Goal: Transaction & Acquisition: Obtain resource

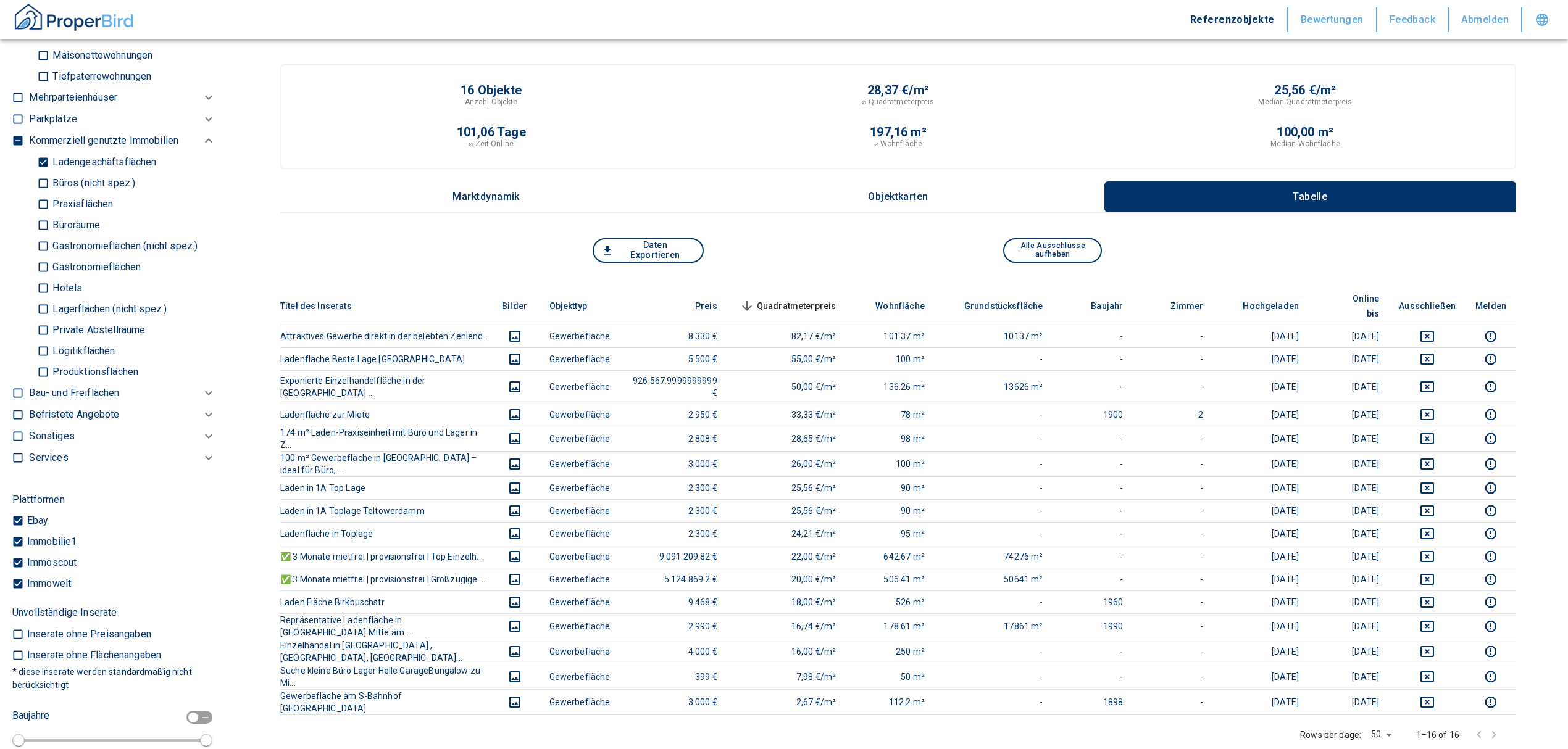
scroll to position [905, 0]
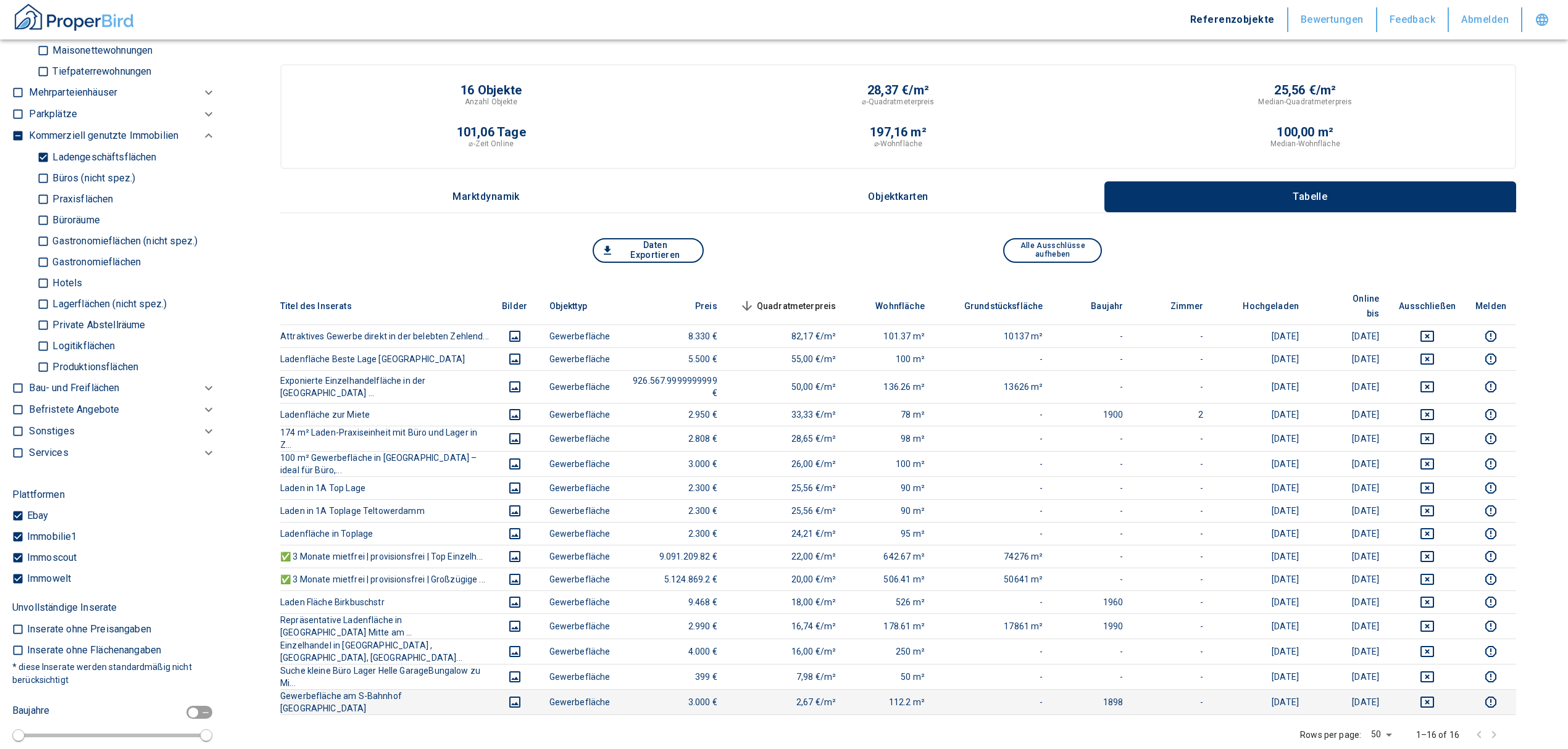
click at [1434, 695] on icon "deselect this listing" at bounding box center [1427, 702] width 15 height 15
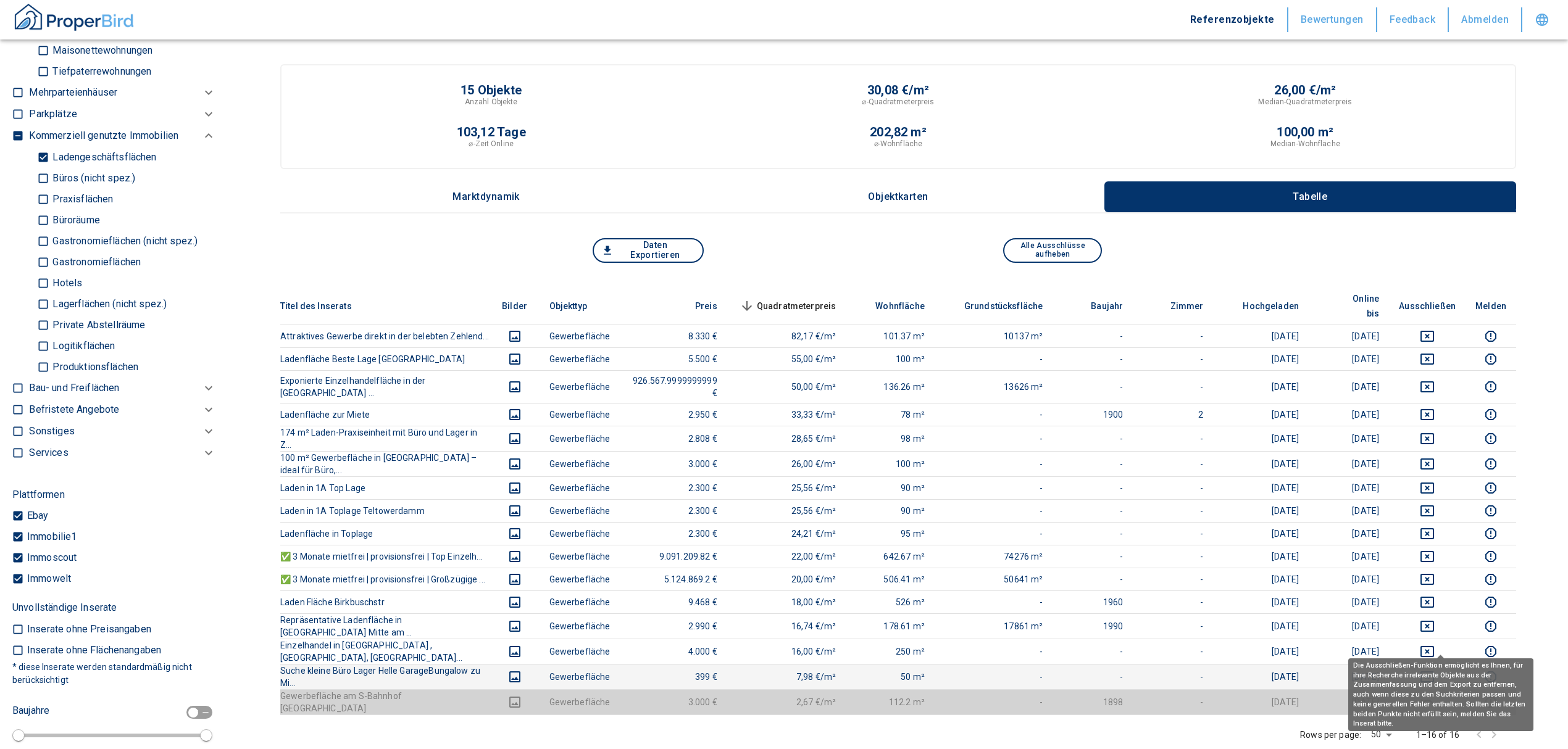
click at [1434, 671] on icon "deselect this listing" at bounding box center [1427, 677] width 14 height 11
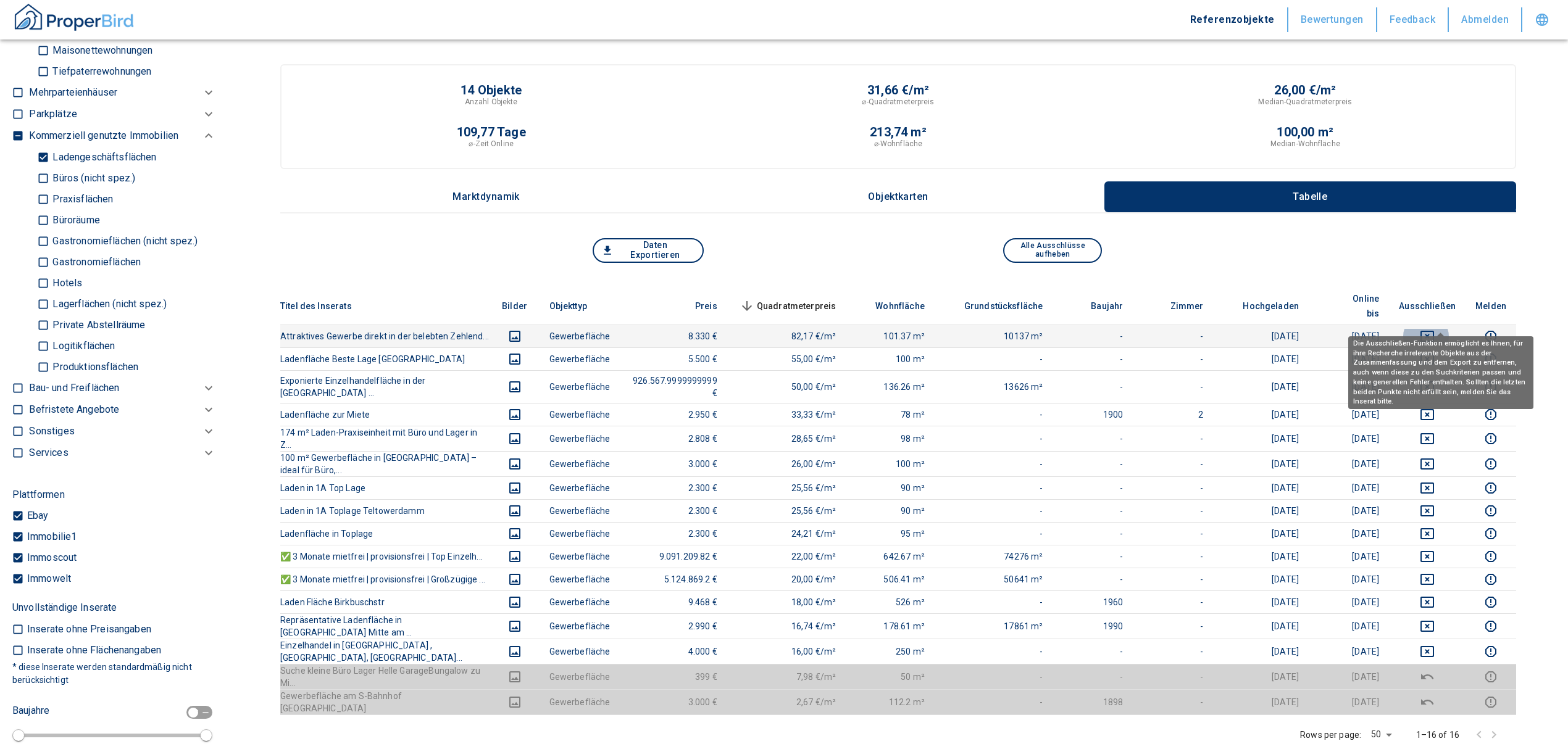
click at [1434, 329] on icon "deselect this listing" at bounding box center [1427, 336] width 15 height 15
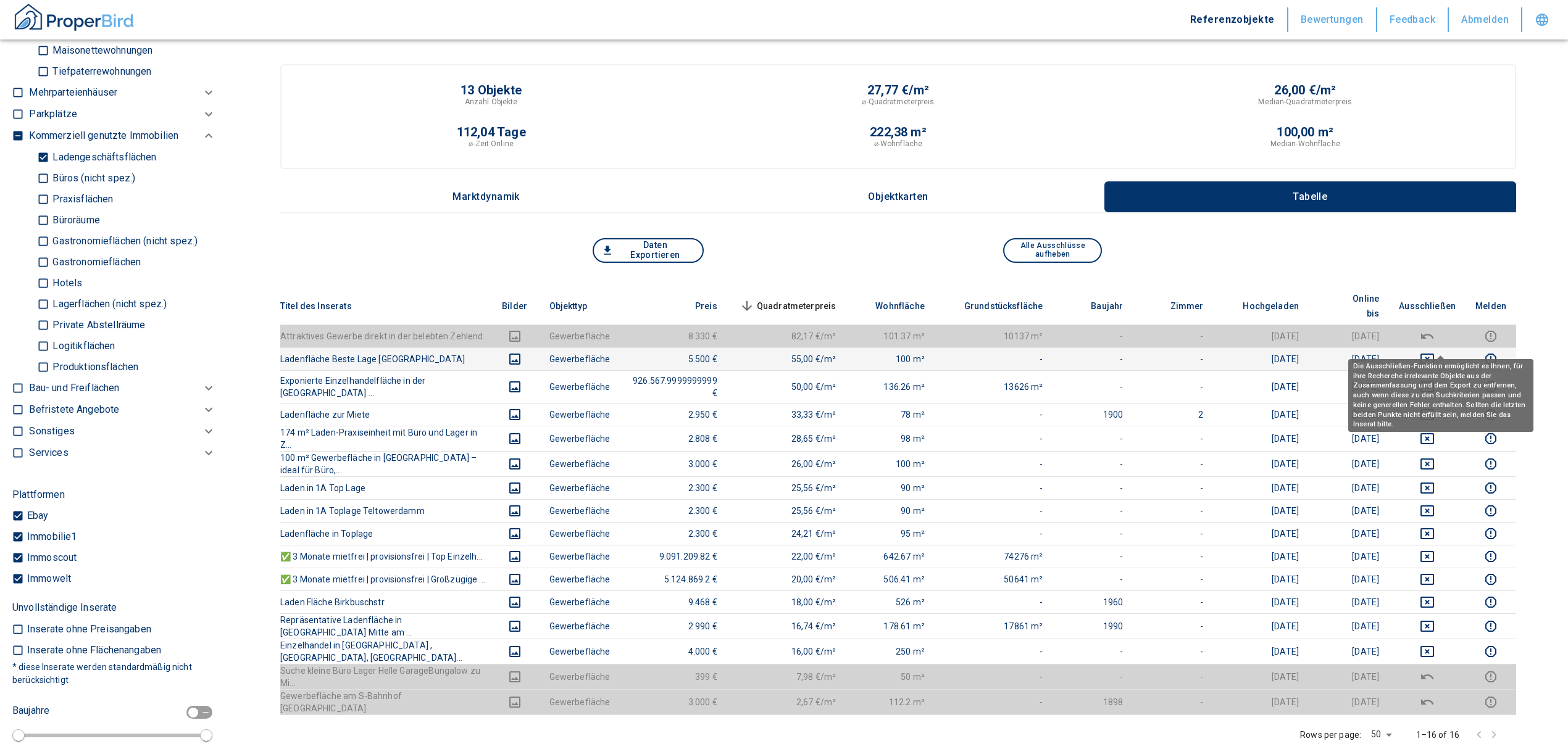
click at [1434, 353] on icon "deselect this listing" at bounding box center [1427, 359] width 14 height 11
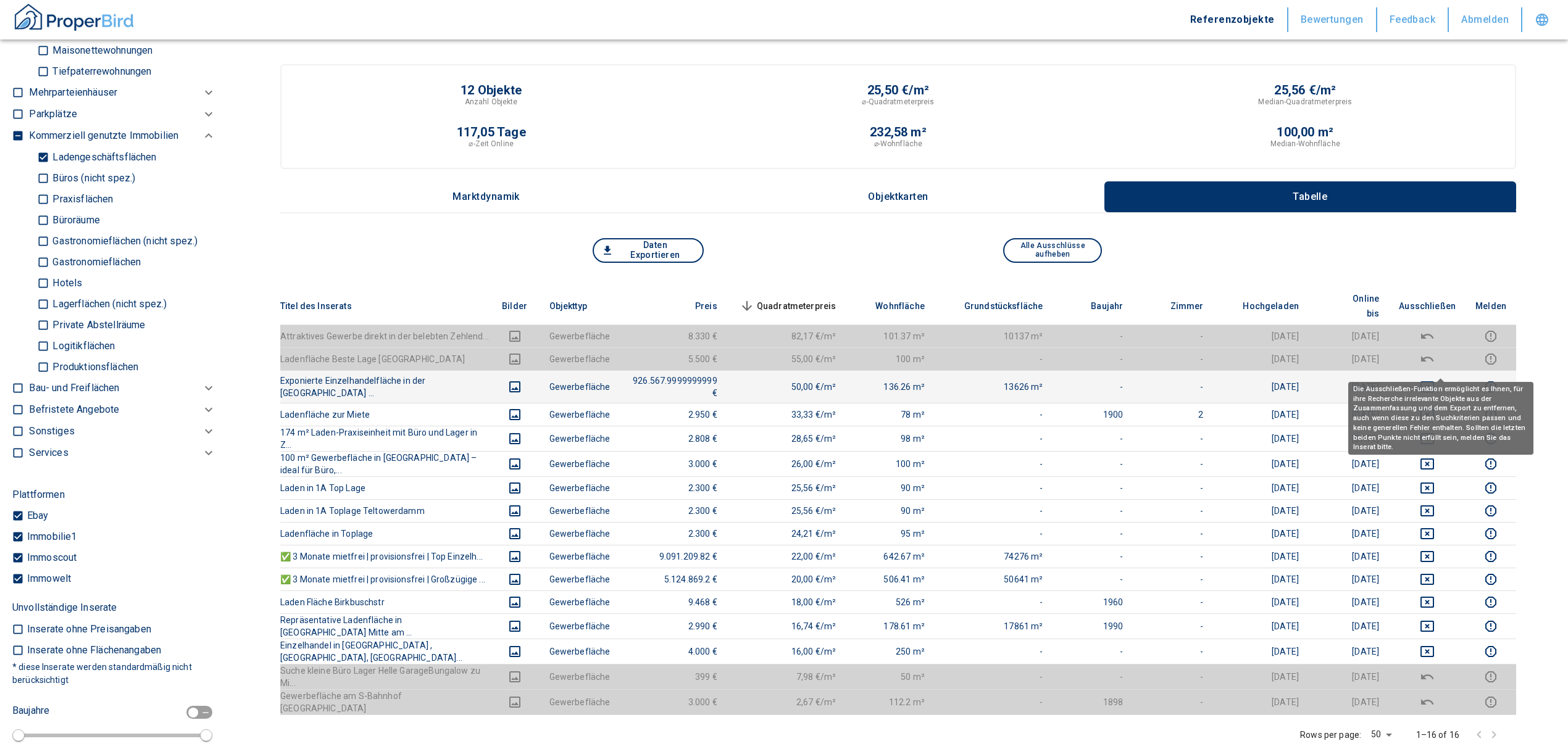
click at [1434, 379] on icon "deselect this listing" at bounding box center [1427, 387] width 15 height 15
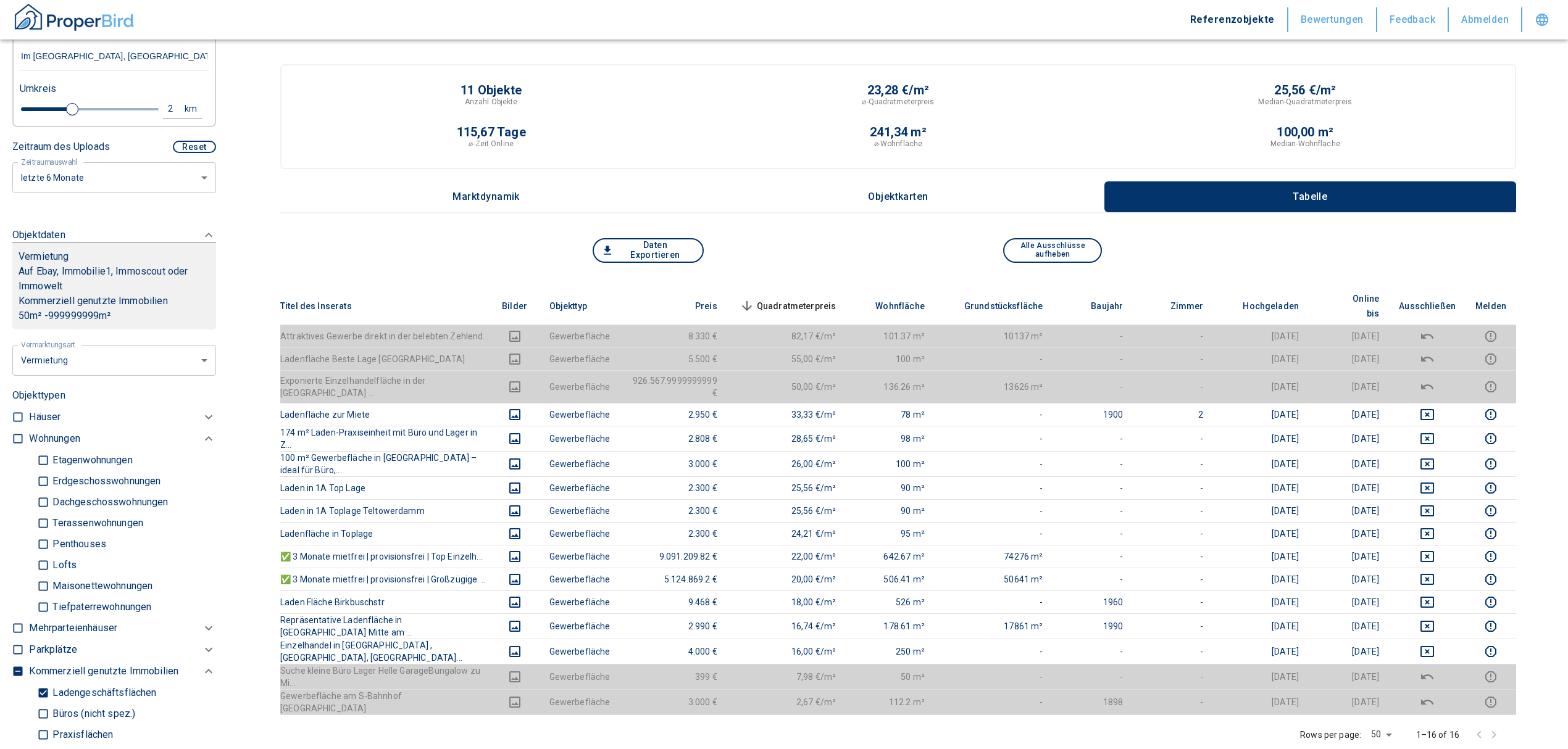
scroll to position [246, 0]
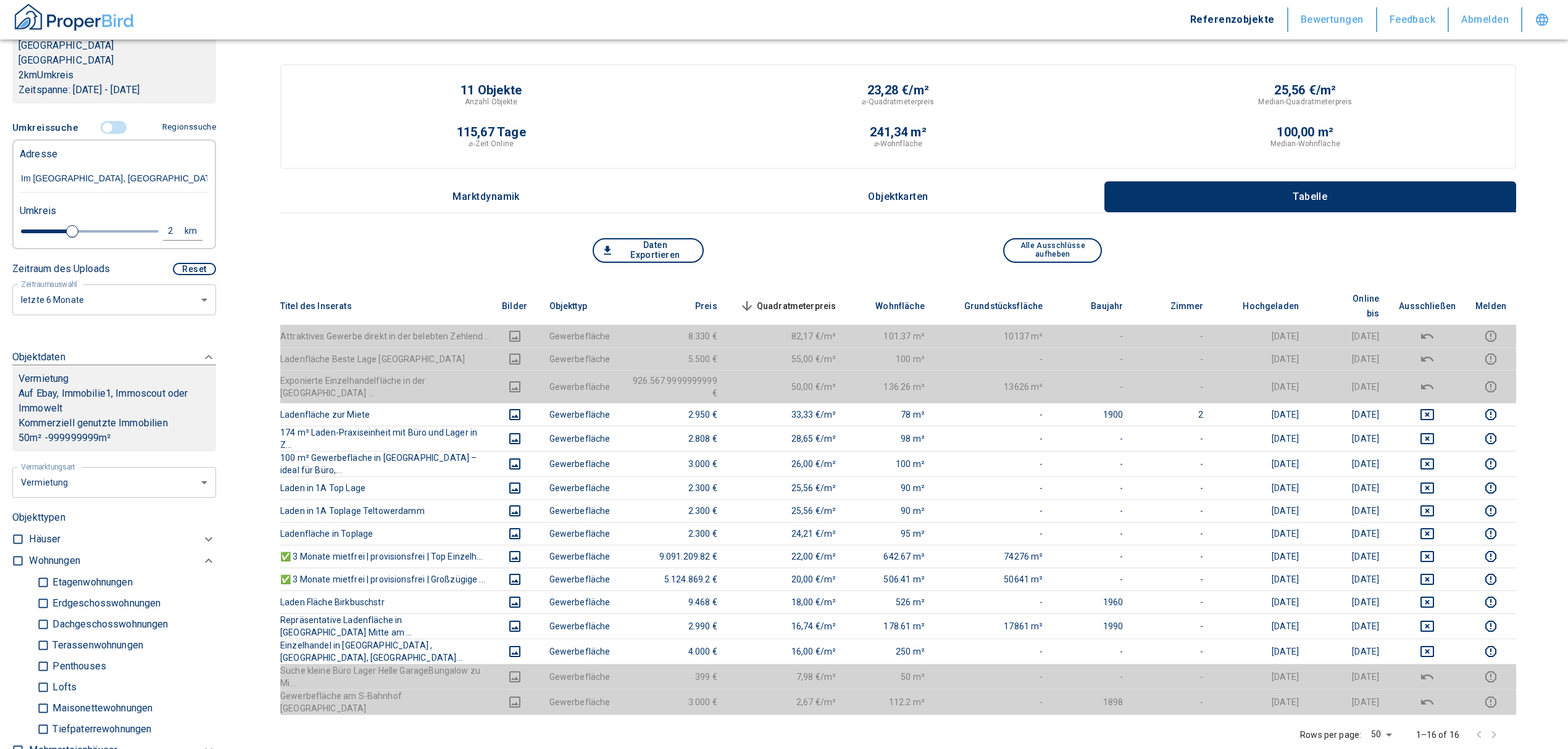
click at [104, 121] on input "controlled" at bounding box center [107, 127] width 37 height 14
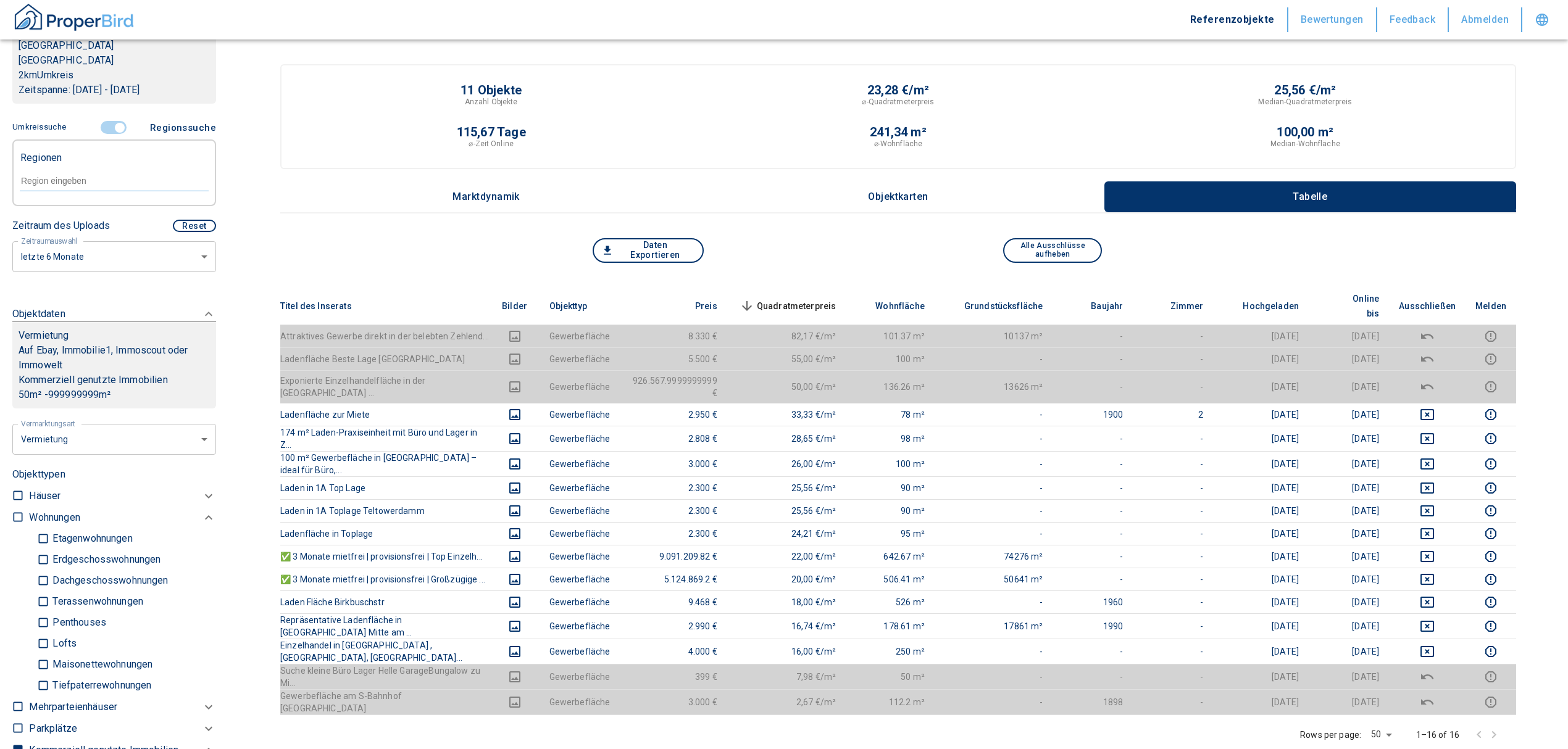
click at [97, 175] on input "text" at bounding box center [113, 181] width 189 height 11
click at [92, 193] on li "14167 [GEOGRAPHIC_DATA]" at bounding box center [107, 194] width 177 height 22
type input "14167"
type input "2020"
type input "14167 [GEOGRAPHIC_DATA]"
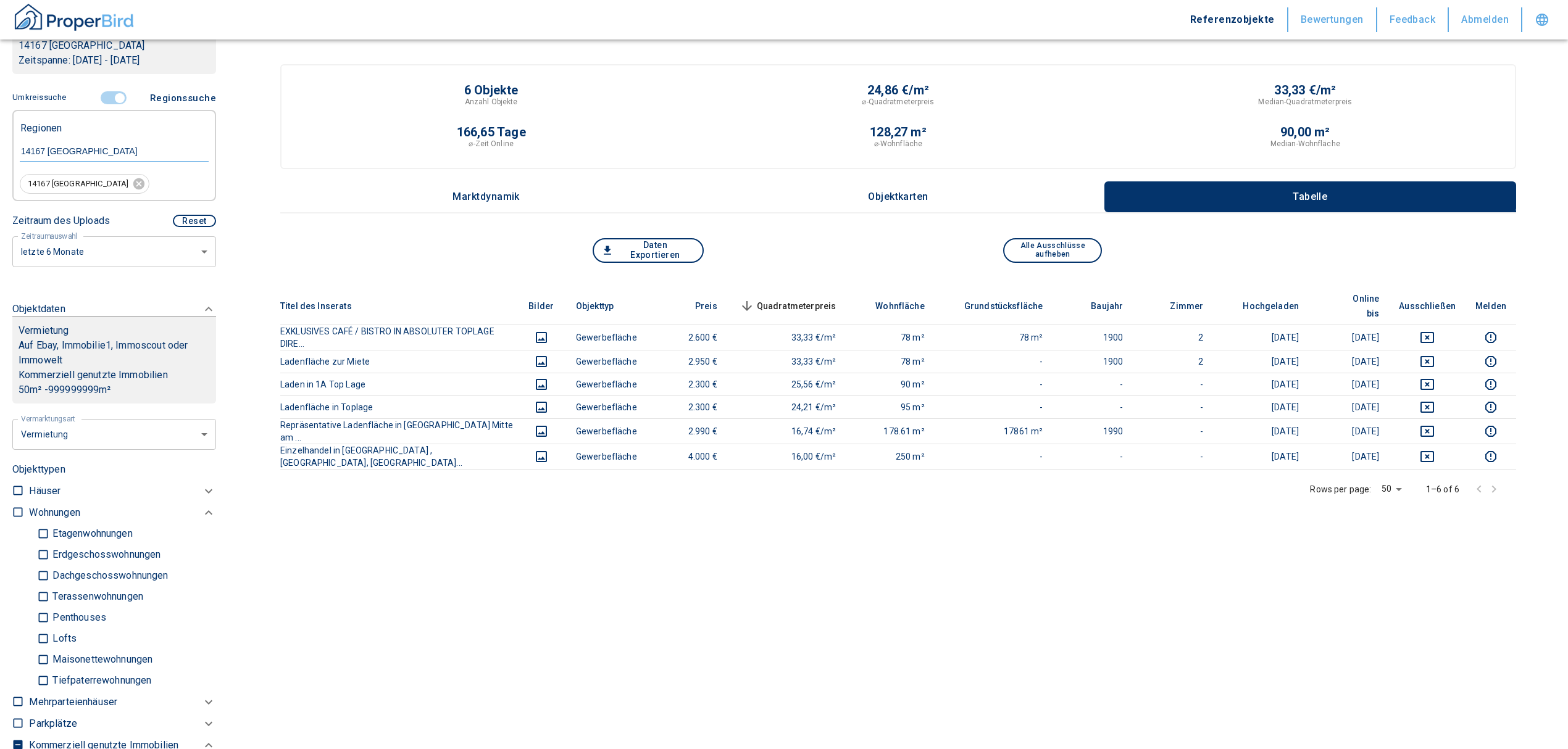
click at [104, 97] on input "controlled" at bounding box center [119, 98] width 37 height 14
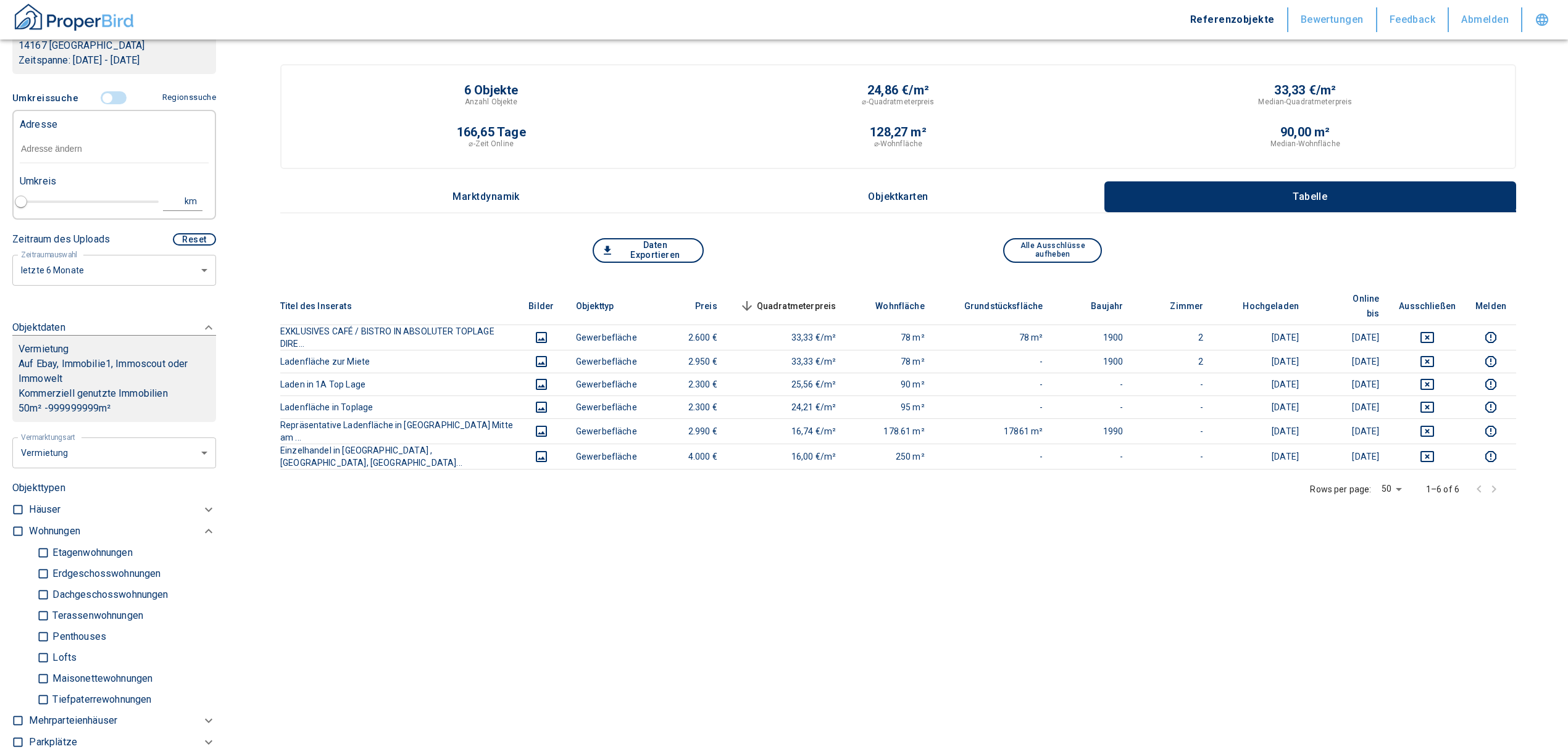
click at [102, 136] on input "text" at bounding box center [113, 149] width 189 height 29
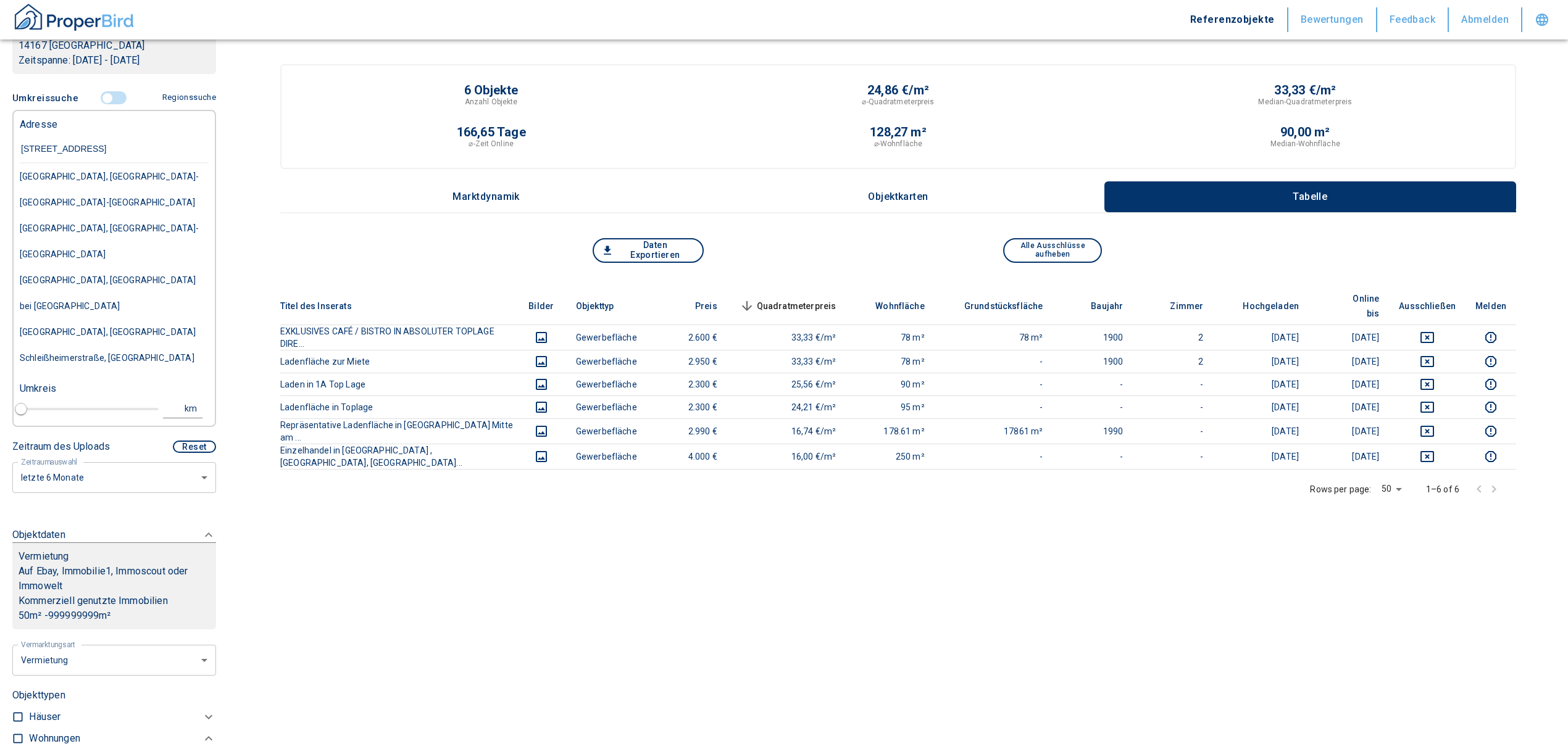
type input "[STREET_ADDRESS]"
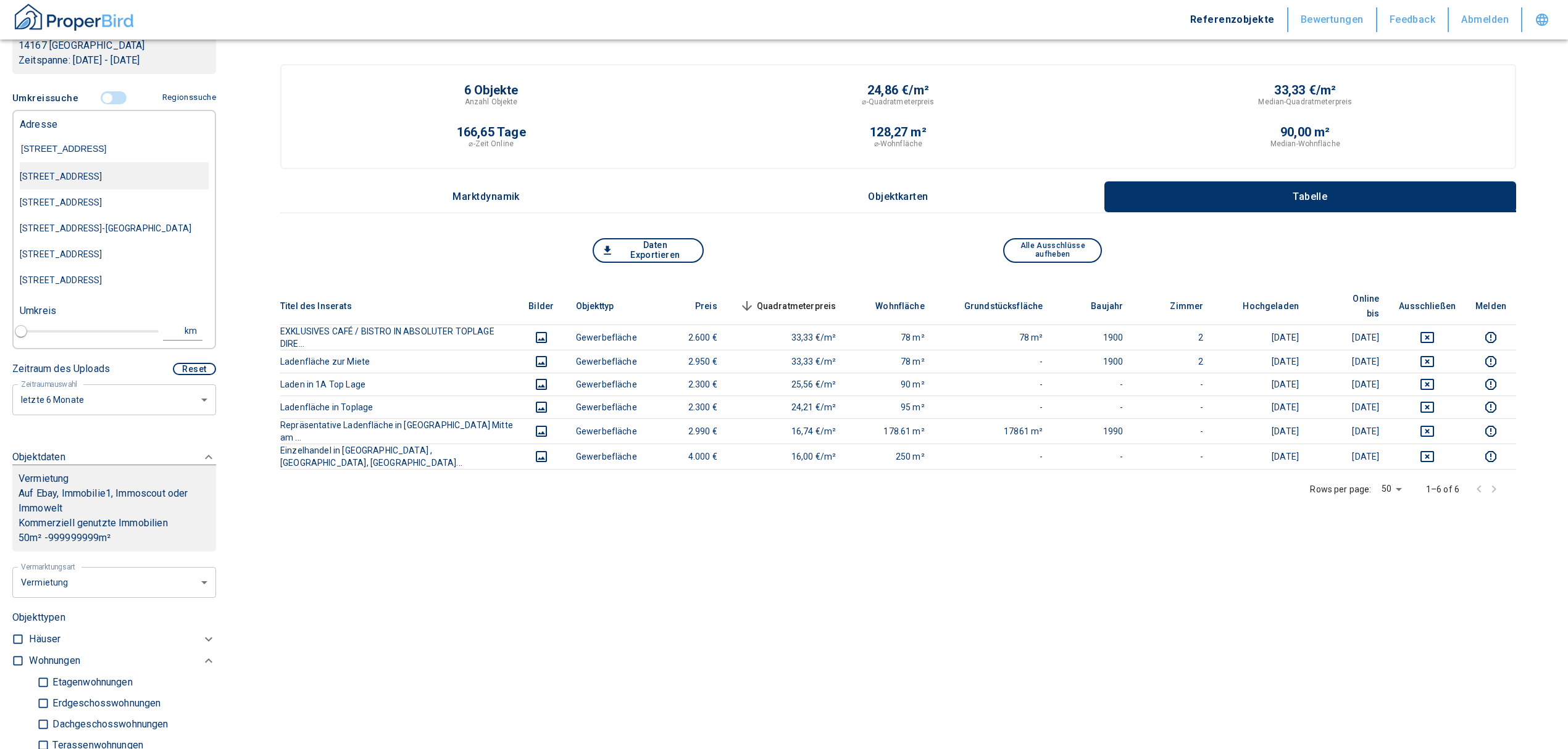
click at [103, 166] on div "[STREET_ADDRESS]" at bounding box center [113, 176] width 189 height 26
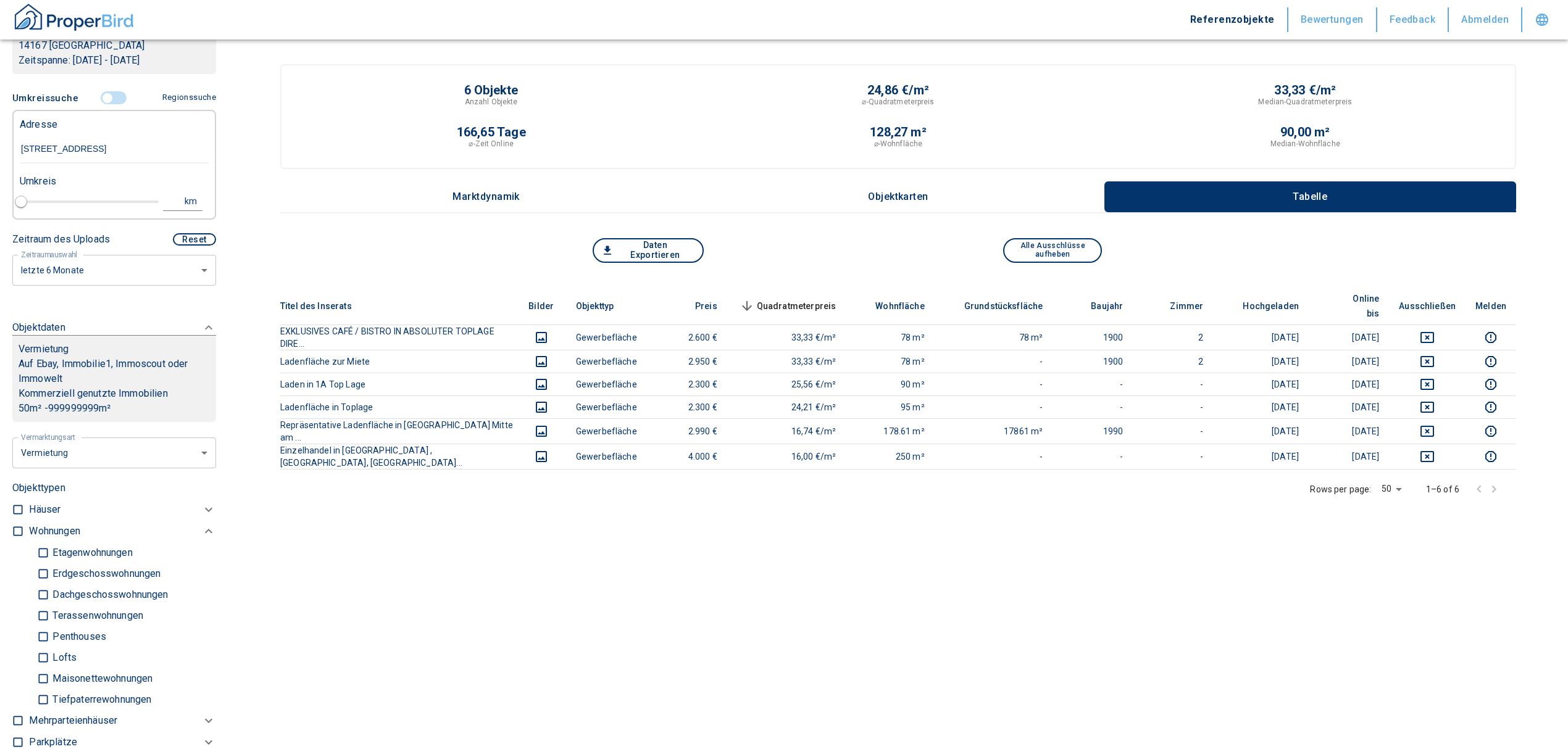
type input "2020"
type input "[STREET_ADDRESS]"
type input "1"
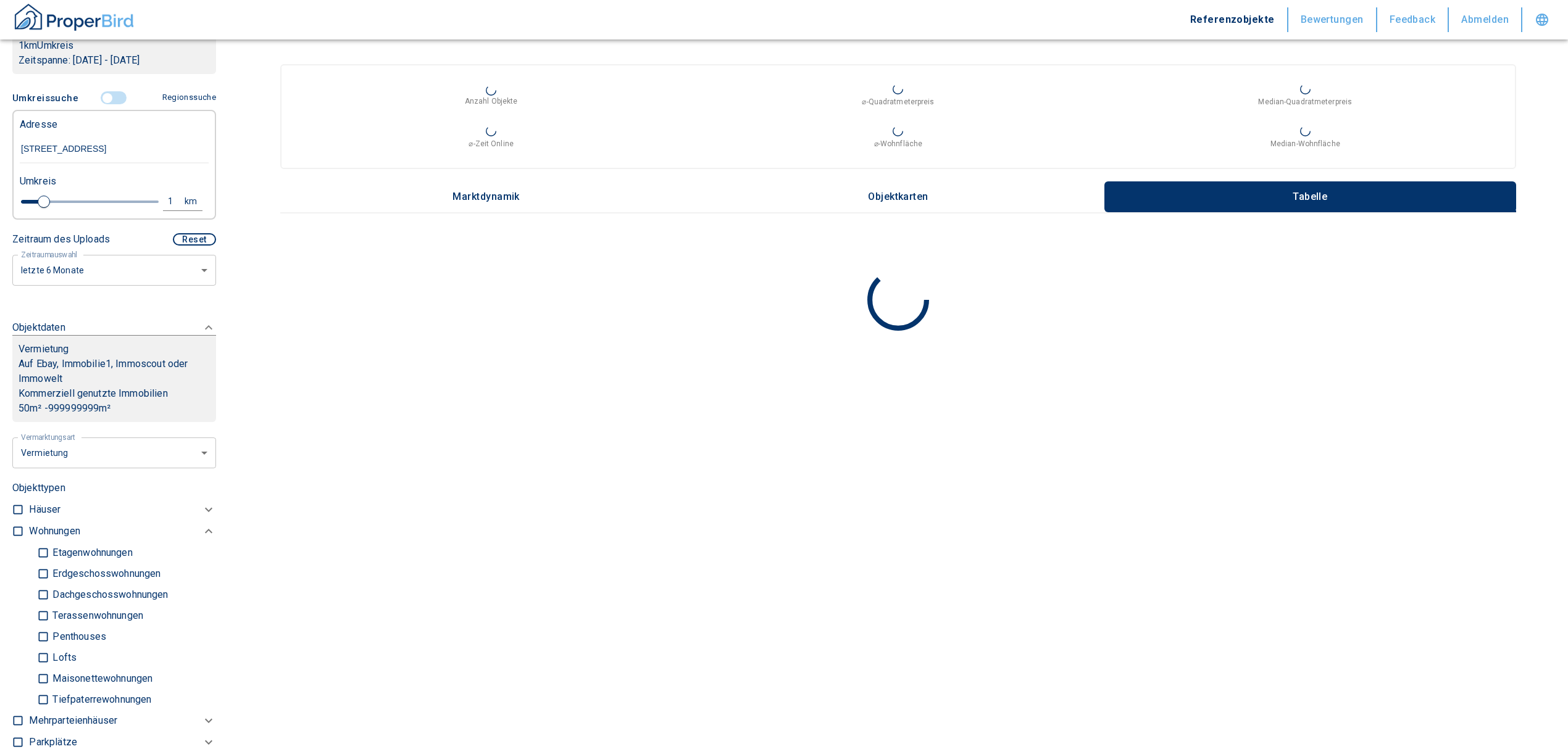
click at [176, 163] on input "[STREET_ADDRESS]" at bounding box center [113, 149] width 189 height 29
type input "[STREET_ADDRESS]"
click at [102, 101] on span at bounding box center [114, 98] width 36 height 24
click at [108, 105] on input "controlled" at bounding box center [107, 98] width 37 height 14
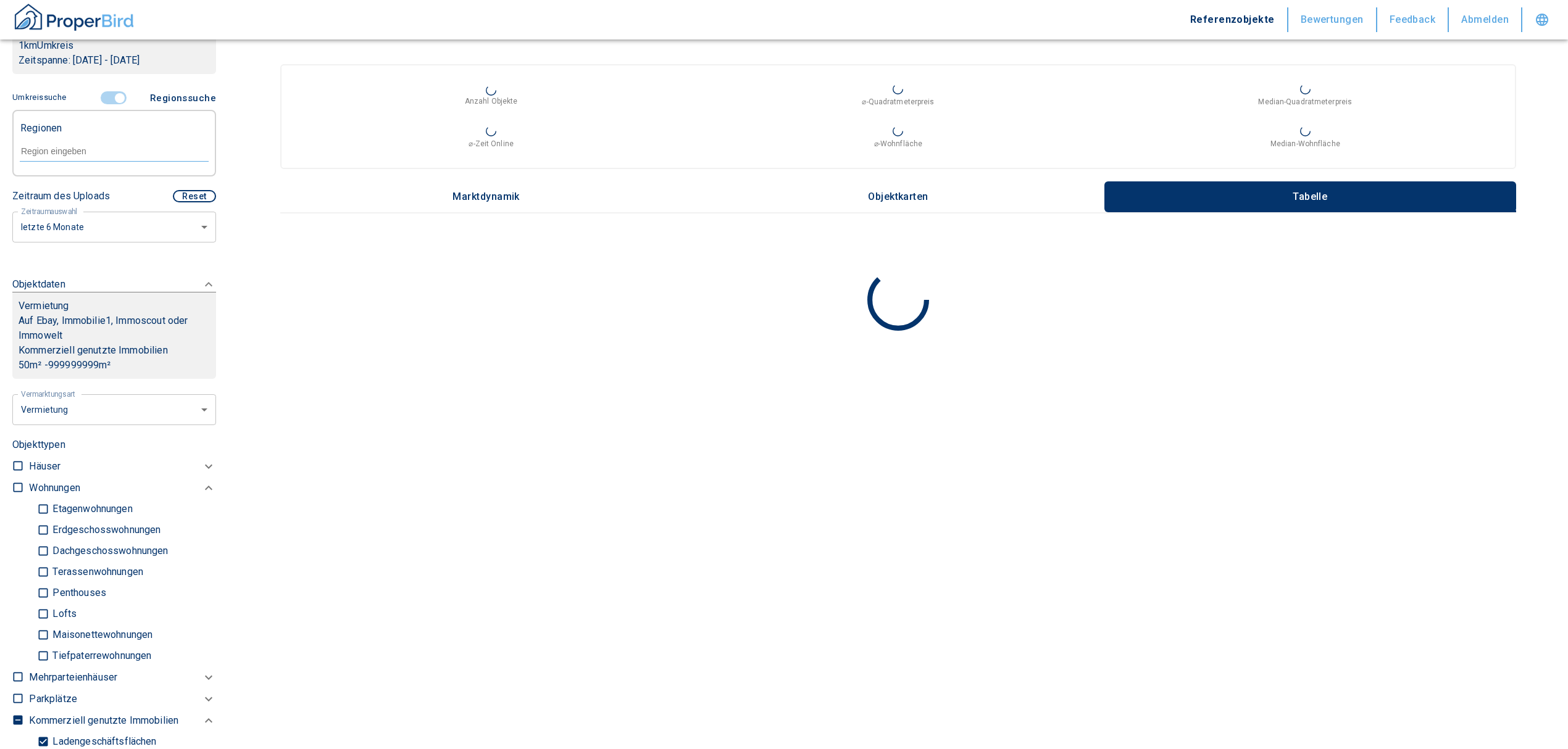
click at [113, 105] on input "controlled" at bounding box center [119, 98] width 37 height 14
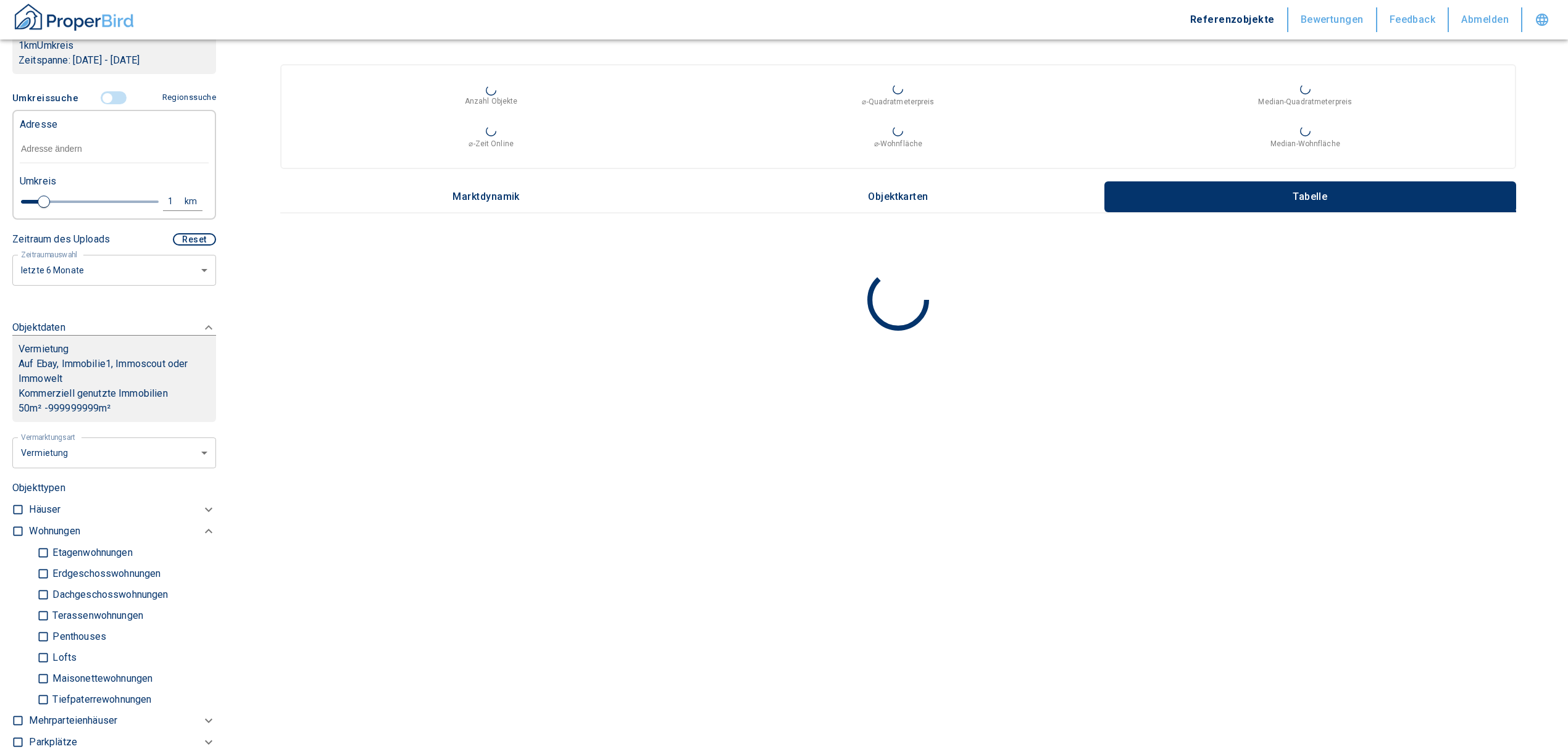
click at [87, 163] on input "text" at bounding box center [113, 149] width 189 height 29
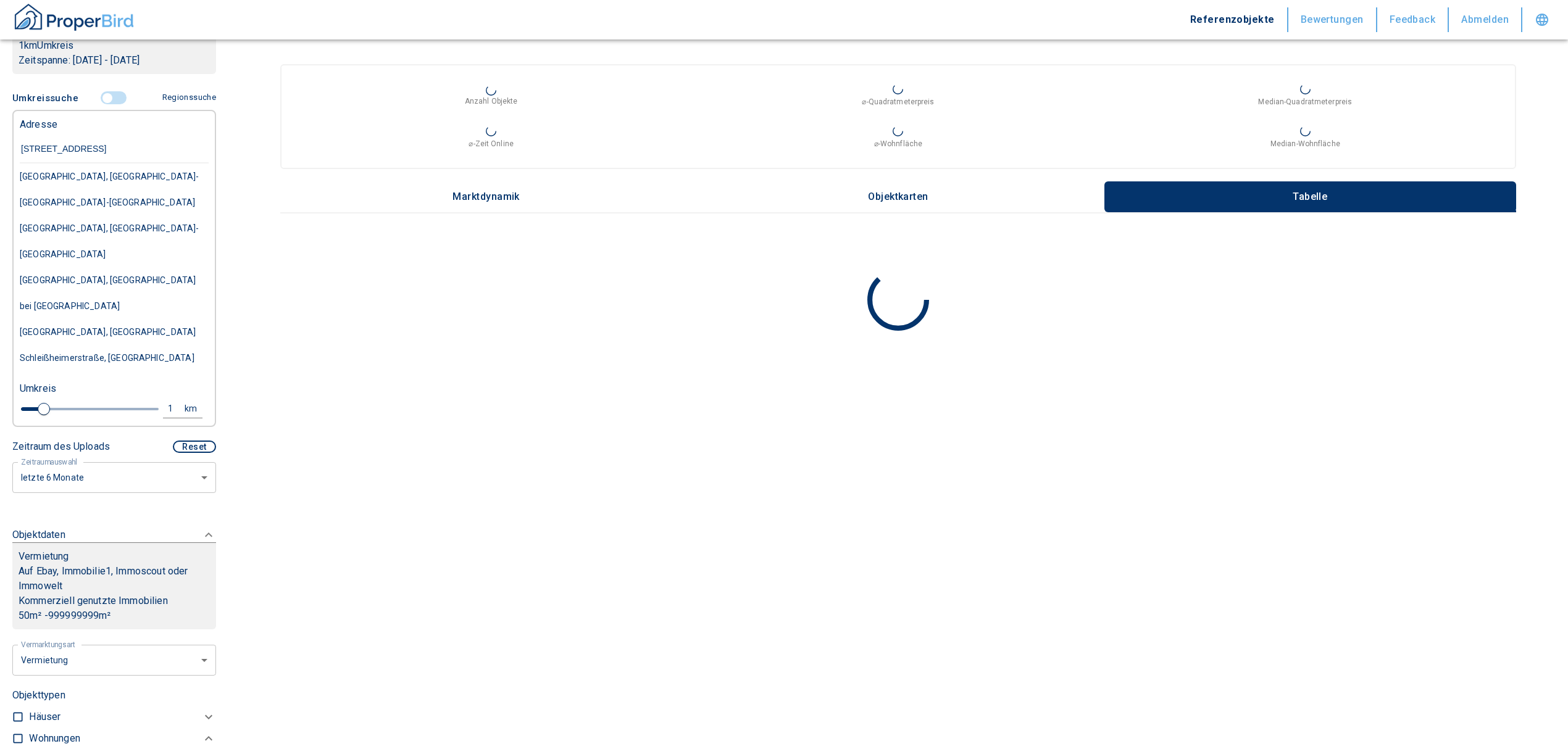
type input "[STREET_ADDRESS]"
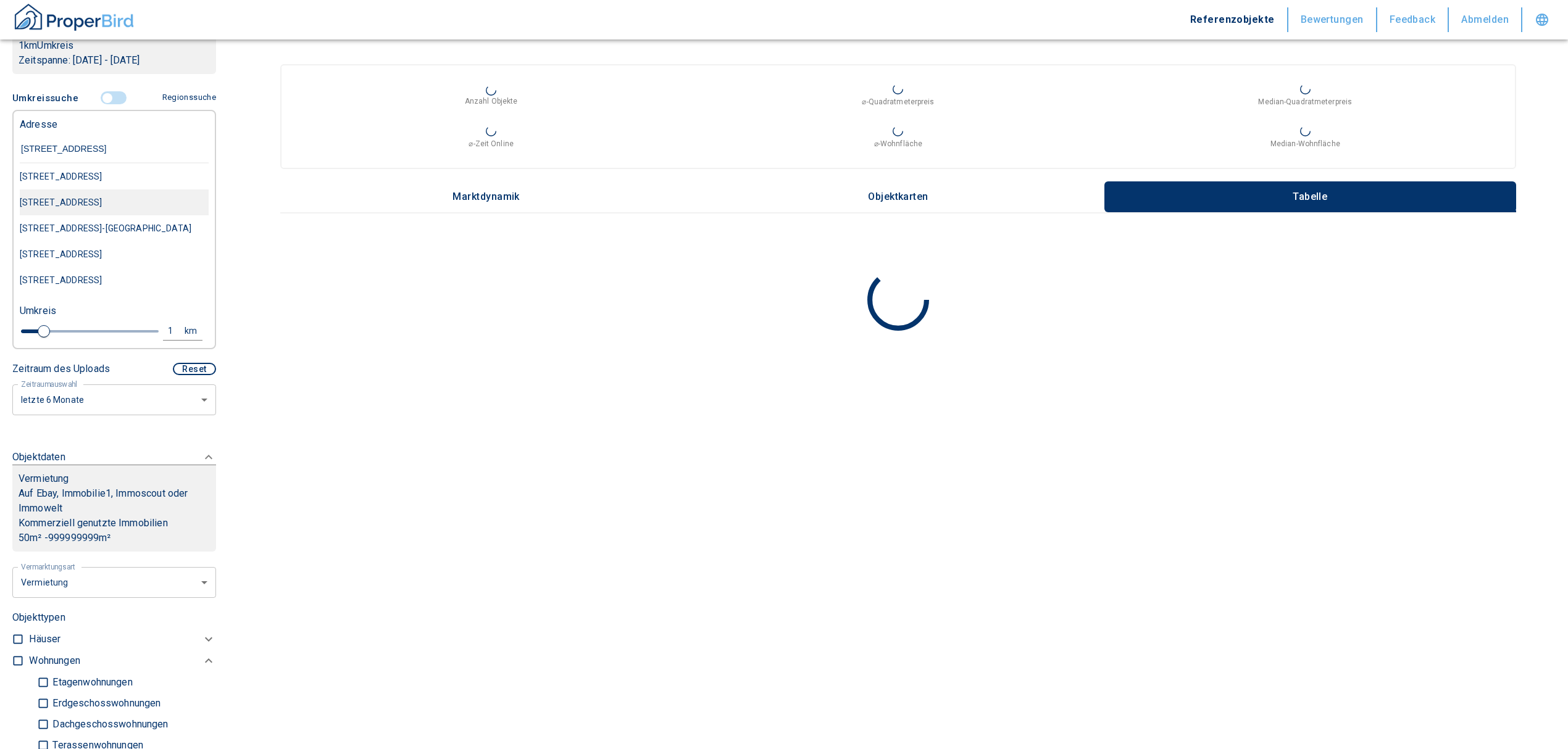
click at [110, 215] on div "[STREET_ADDRESS]" at bounding box center [113, 202] width 189 height 26
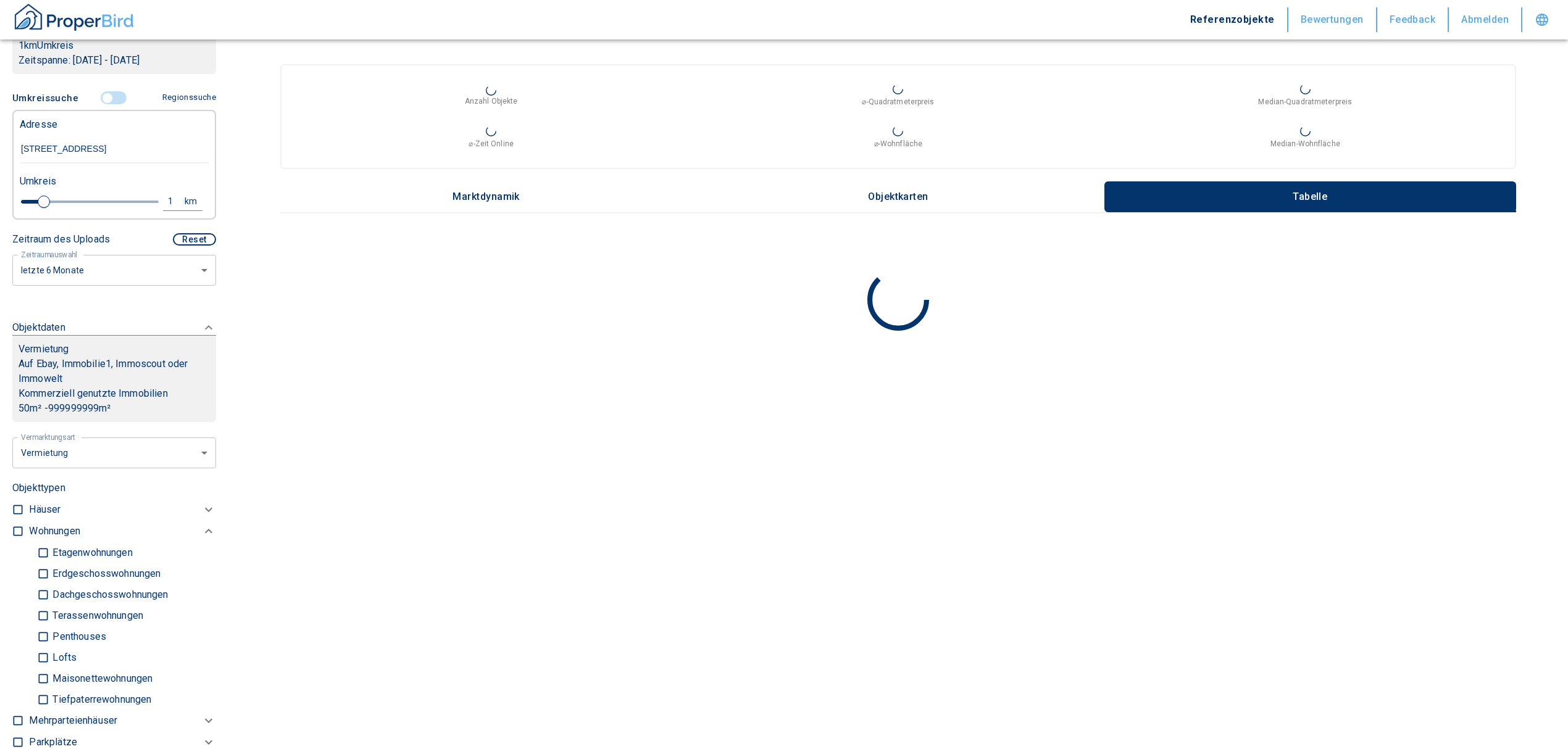
type input "2020"
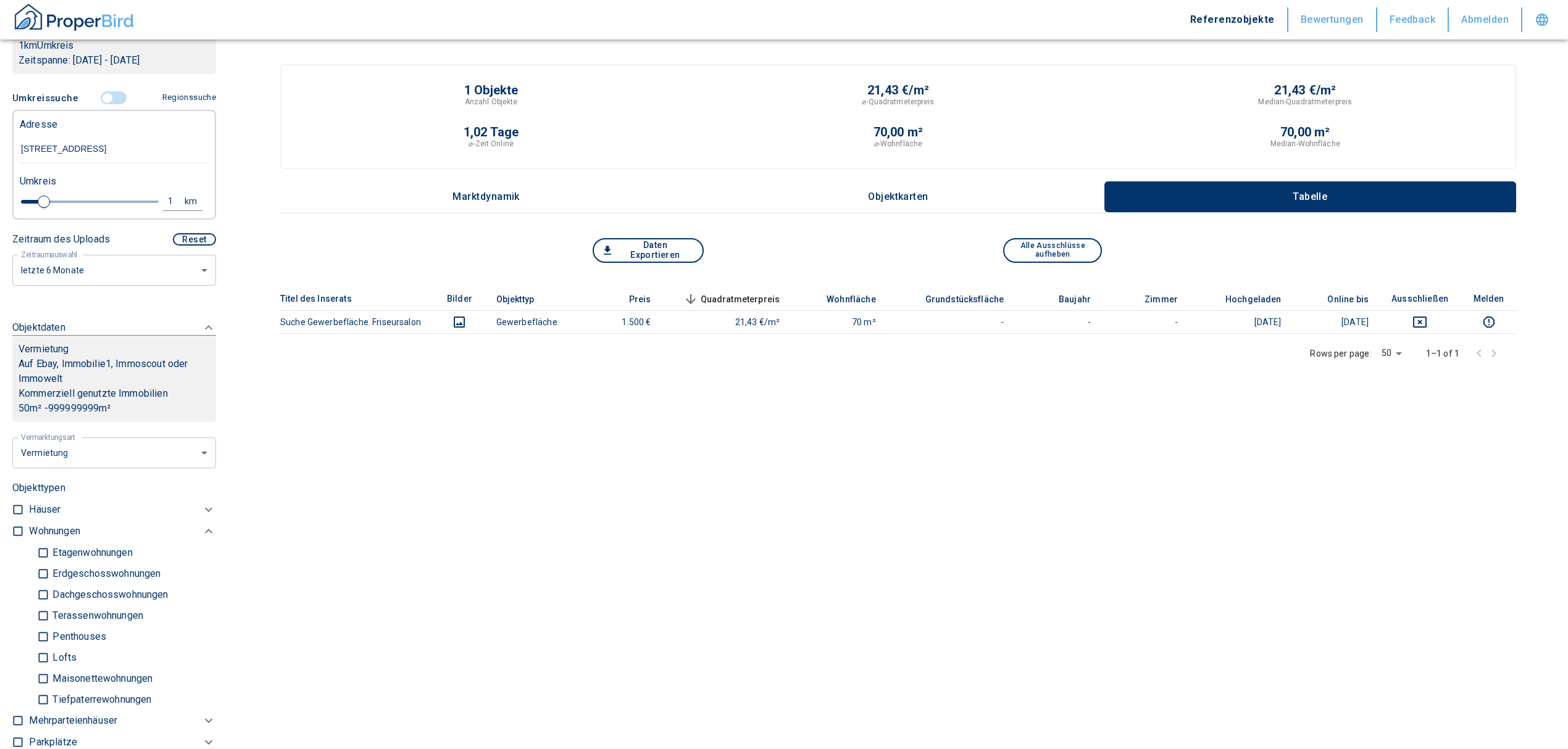
type input "[STREET_ADDRESS]"
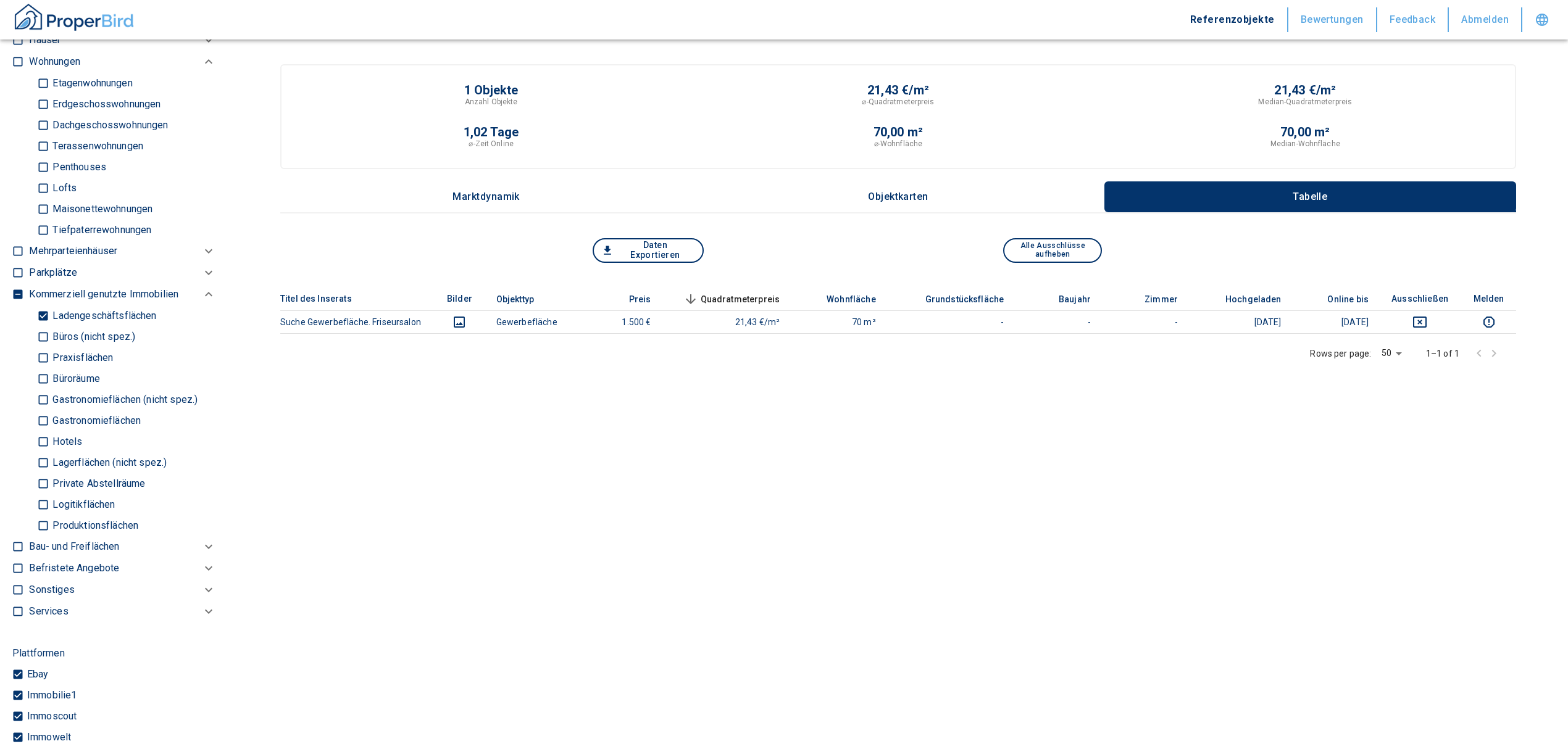
scroll to position [740, 0]
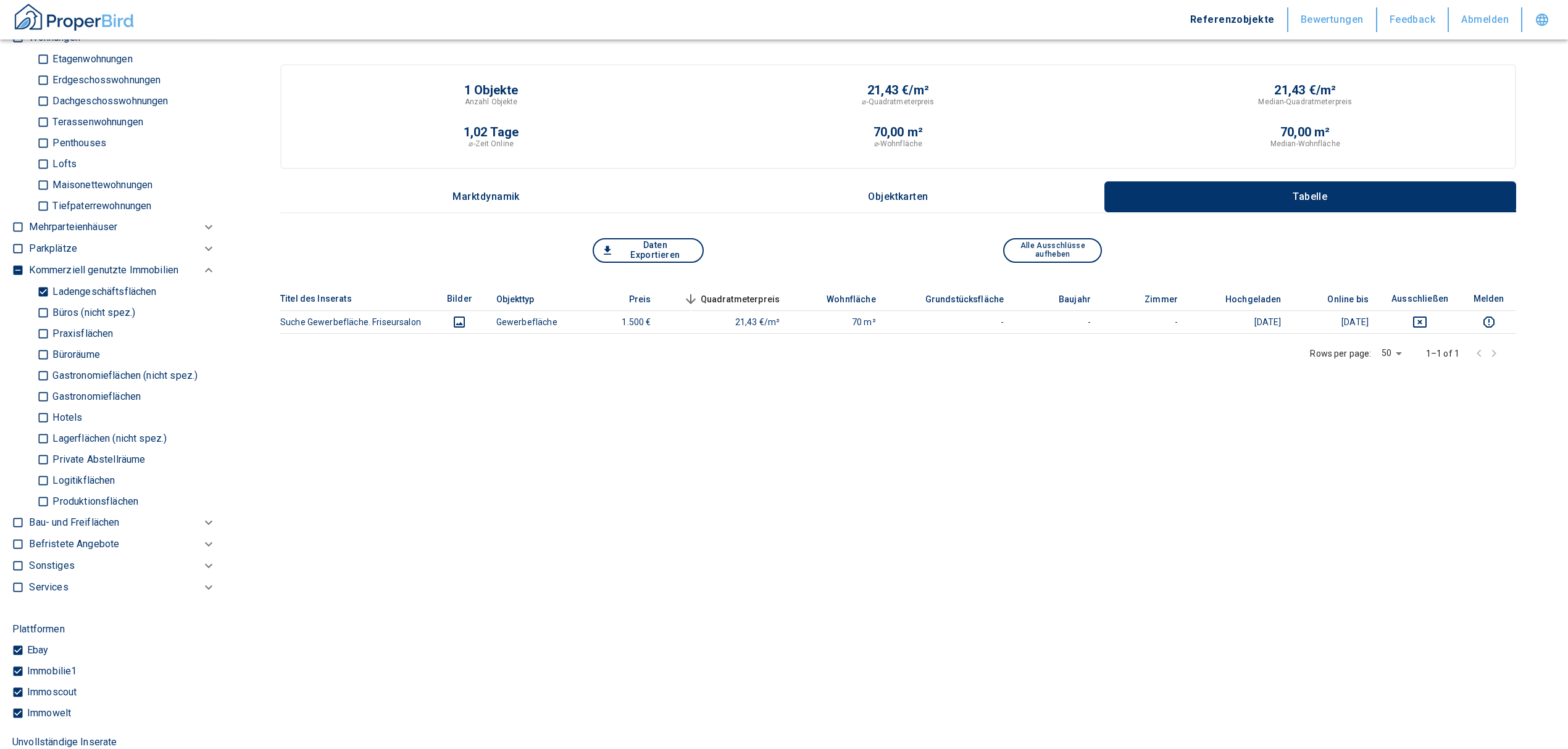
drag, startPoint x: 43, startPoint y: 299, endPoint x: 41, endPoint y: 374, distance: 75.0
click at [43, 299] on input "Ladengeschäftsflächen" at bounding box center [42, 291] width 12 height 21
checkbox input "false"
type input "2020"
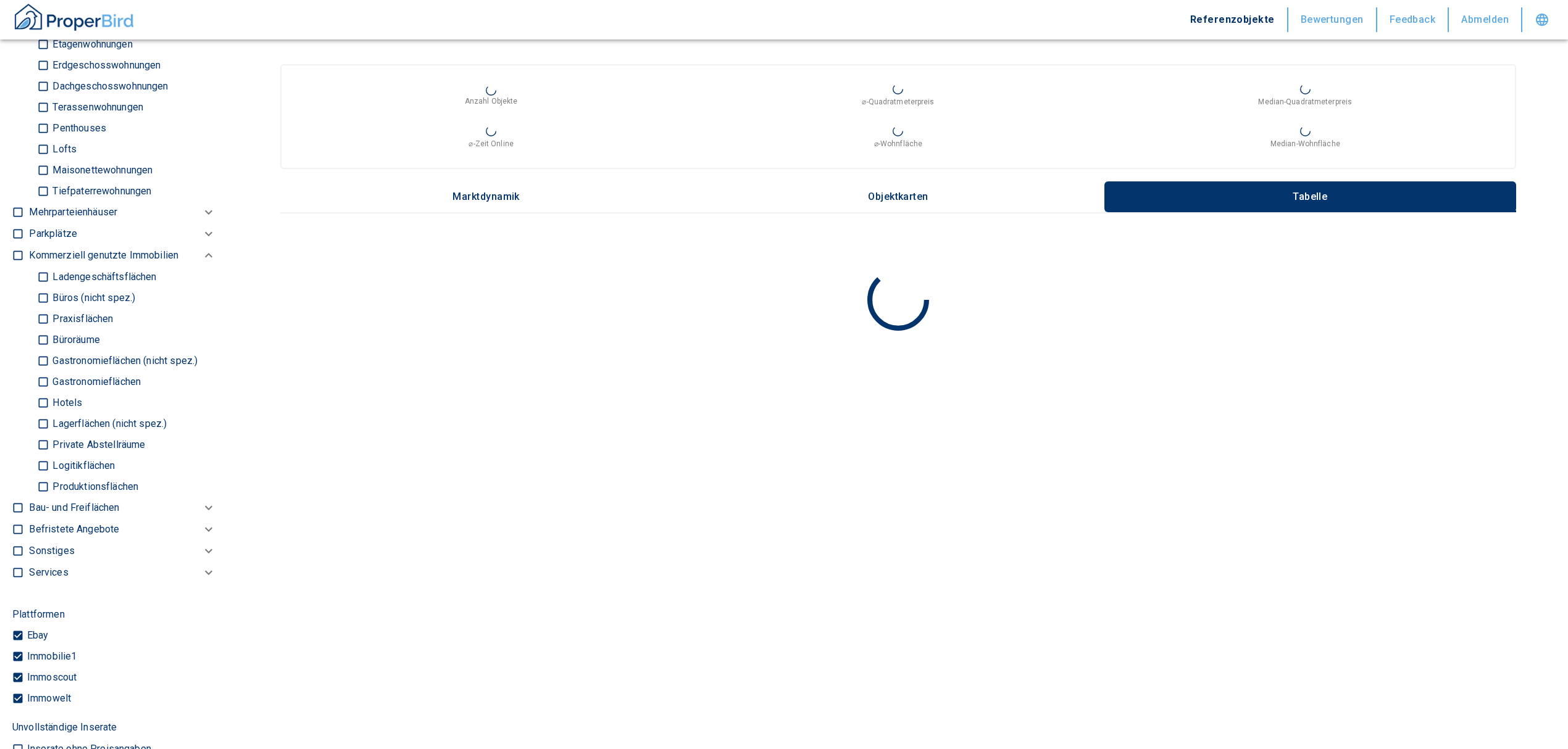
click at [40, 392] on input "Gastronomieflächen" at bounding box center [42, 381] width 12 height 21
checkbox input "true"
type input "2020"
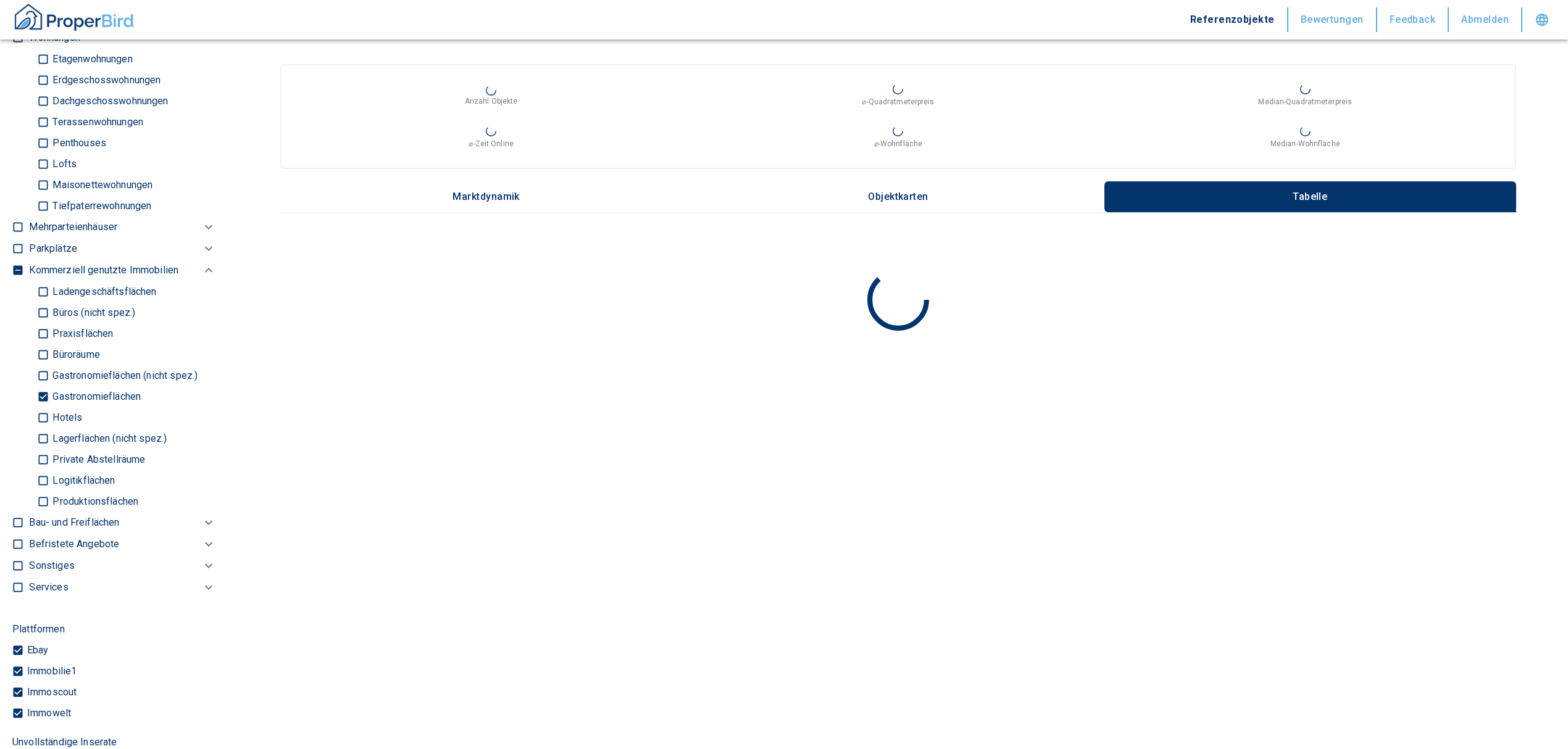
click at [44, 383] on input "Gastronomieflächen (nicht spez.)" at bounding box center [42, 375] width 12 height 21
checkbox input "true"
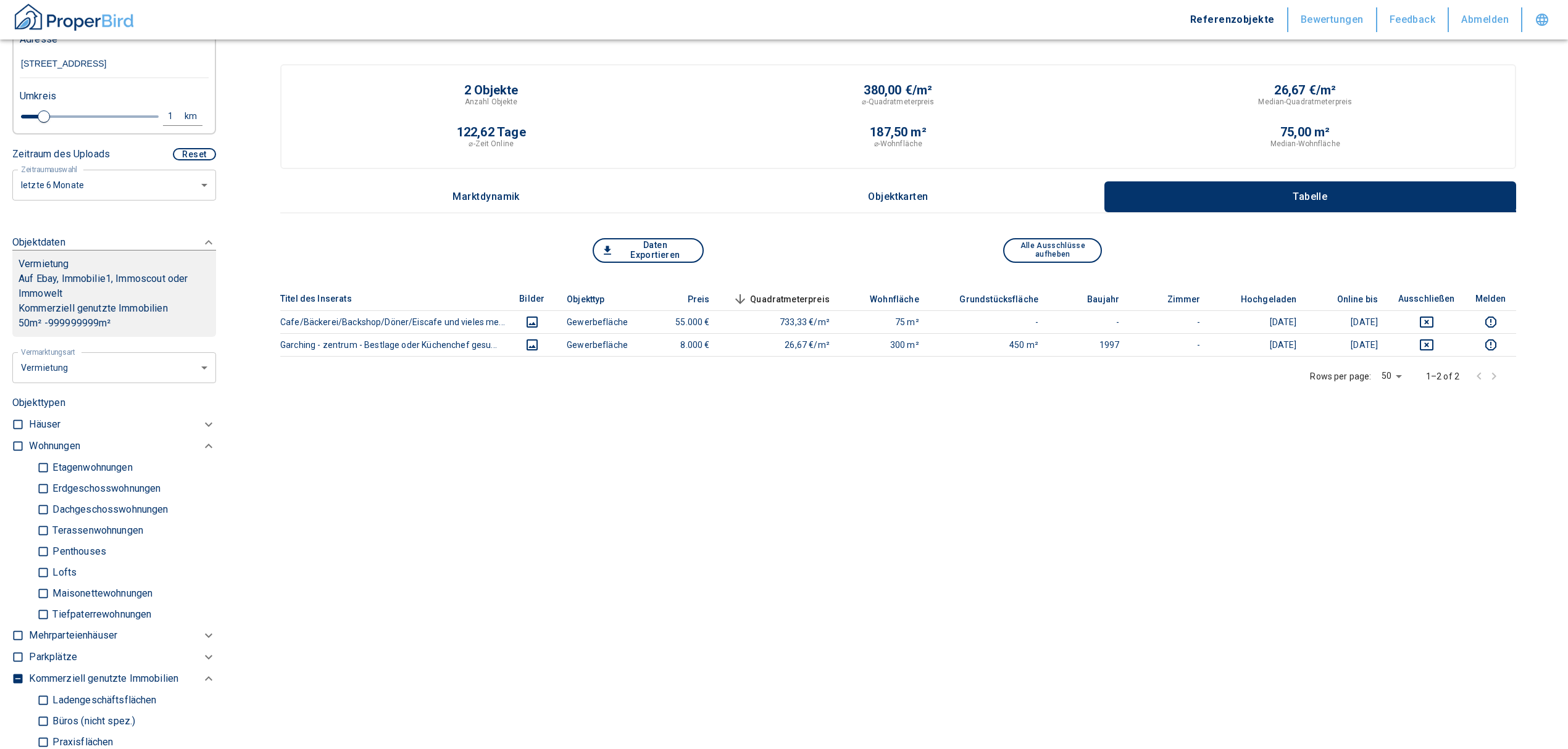
scroll to position [329, 0]
type input "2020"
type input "1.2"
type input "2020"
type input "1.6"
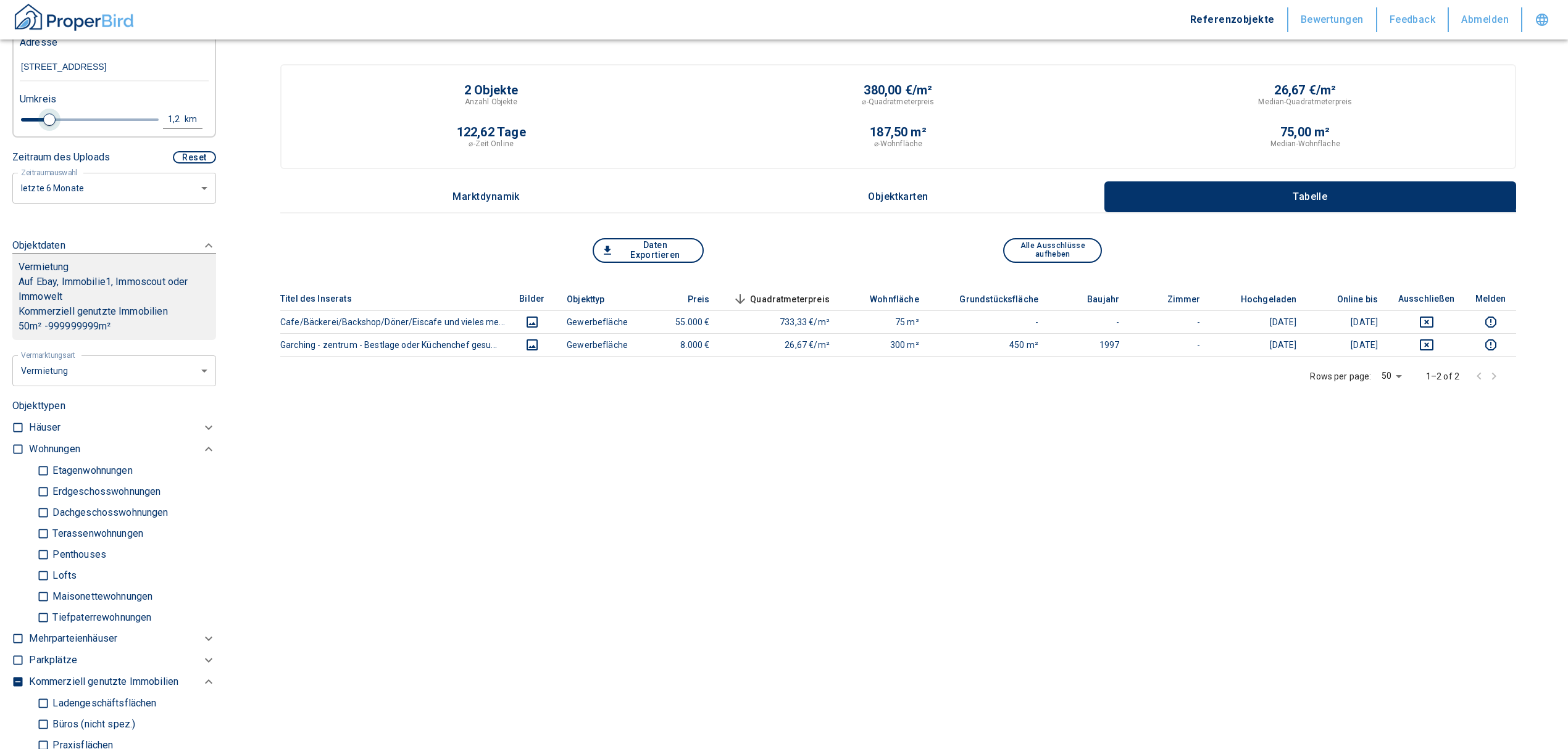
type input "2020"
type input "1.8"
type input "2020"
type input "2"
drag, startPoint x: 42, startPoint y: 132, endPoint x: 69, endPoint y: 128, distance: 27.3
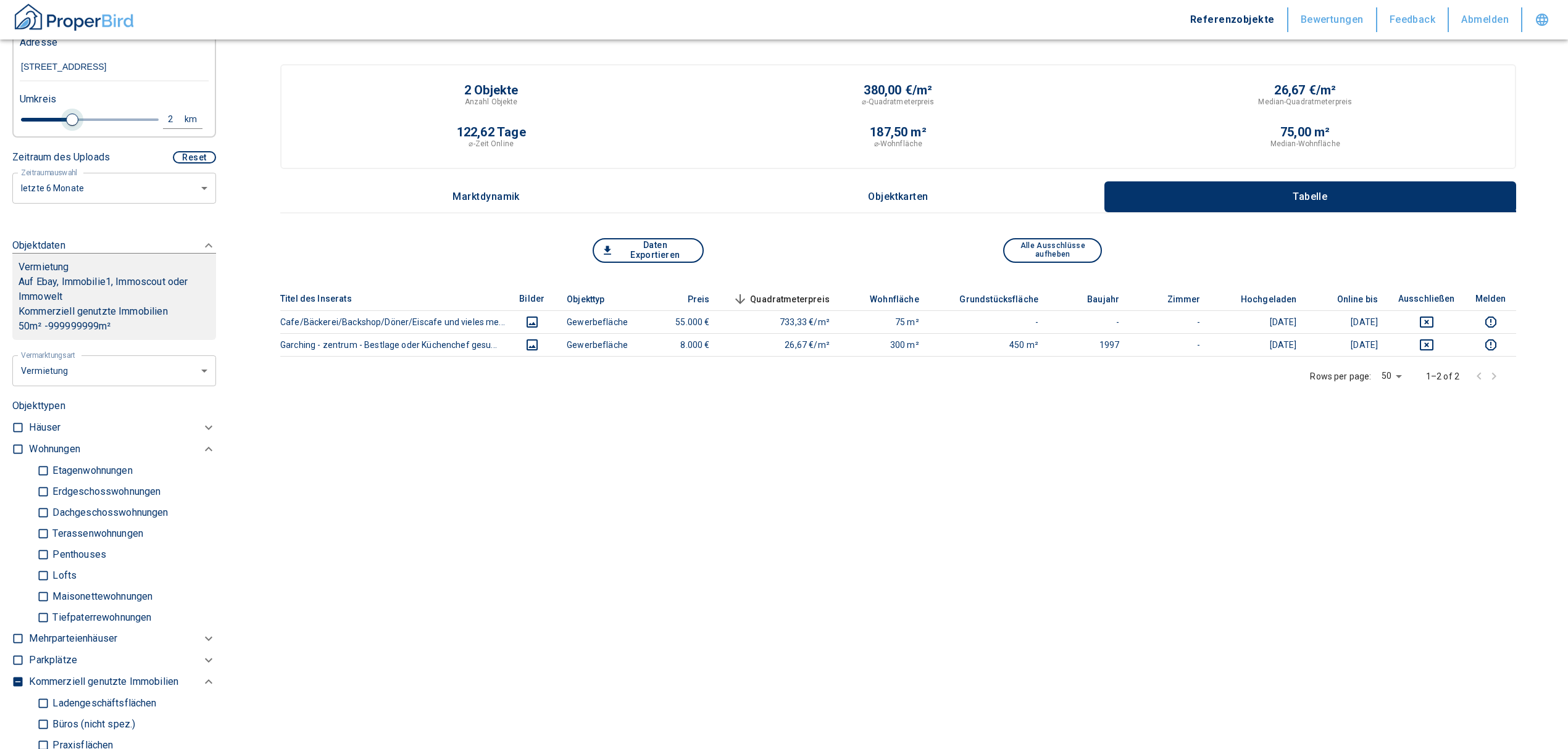
click at [69, 126] on span at bounding box center [72, 119] width 12 height 12
type input "2020"
type input "2.2"
type input "2020"
type input "2.4"
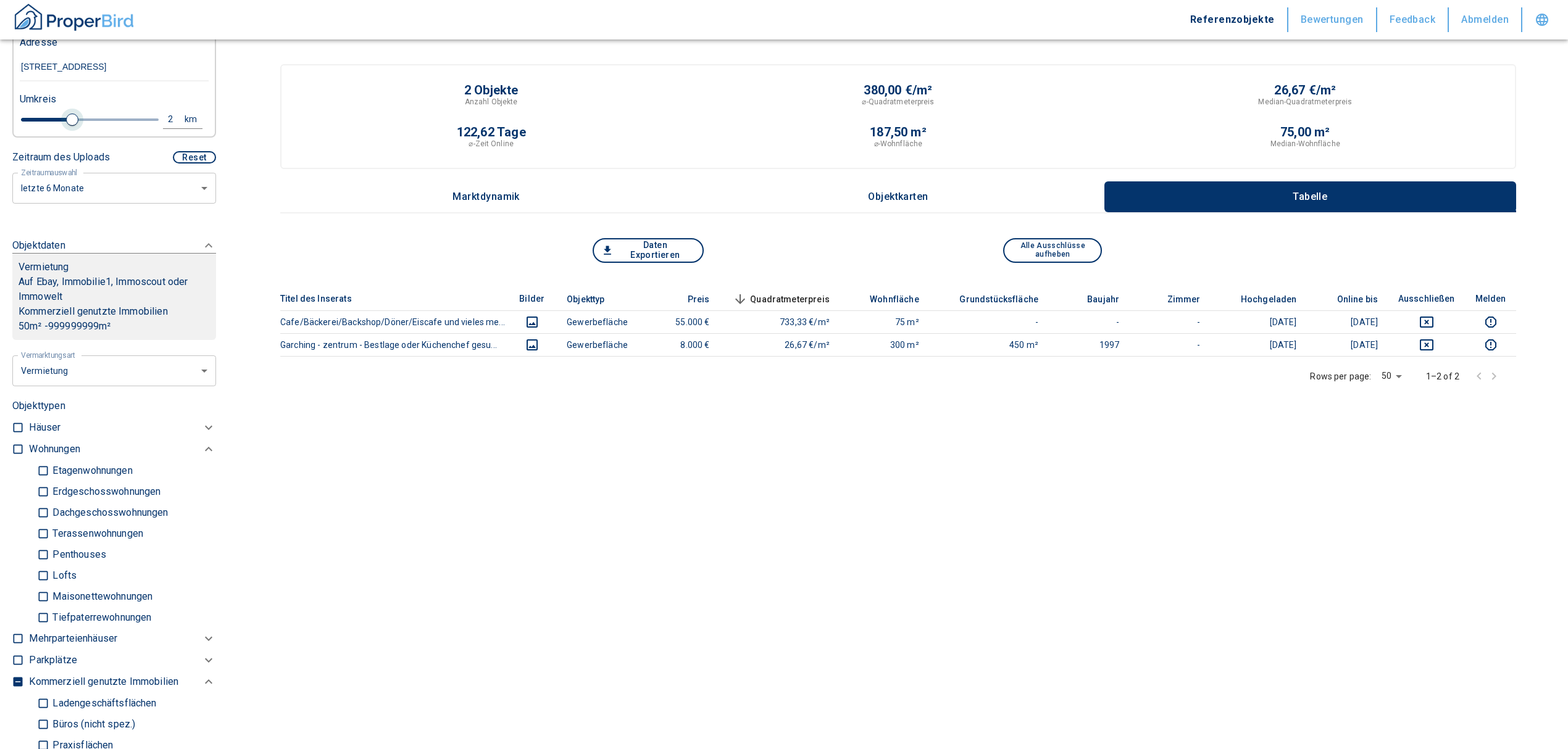
type input "2020"
type input "2.6"
type input "2020"
type input "2.8"
type input "2020"
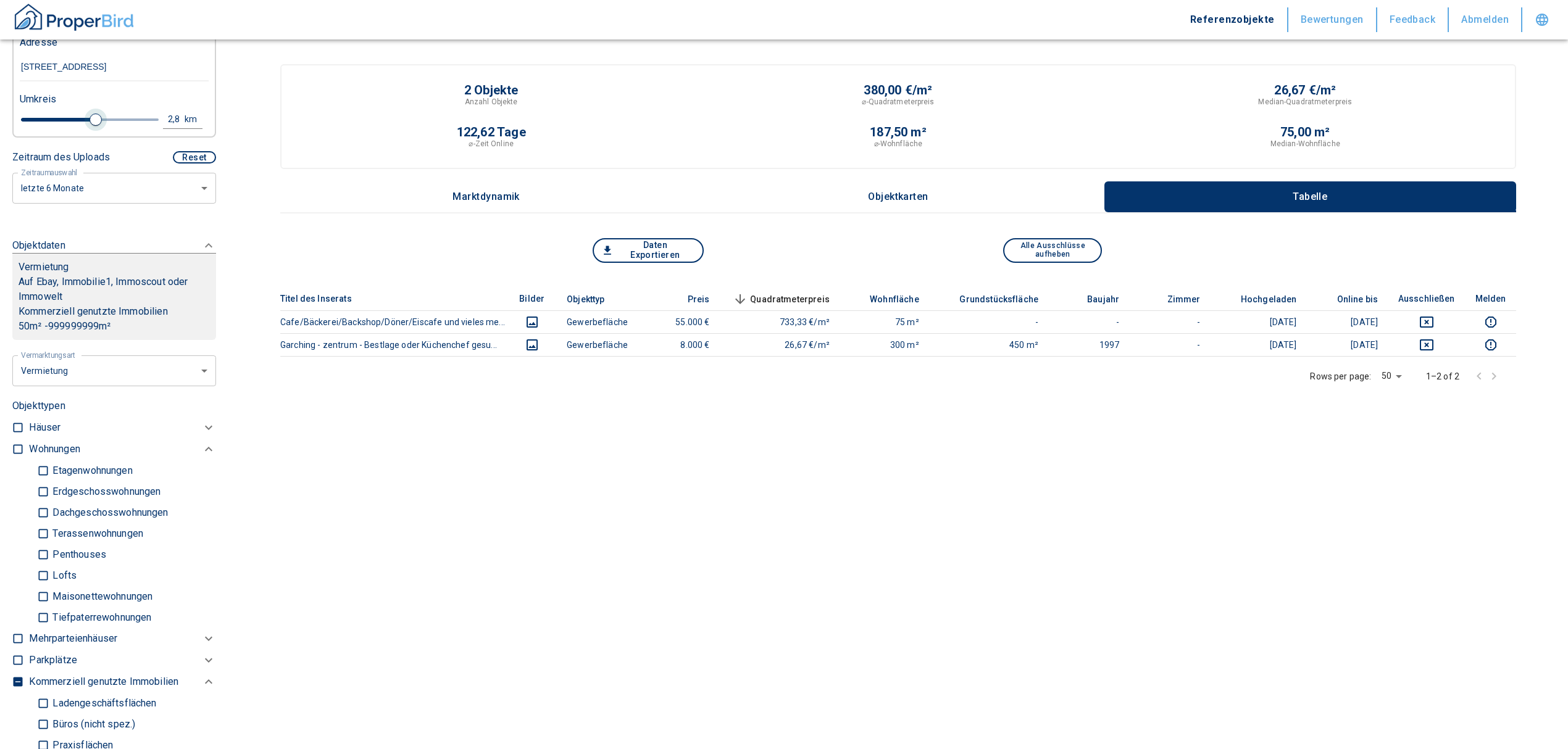
type input "3"
drag, startPoint x: 68, startPoint y: 135, endPoint x: 97, endPoint y: 134, distance: 29.0
click at [97, 126] on span at bounding box center [100, 119] width 12 height 12
type input "2020"
type input "3.2"
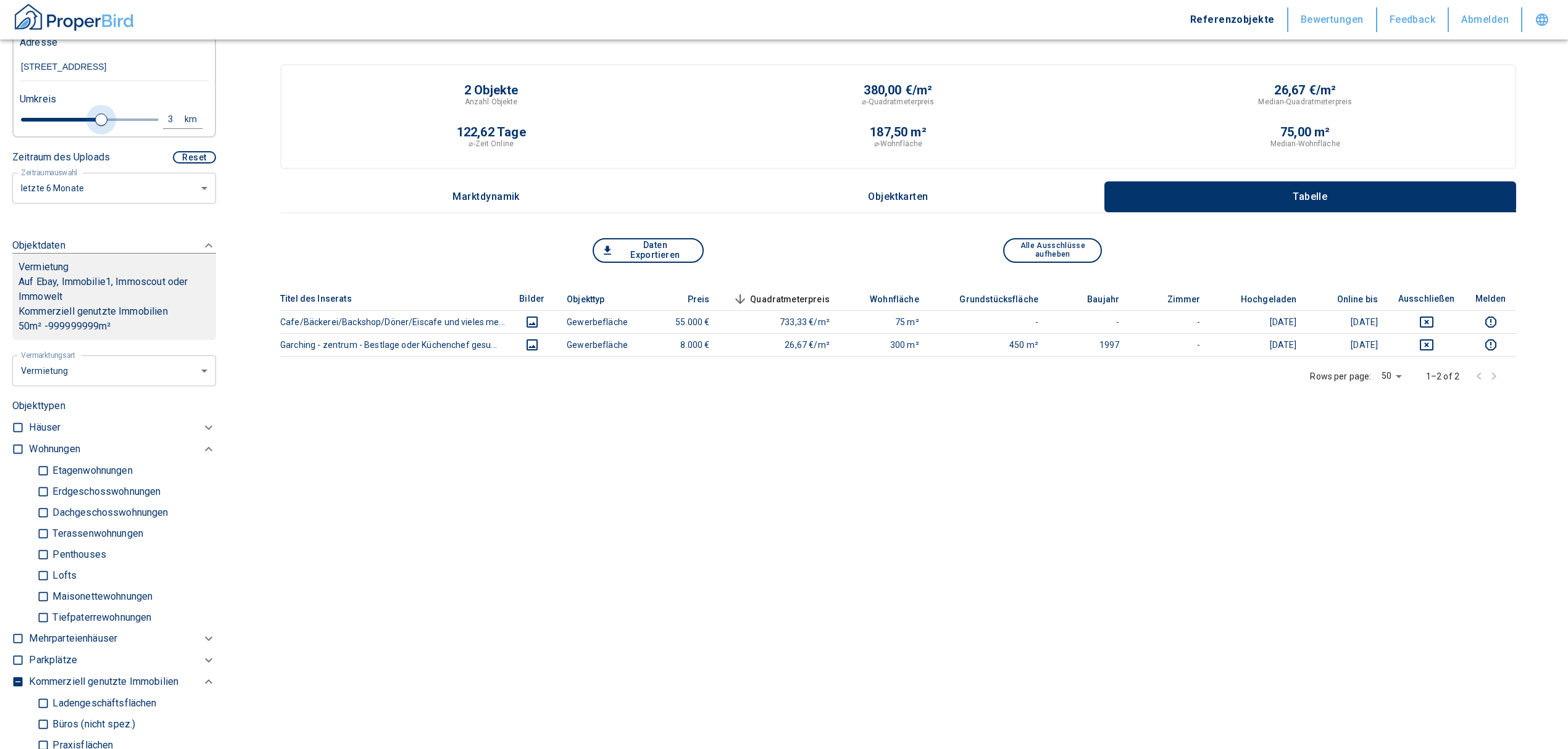
type input "2020"
type input "3.6"
type input "2020"
type input "3.8"
type input "2020"
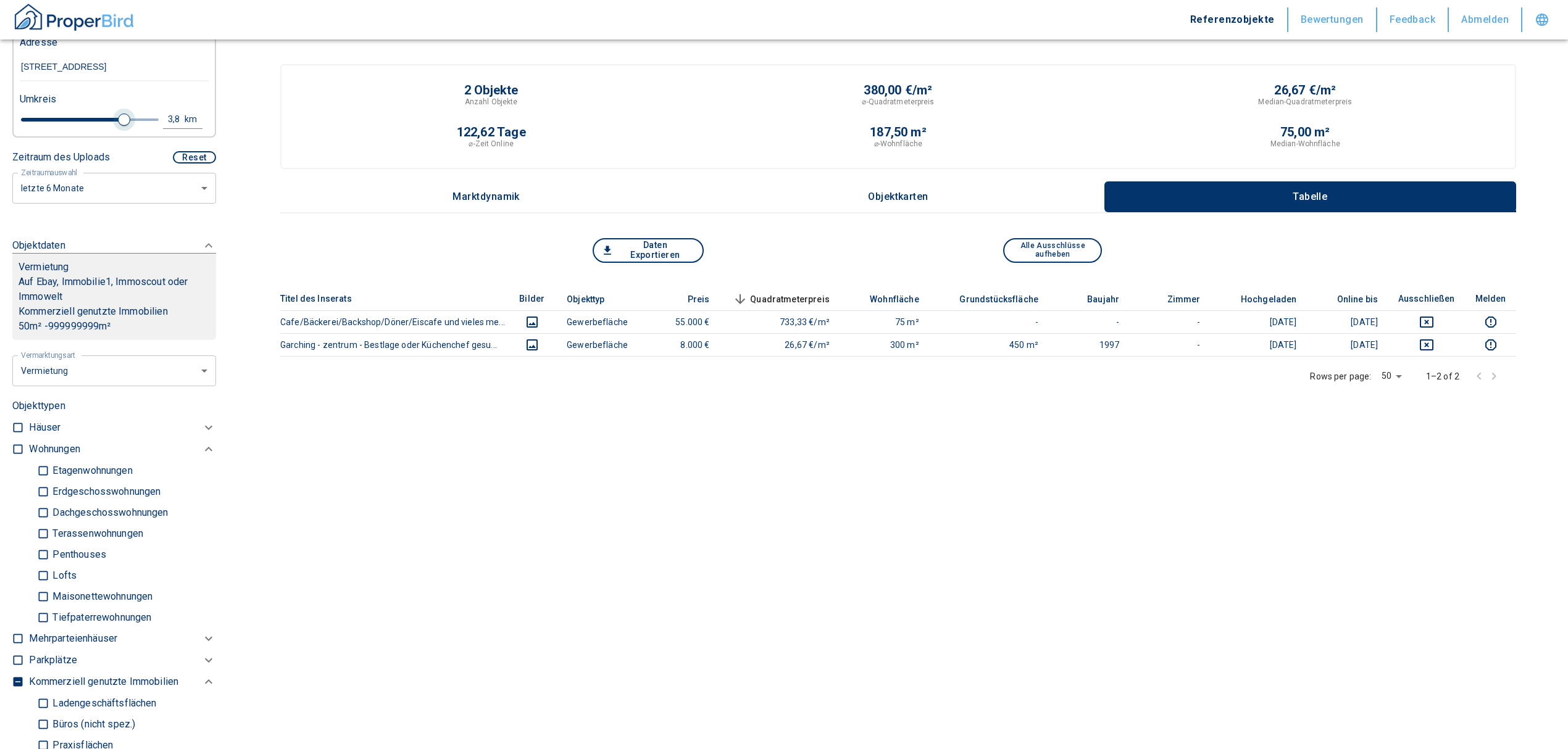
type input "4"
type input "2020"
type input "4.4"
type input "2020"
type input "4.6"
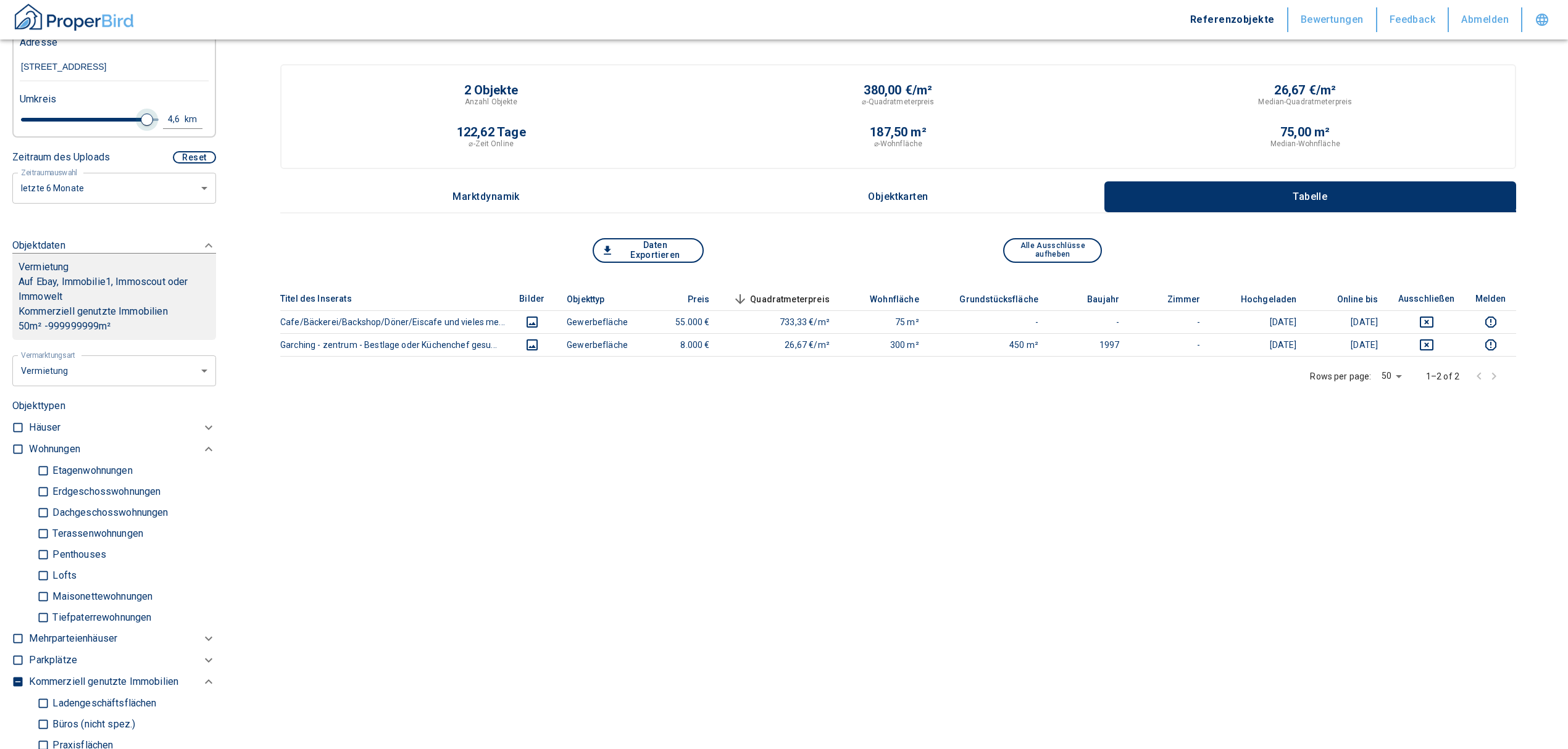
type input "2020"
type input "4.8"
type input "2020"
type input "5"
drag, startPoint x: 97, startPoint y: 135, endPoint x: 154, endPoint y: 131, distance: 57.1
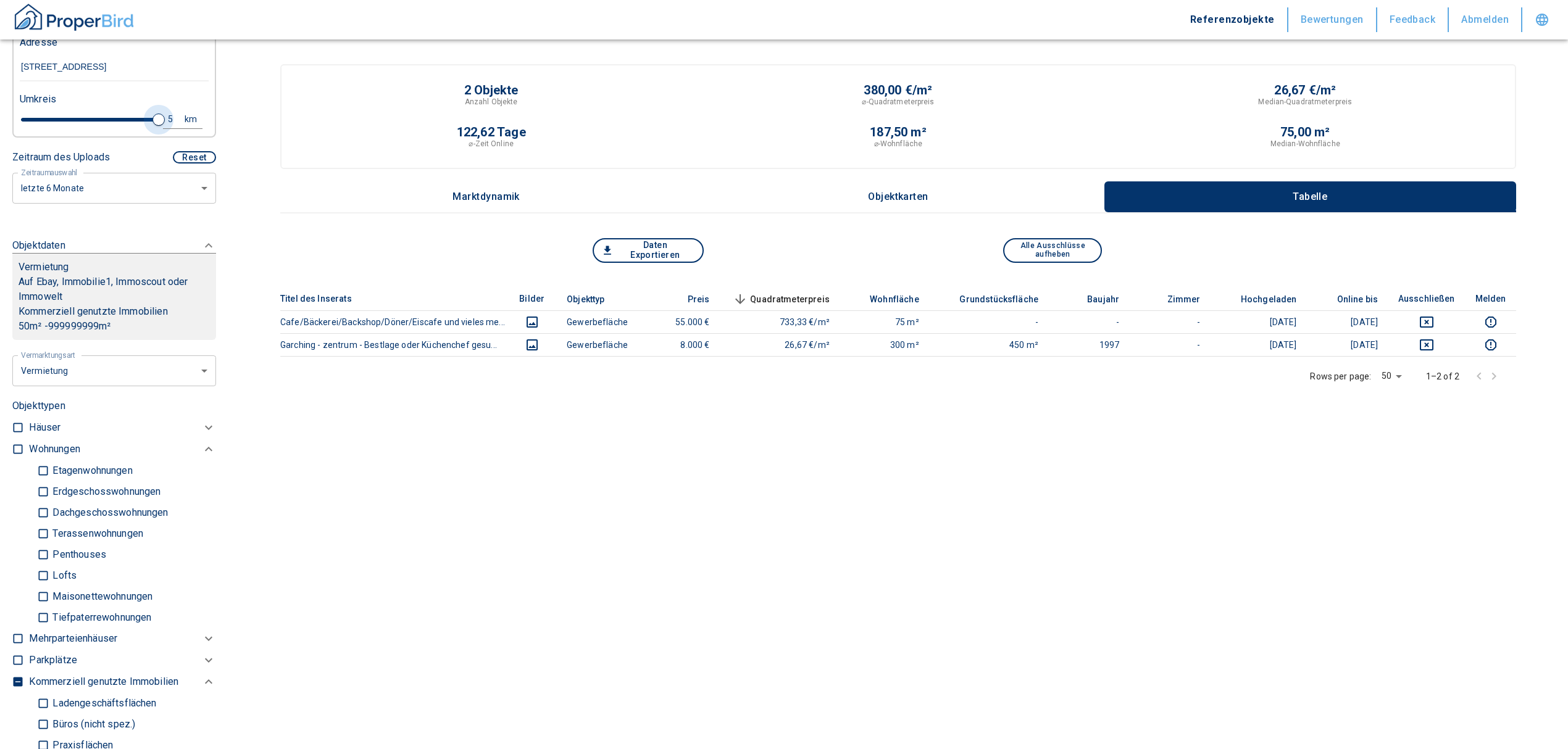
click at [154, 131] on div "5 km" at bounding box center [109, 121] width 189 height 21
type input "2020"
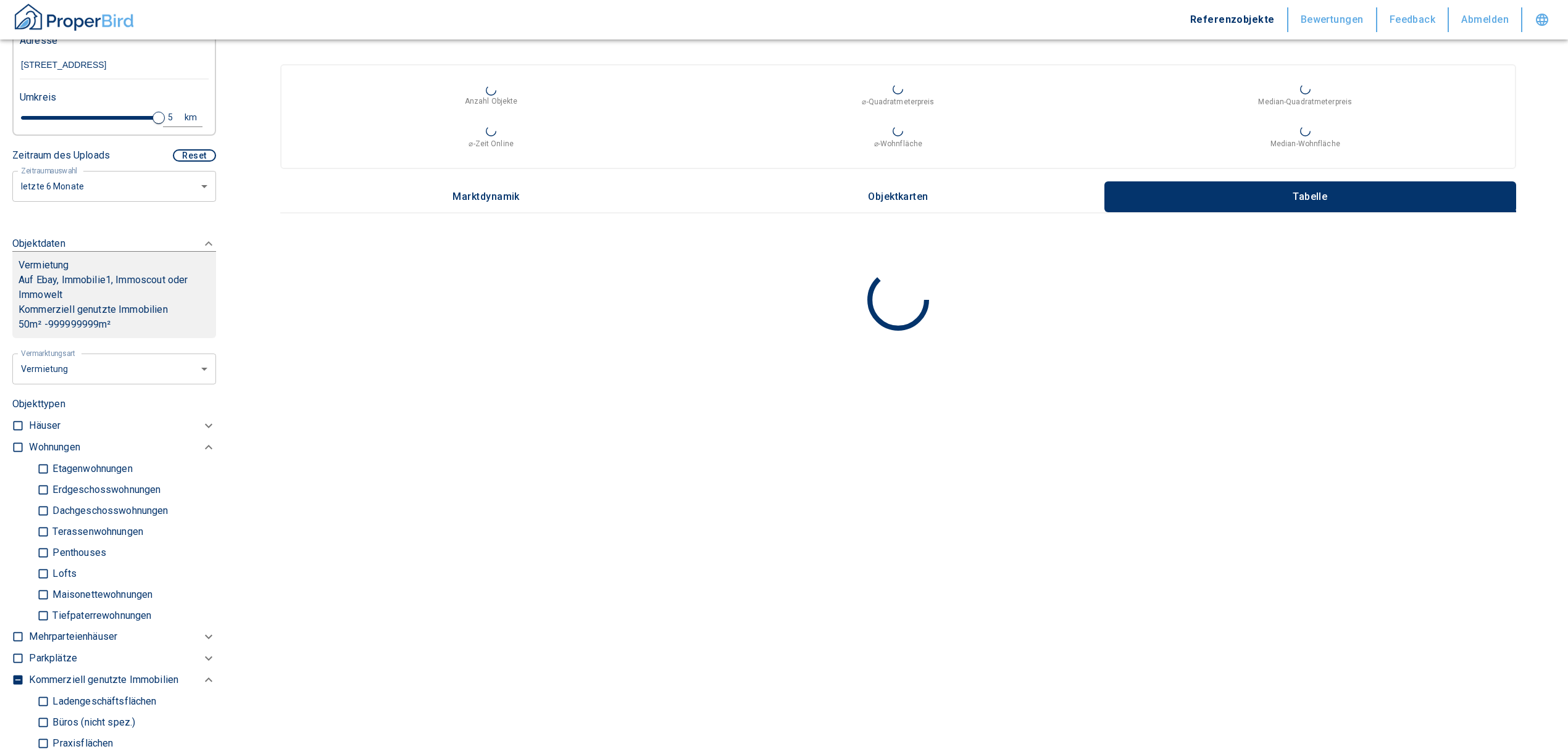
scroll to position [329, 0]
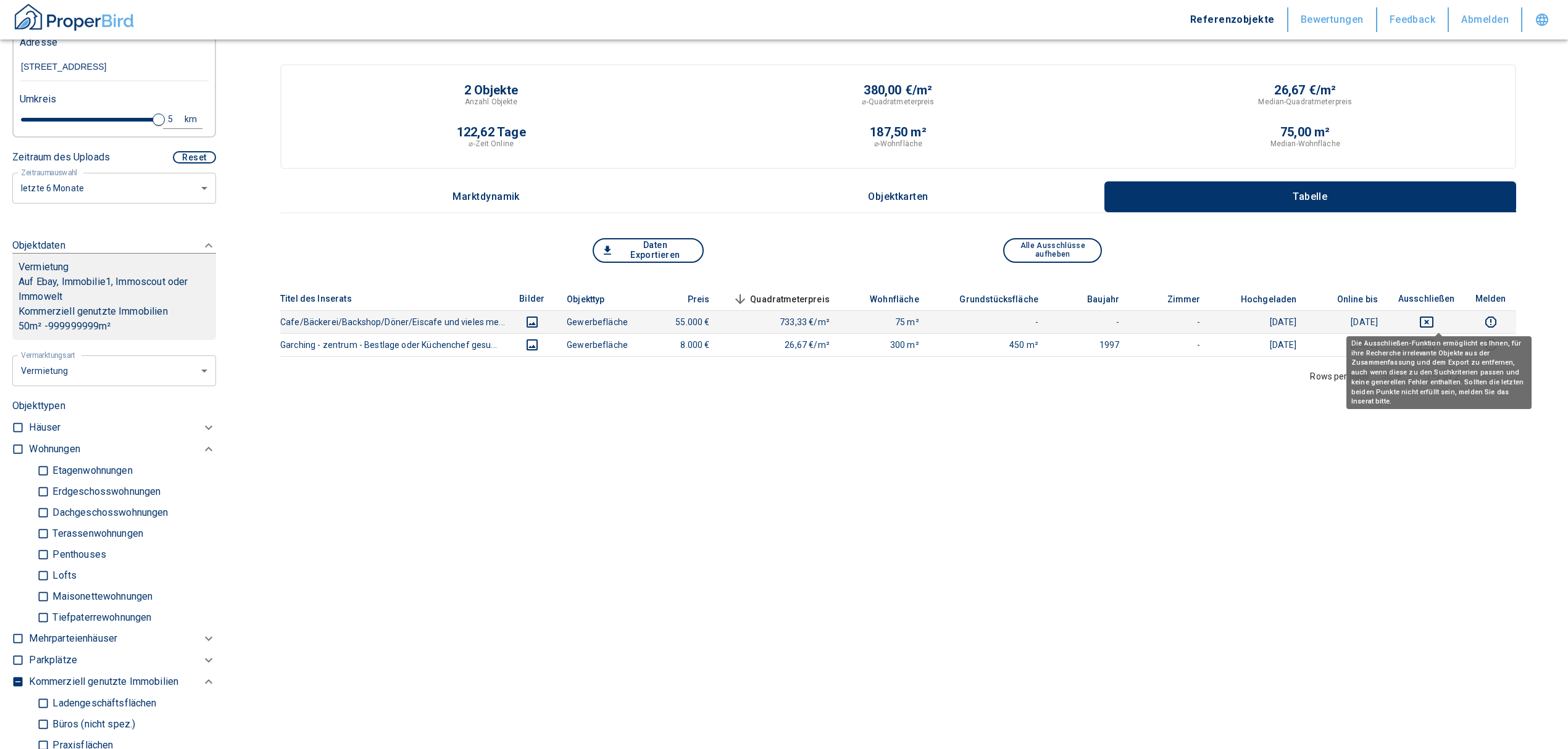
click at [1434, 322] on icon "deselect this listing" at bounding box center [1427, 322] width 15 height 15
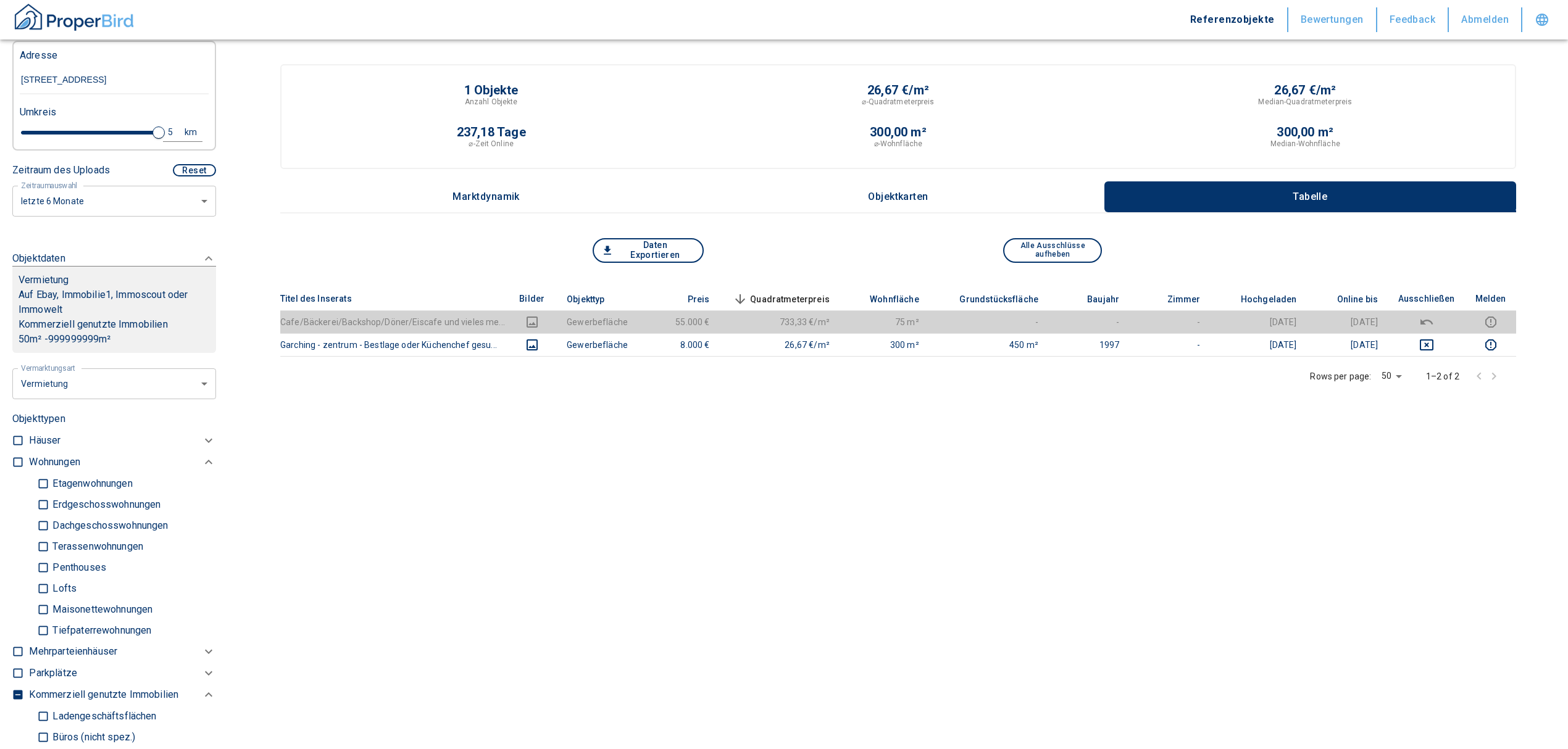
scroll to position [246, 0]
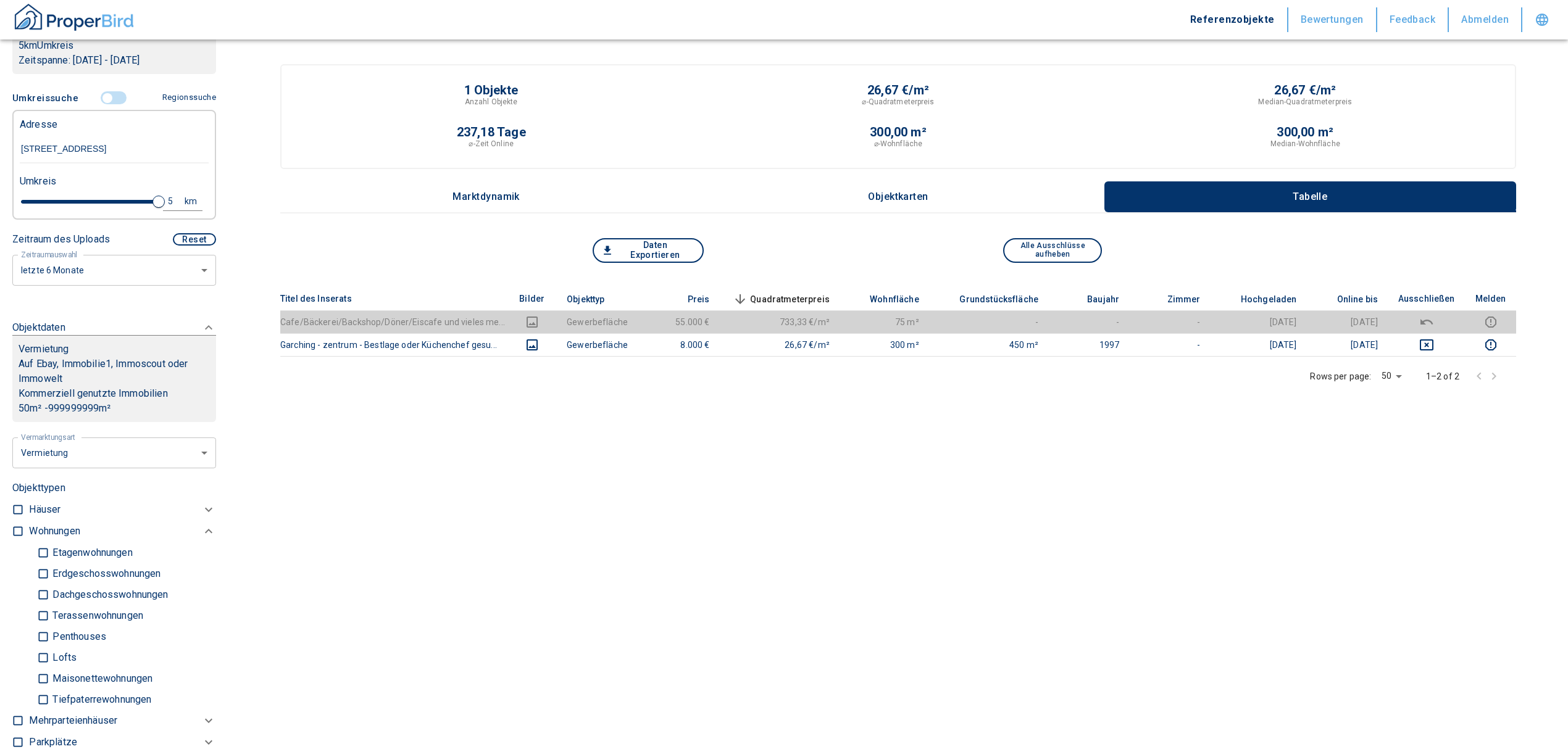
click at [101, 105] on input "controlled" at bounding box center [107, 98] width 37 height 14
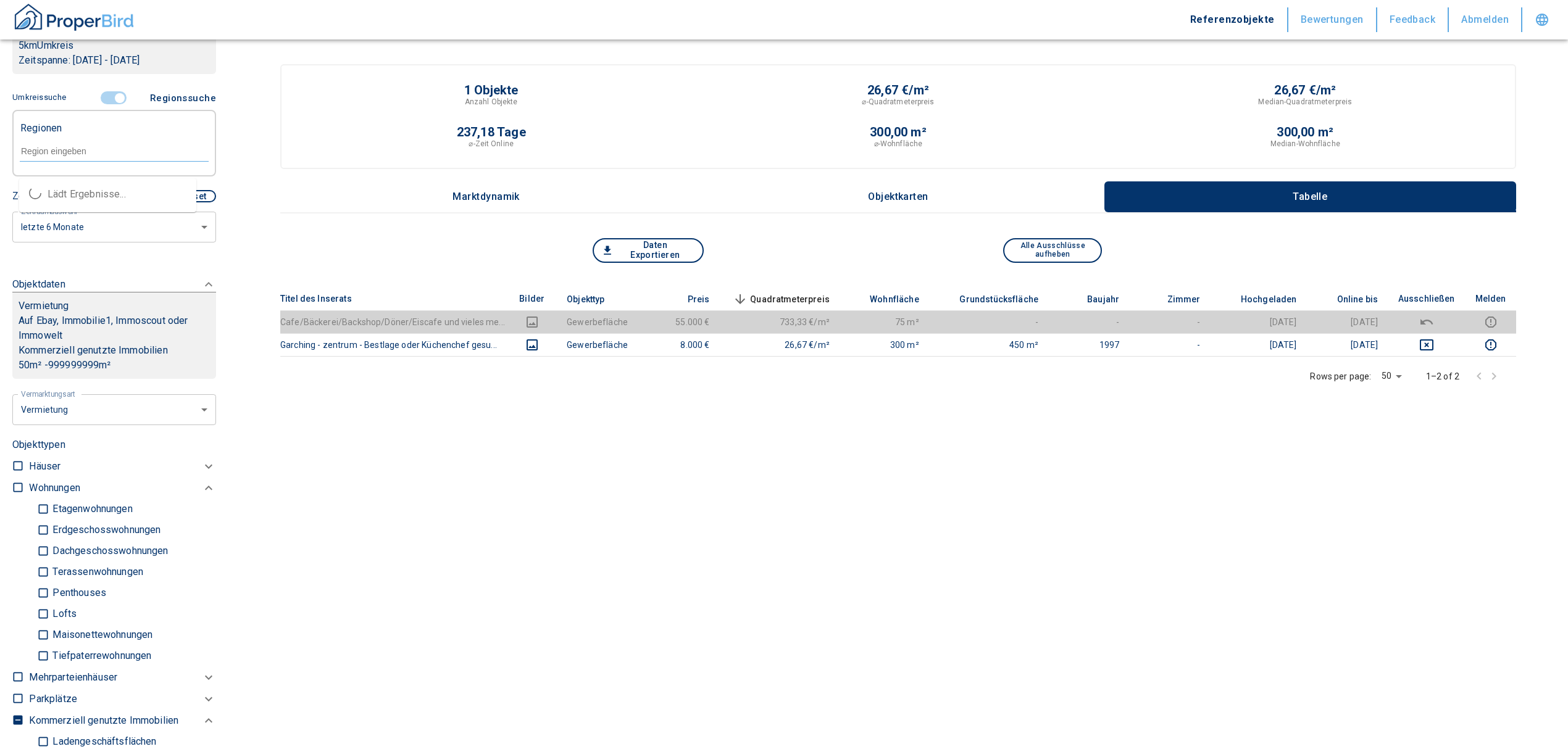
click at [90, 157] on input "text" at bounding box center [113, 151] width 189 height 11
click at [112, 196] on li "85748 Garching bei [GEOGRAPHIC_DATA]" at bounding box center [107, 202] width 177 height 37
type input "85748 g"
type input "2020"
type input "85748 Garching bei [GEOGRAPHIC_DATA]"
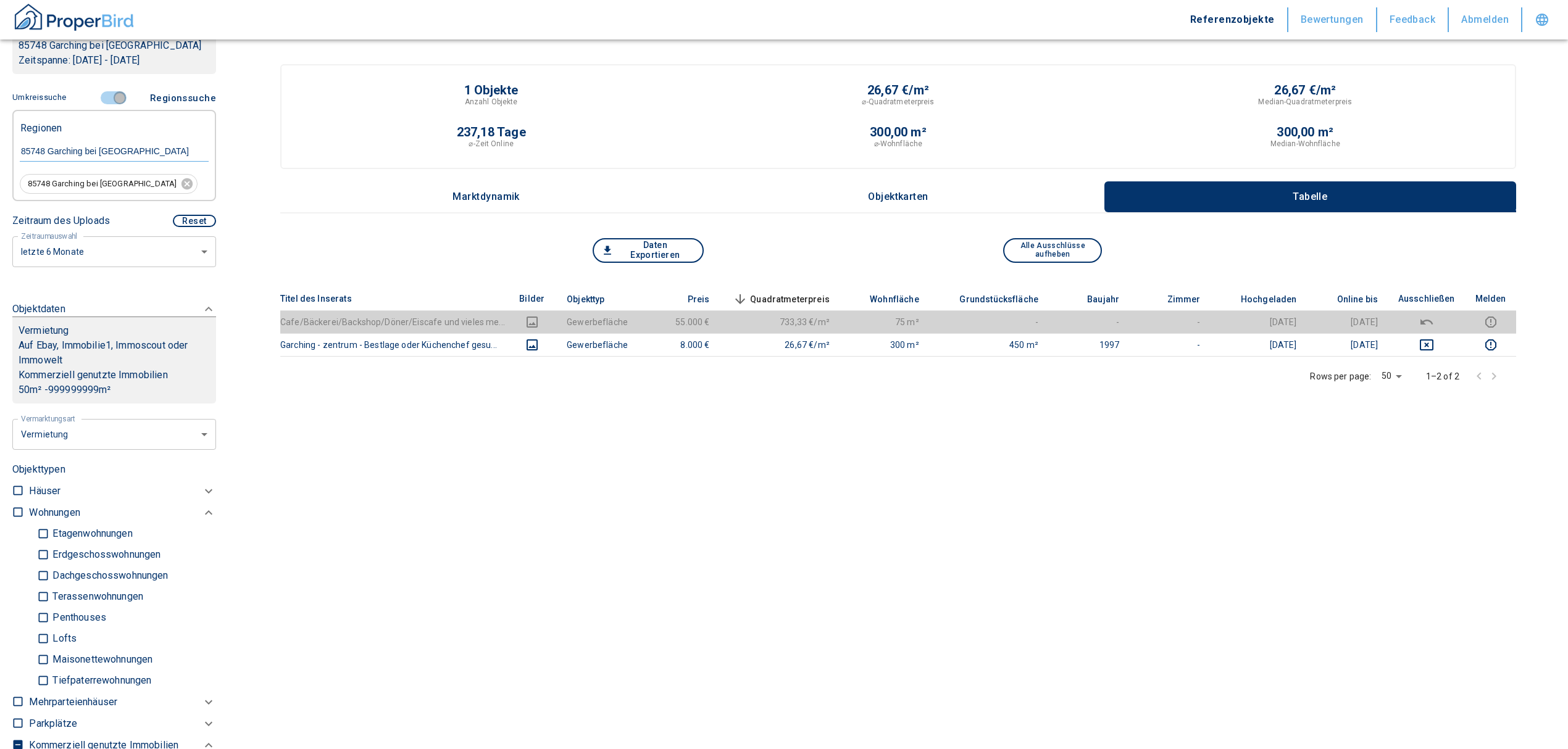
click at [113, 97] on input "controlled" at bounding box center [119, 98] width 37 height 14
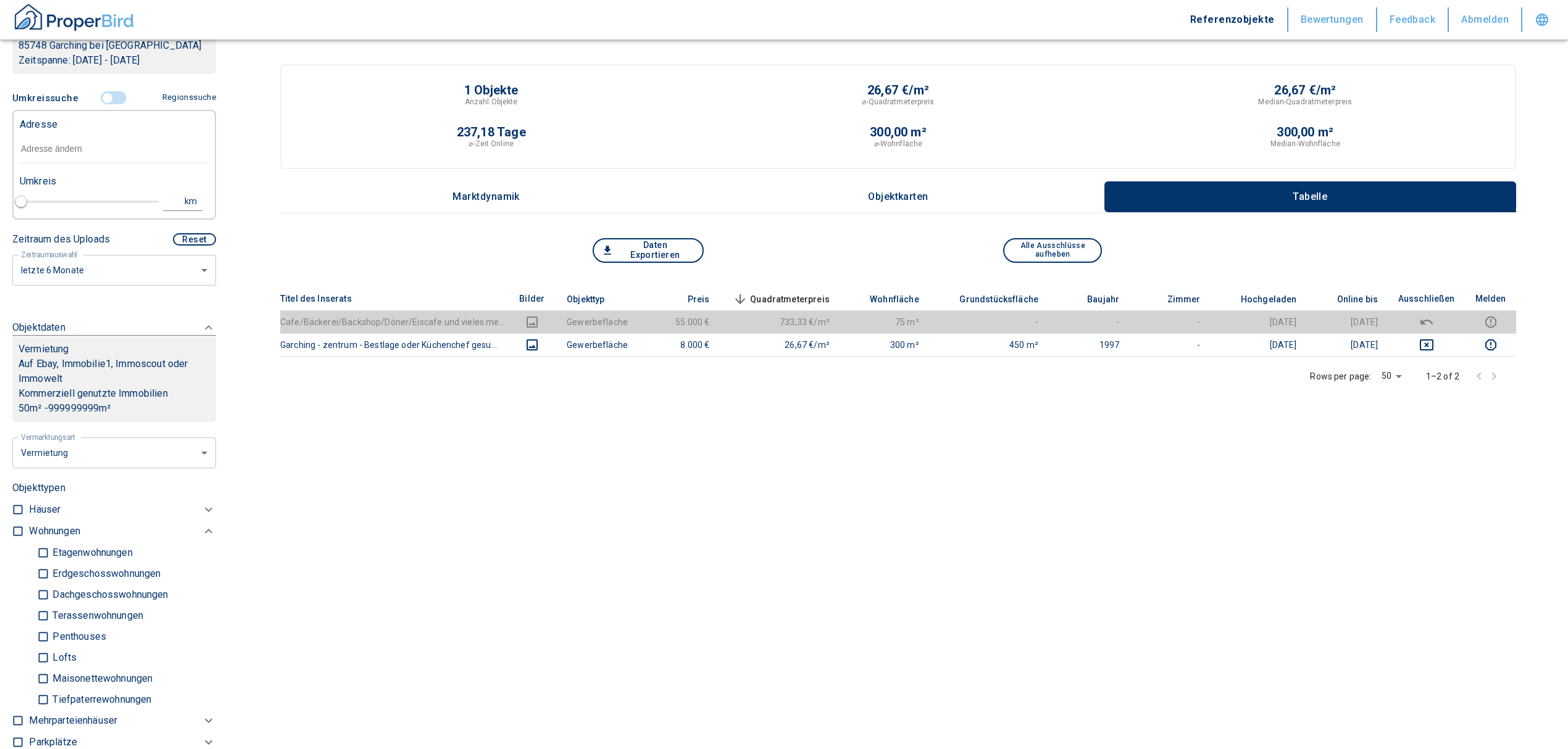
click at [62, 156] on input "text" at bounding box center [113, 149] width 189 height 29
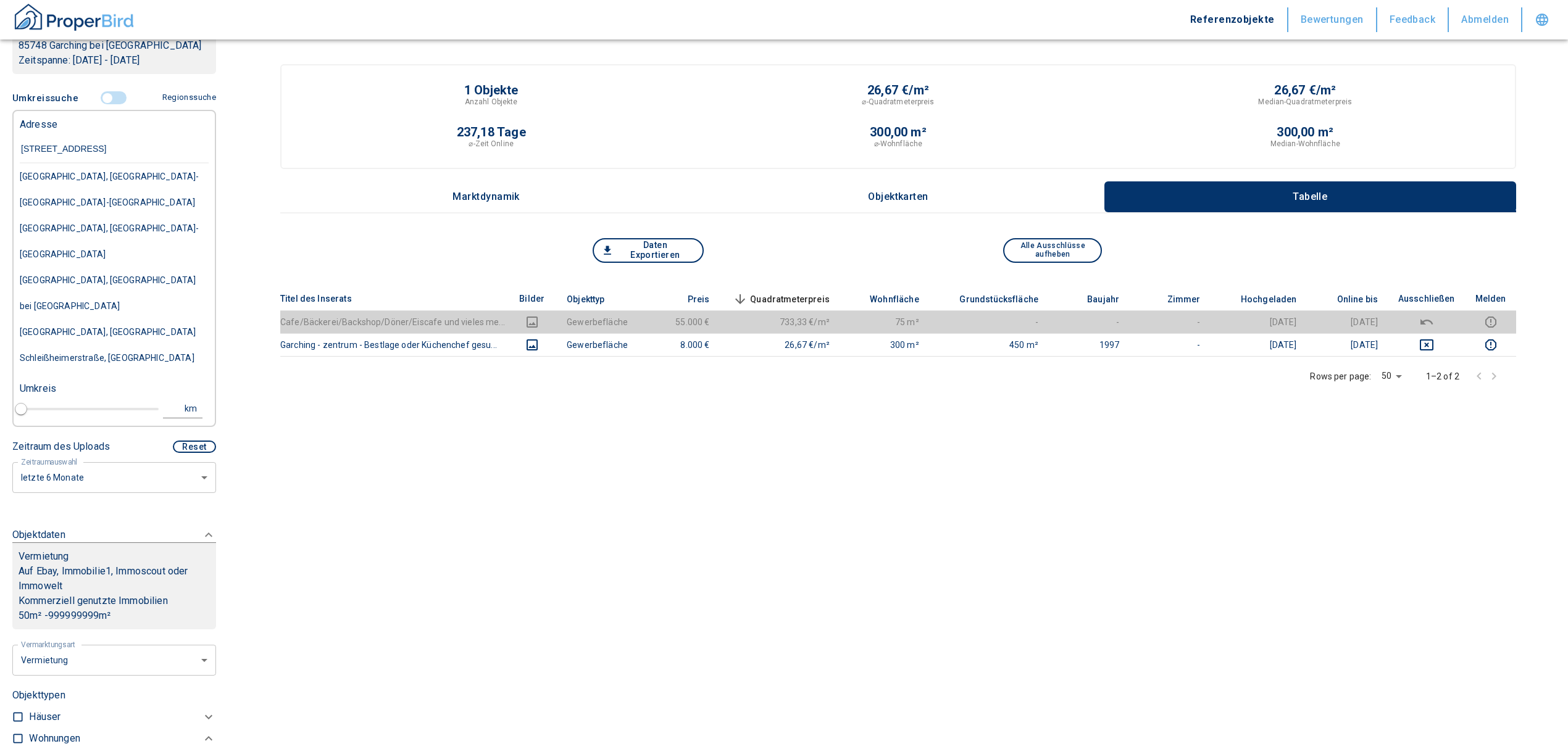
type input "[STREET_ADDRESS]"
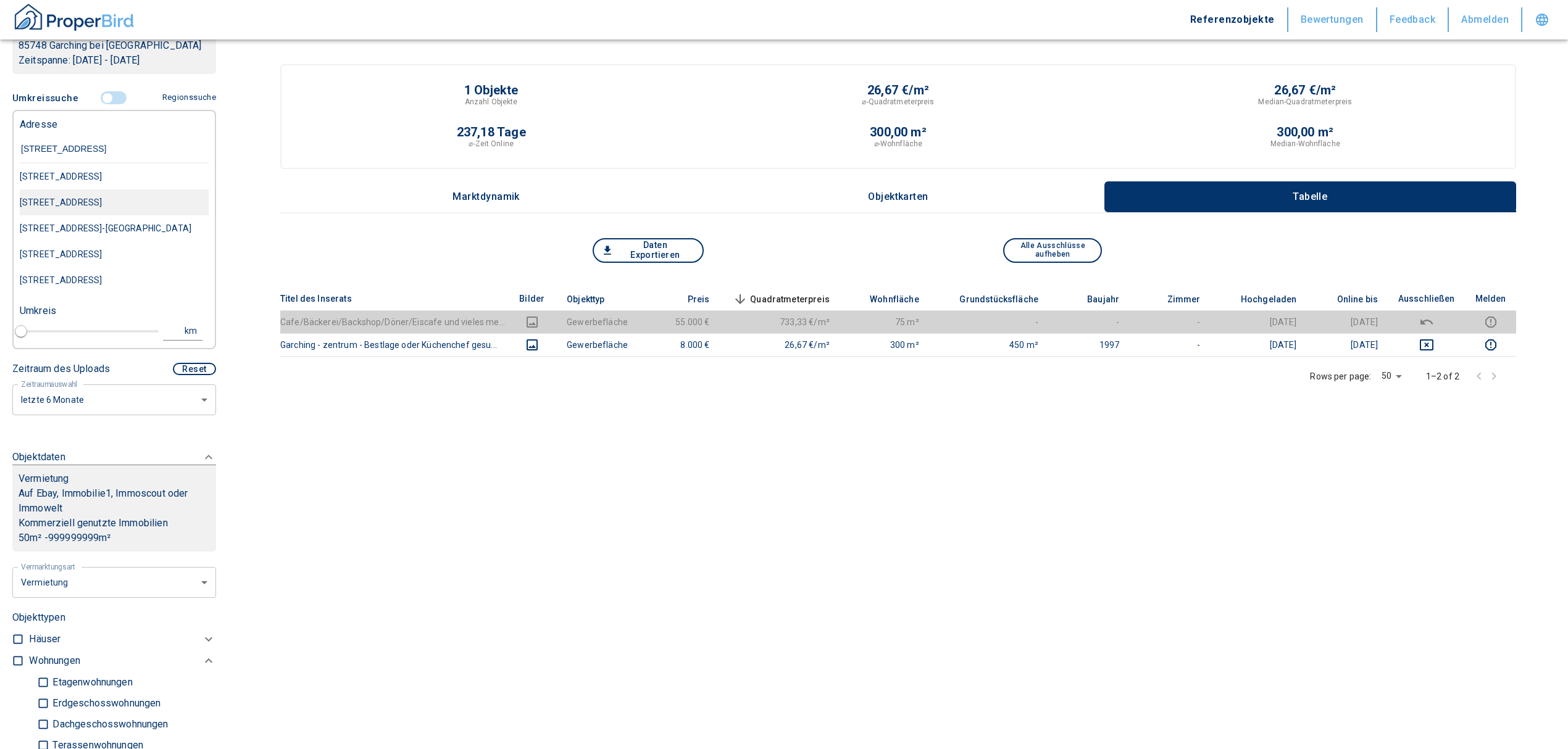
click at [106, 215] on div "[STREET_ADDRESS]" at bounding box center [113, 202] width 189 height 26
type input "2020"
type input "[STREET_ADDRESS]"
type input "1"
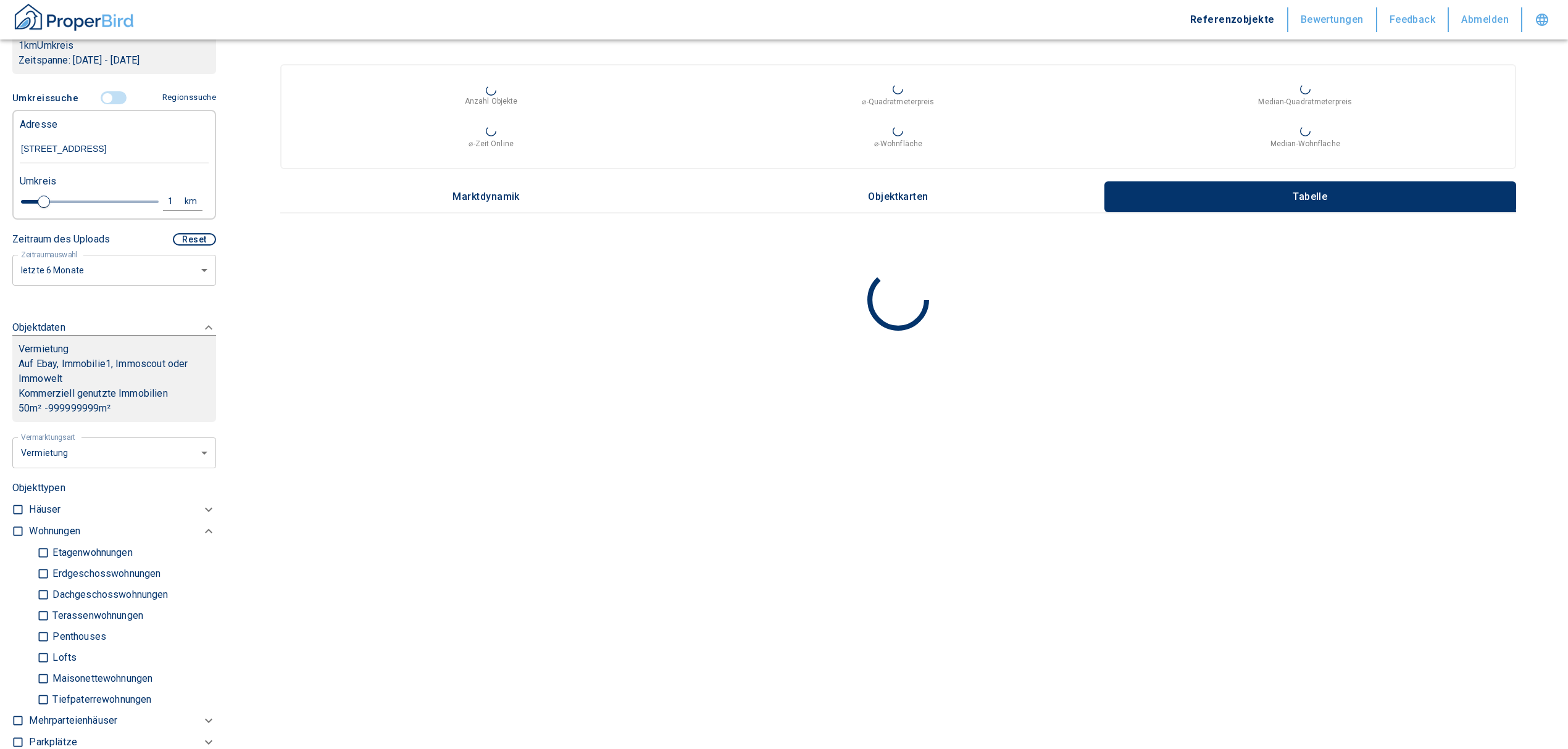
type input "[STREET_ADDRESS]"
click at [163, 193] on div "Umkreis" at bounding box center [109, 180] width 189 height 24
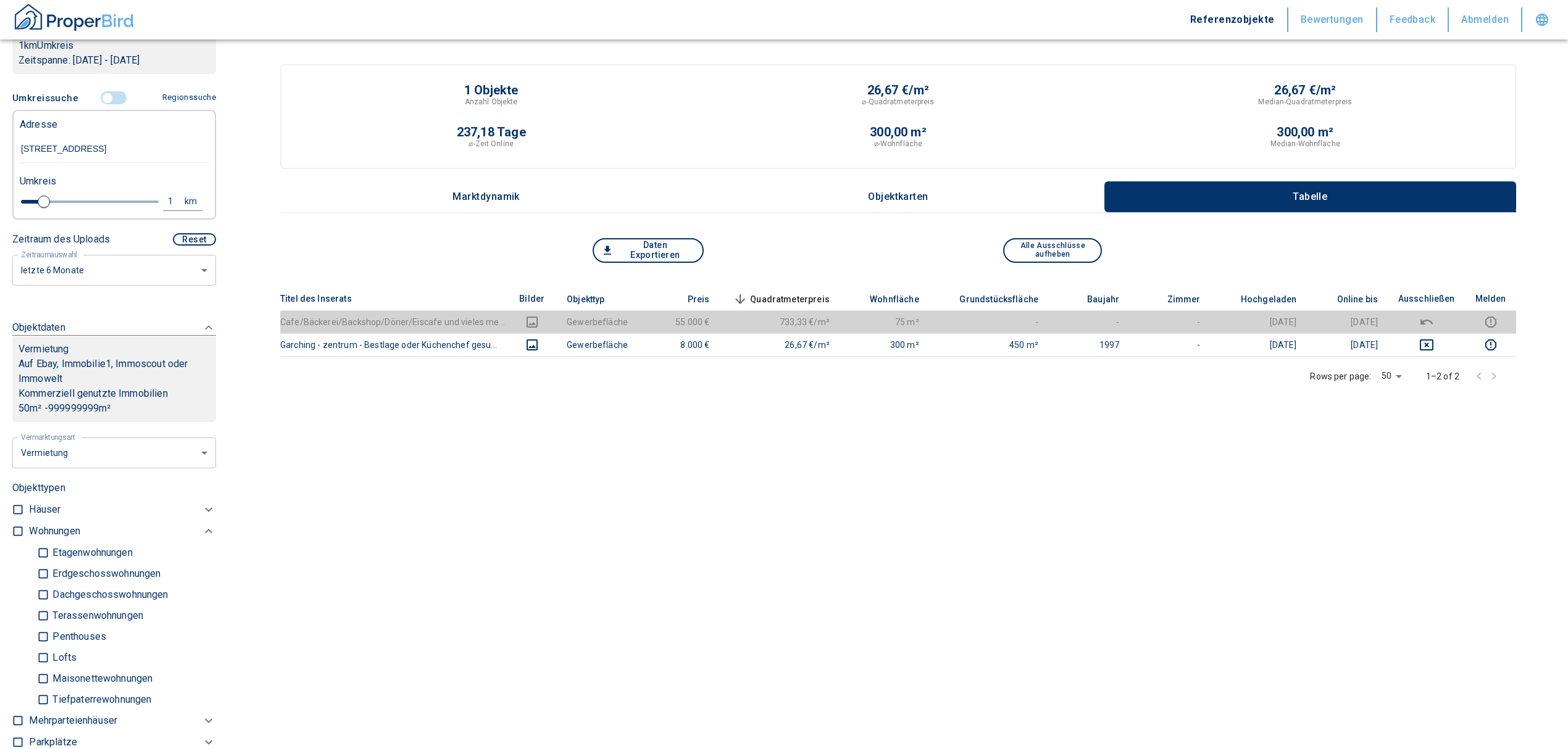
click at [166, 209] on div "1" at bounding box center [176, 201] width 22 height 16
drag, startPoint x: 63, startPoint y: 217, endPoint x: 46, endPoint y: 213, distance: 17.5
click at [46, 213] on div "1 km Neue Suchen" at bounding box center [104, 202] width 189 height 29
type input "2"
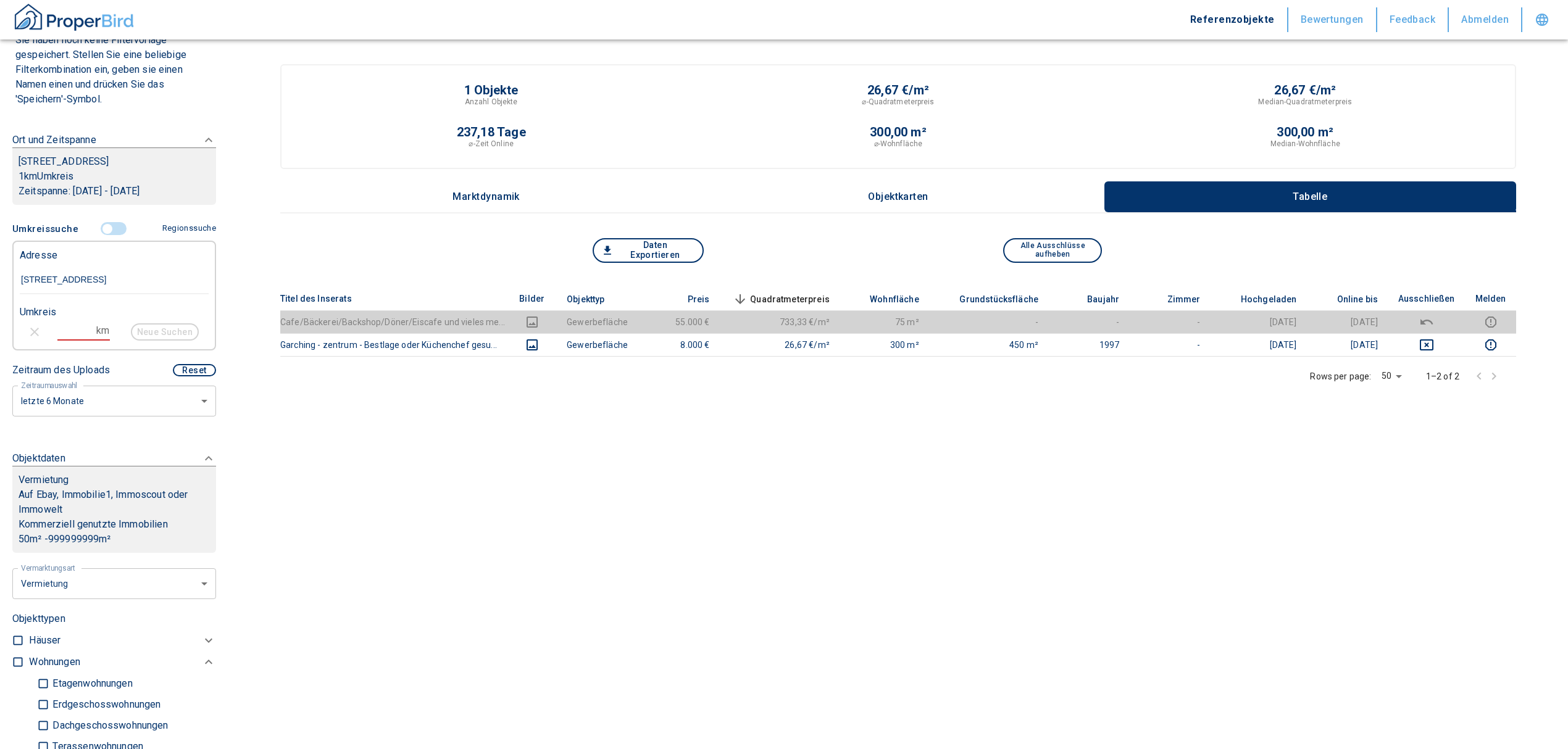
scroll to position [82, 0]
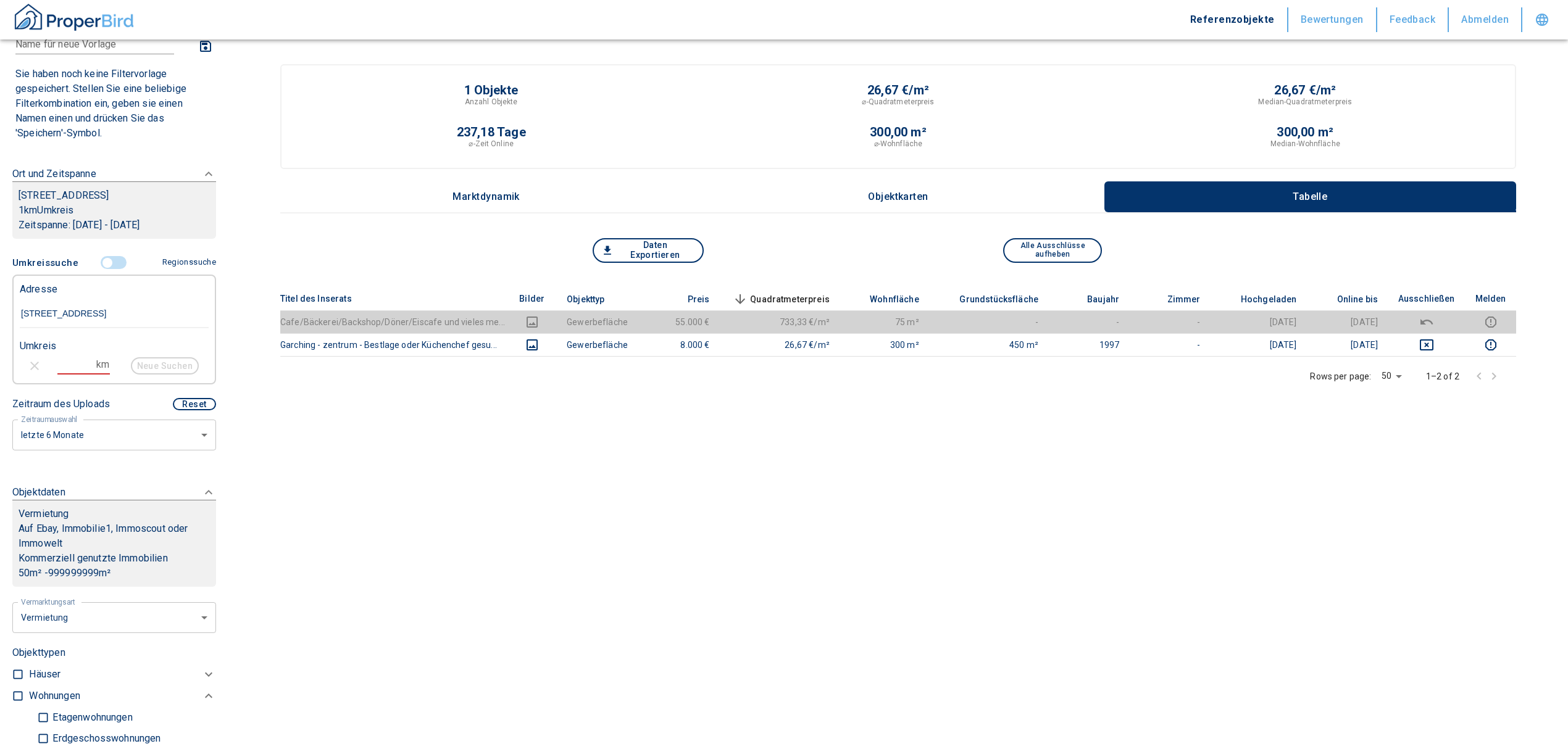
click at [87, 374] on input "text" at bounding box center [74, 365] width 34 height 20
type input "10"
click at [134, 374] on button "Neue Suchen" at bounding box center [164, 366] width 68 height 17
type input "2020"
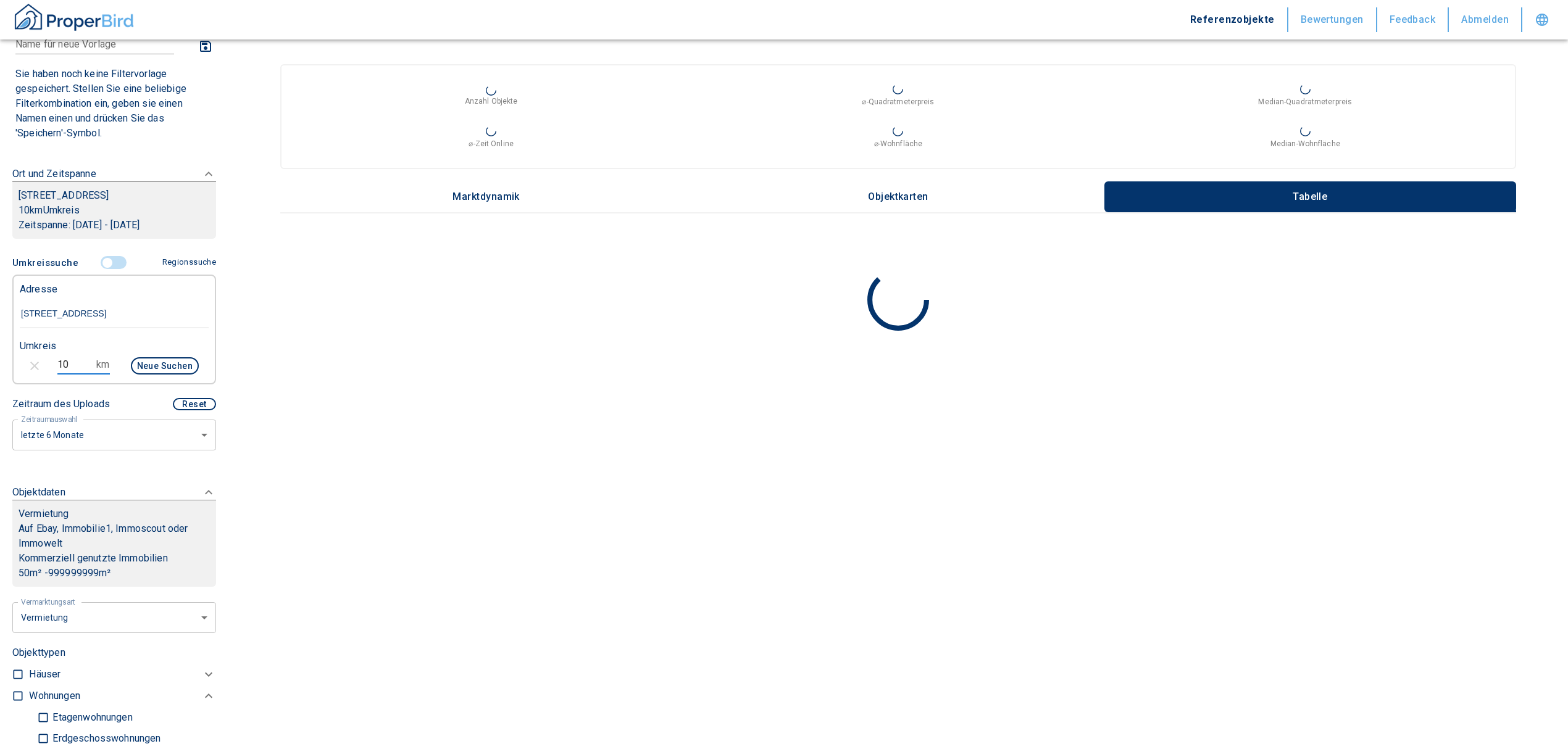
drag, startPoint x: 73, startPoint y: 376, endPoint x: 16, endPoint y: 381, distance: 57.2
click at [16, 381] on div "10 km Neue Suchen" at bounding box center [104, 367] width 189 height 29
type input "5"
click at [167, 374] on button "Neue Suchen" at bounding box center [164, 366] width 68 height 17
type input "2020"
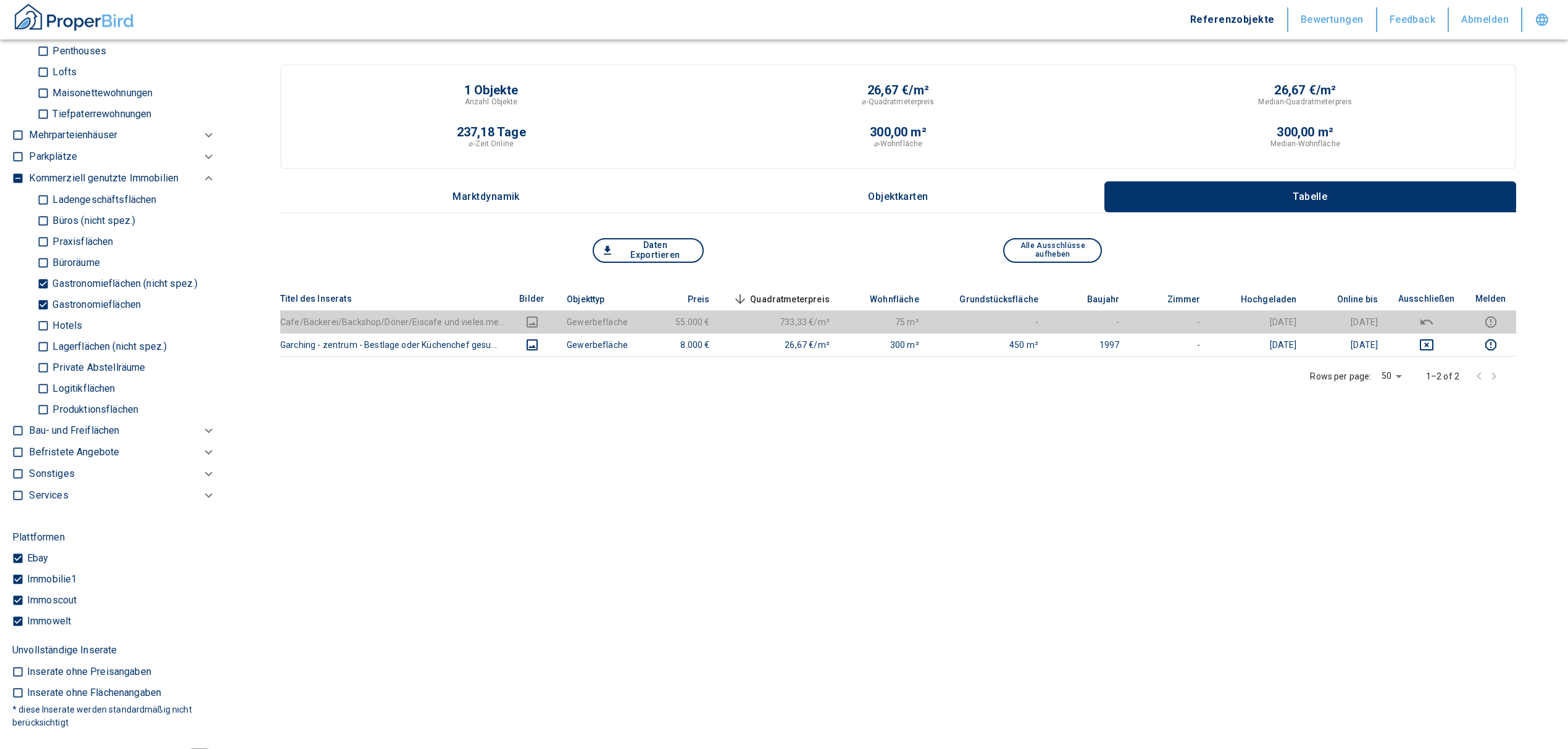
scroll to position [822, 0]
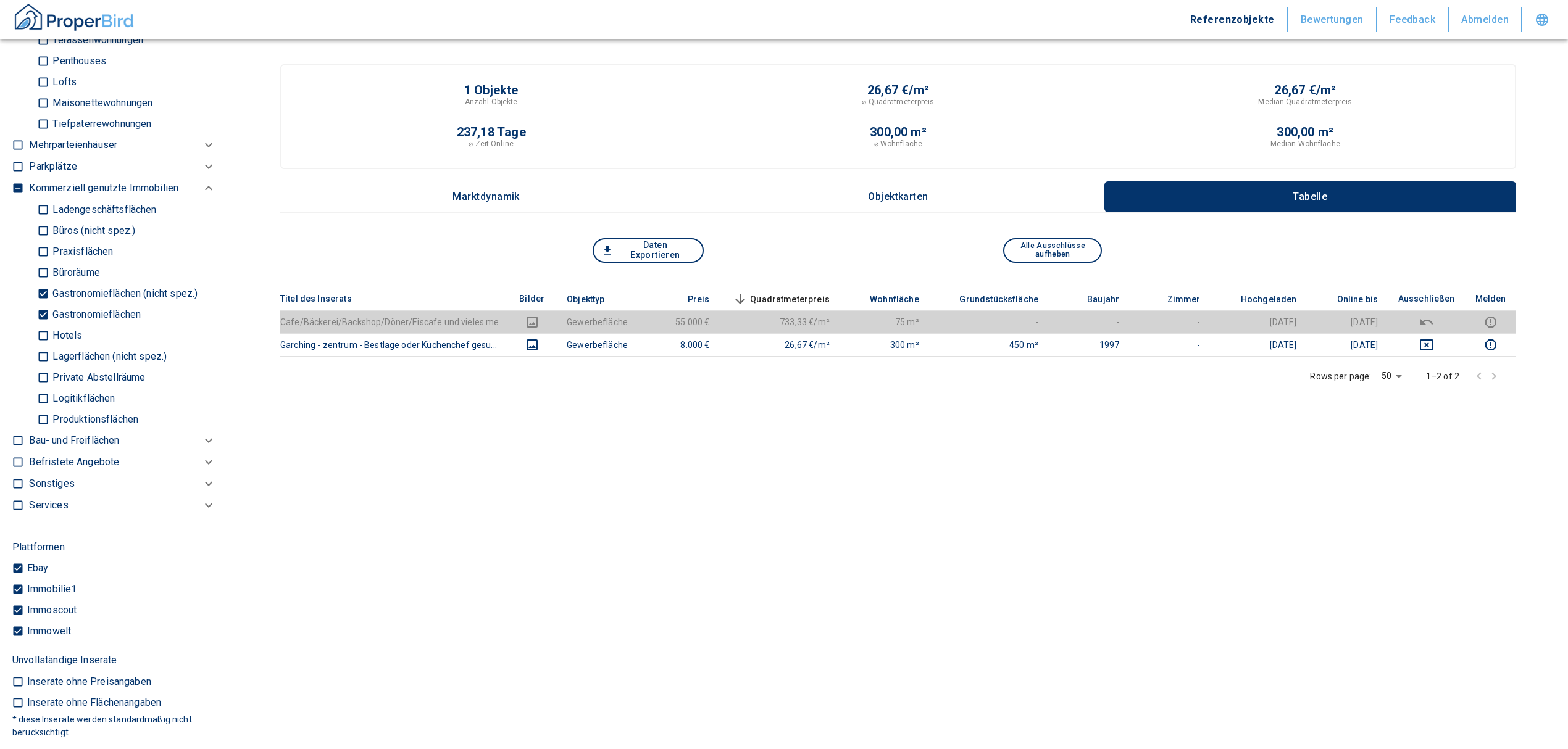
click at [44, 326] on input "Gastronomieflächen" at bounding box center [42, 314] width 12 height 21
checkbox input "false"
type input "2020"
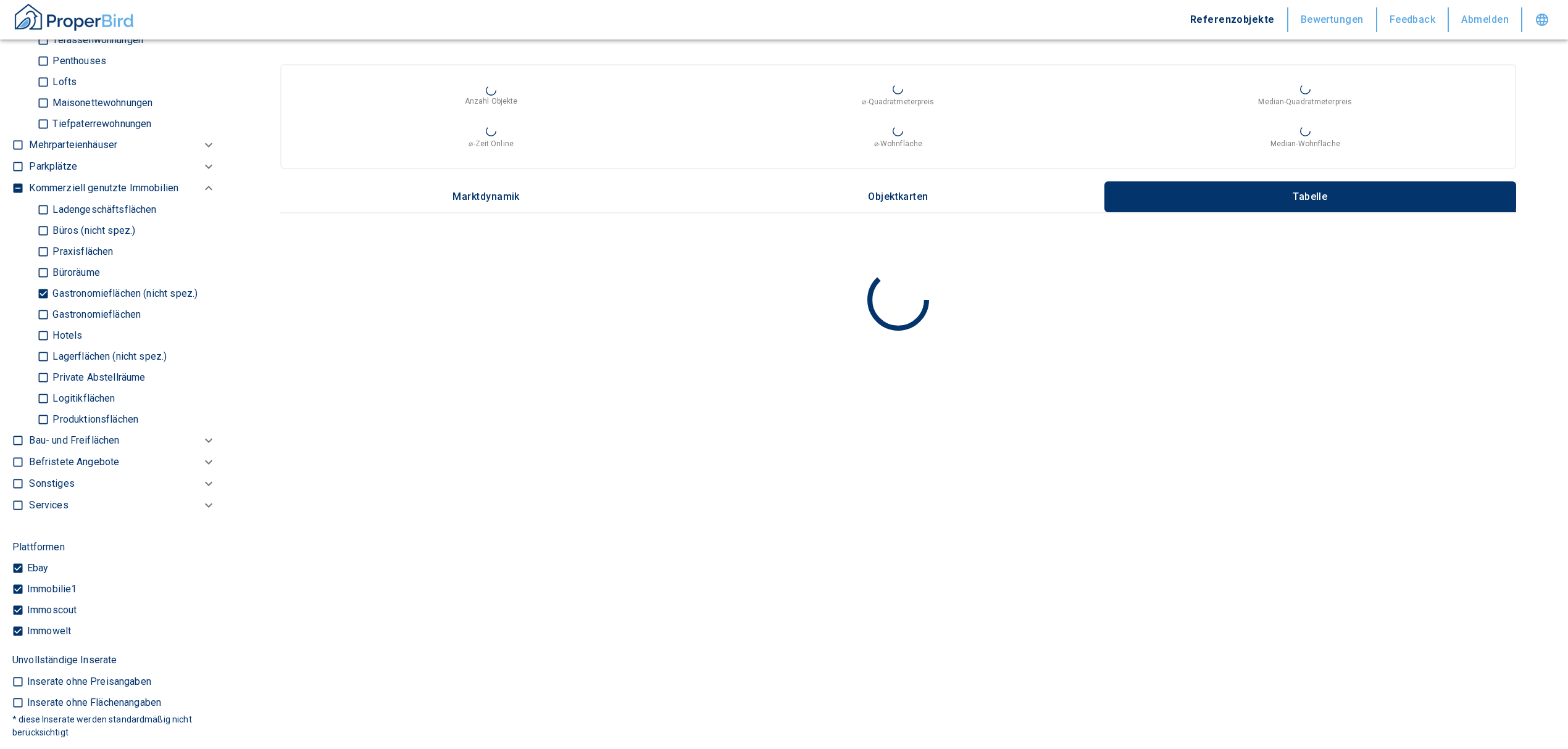
click at [46, 304] on input "Gastronomieflächen (nicht spez.)" at bounding box center [42, 293] width 12 height 21
checkbox input "false"
type input "2020"
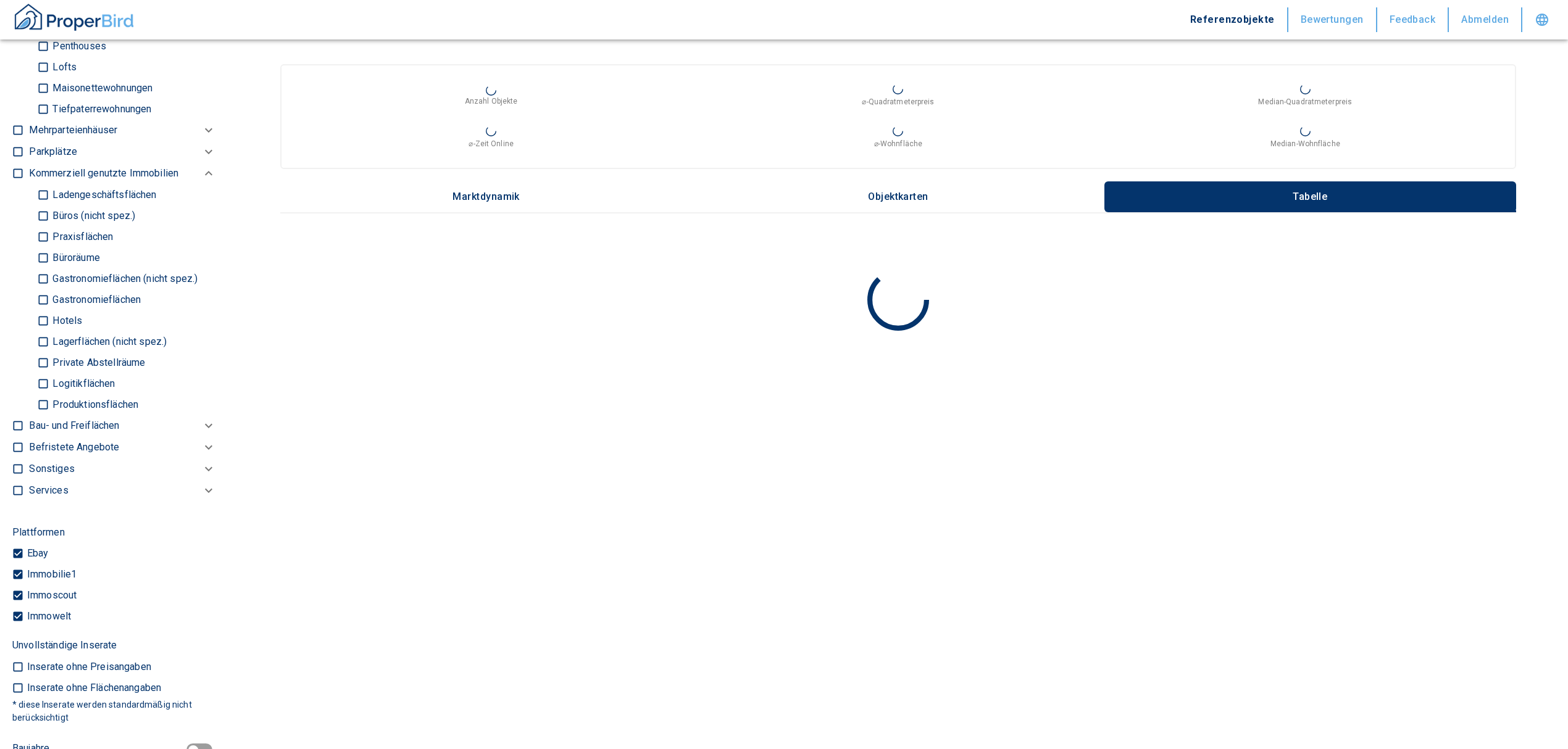
click at [42, 352] on input "Lagerflächen (nicht spez.)" at bounding box center [42, 341] width 12 height 21
checkbox input "true"
type input "2020"
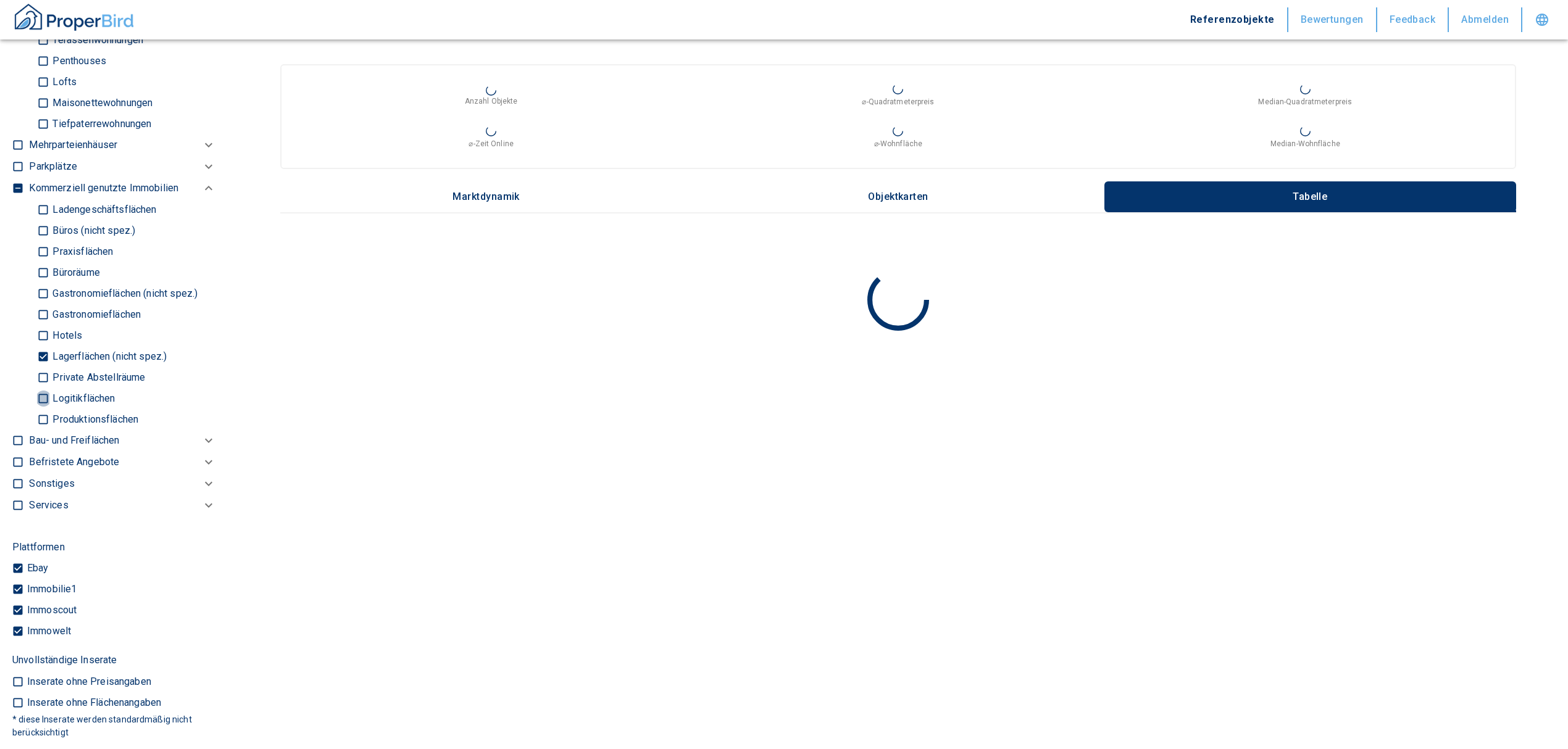
click at [47, 409] on input "Logitikflächen" at bounding box center [42, 398] width 12 height 21
checkbox input "true"
type input "2020"
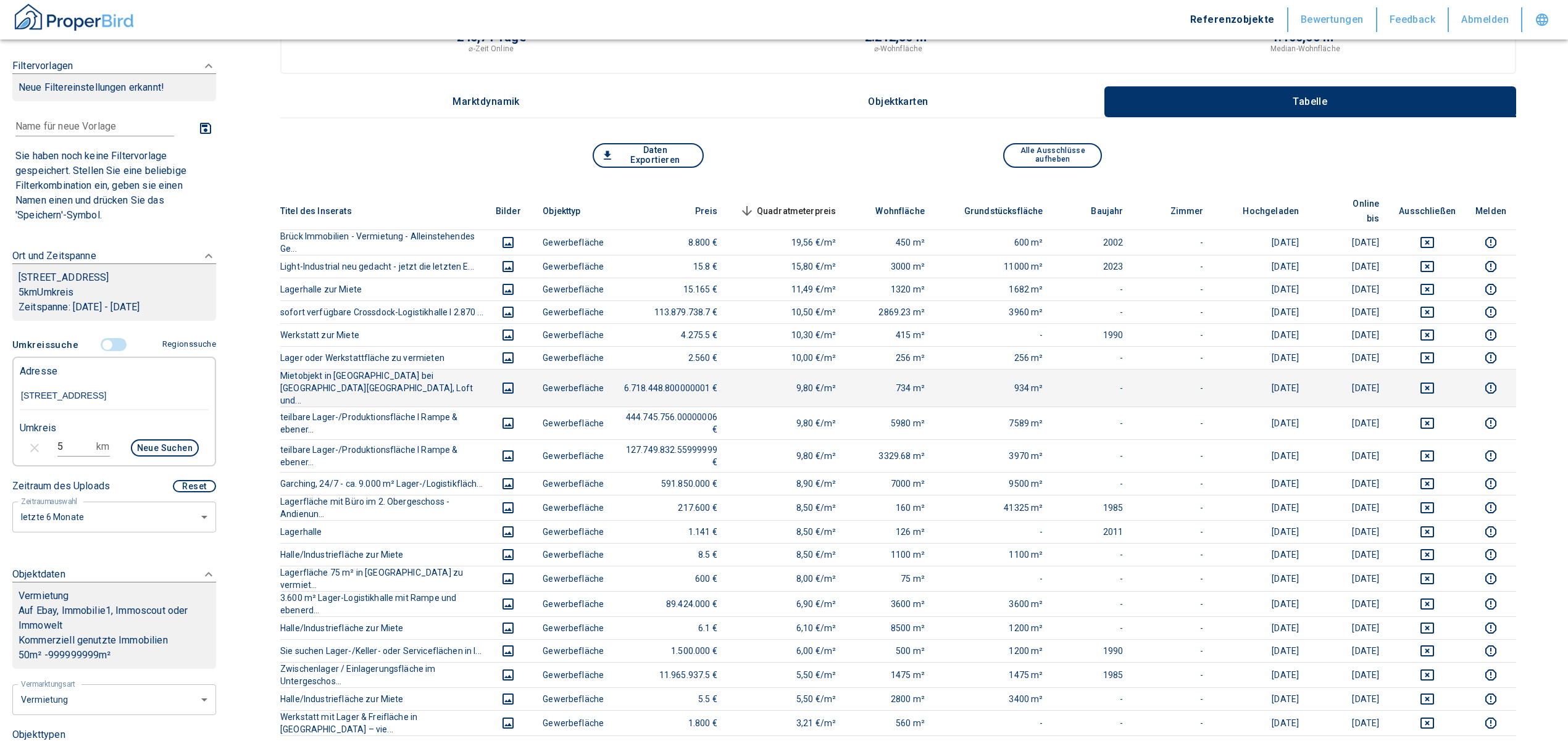
scroll to position [164, 0]
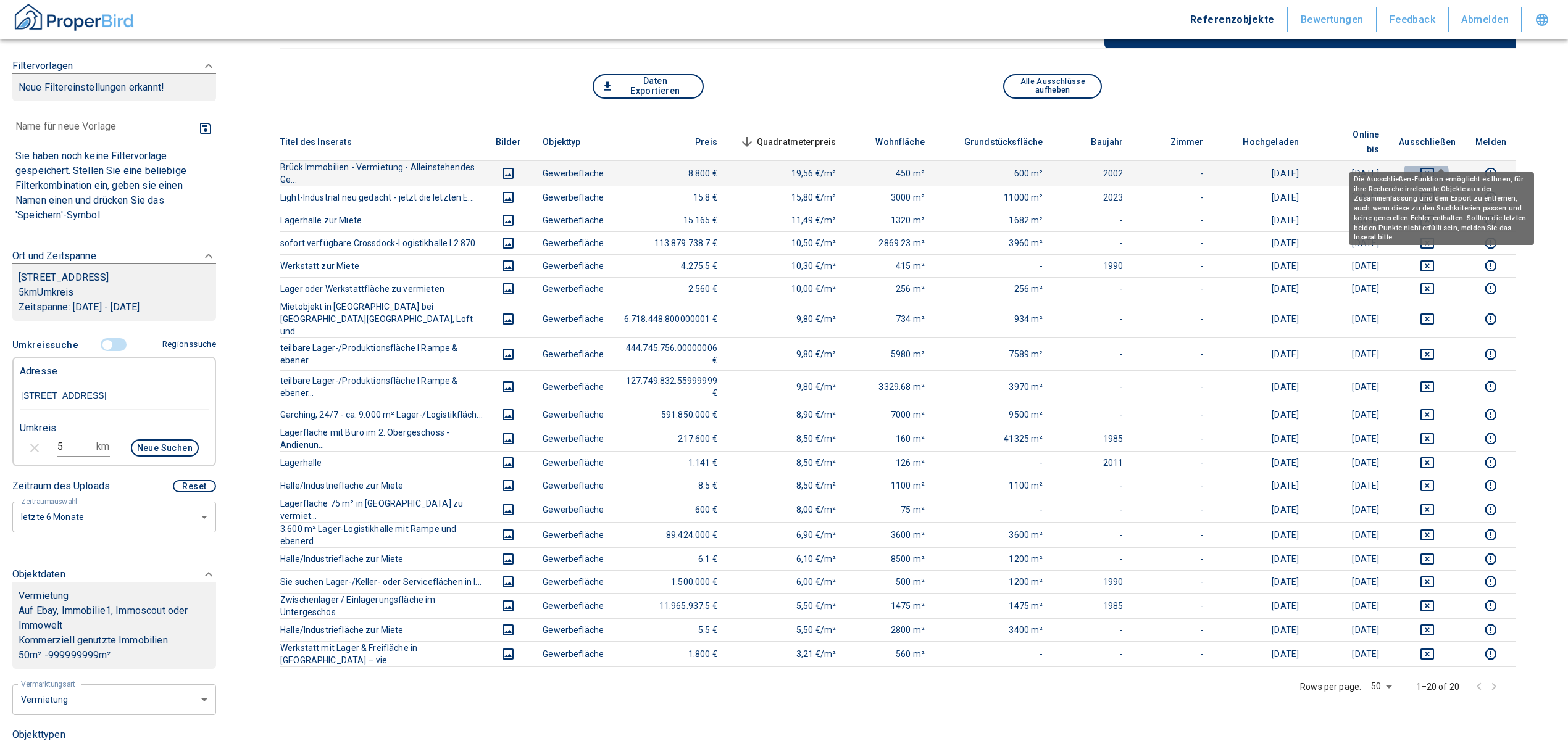
click at [1434, 166] on icon "deselect this listing" at bounding box center [1427, 173] width 15 height 15
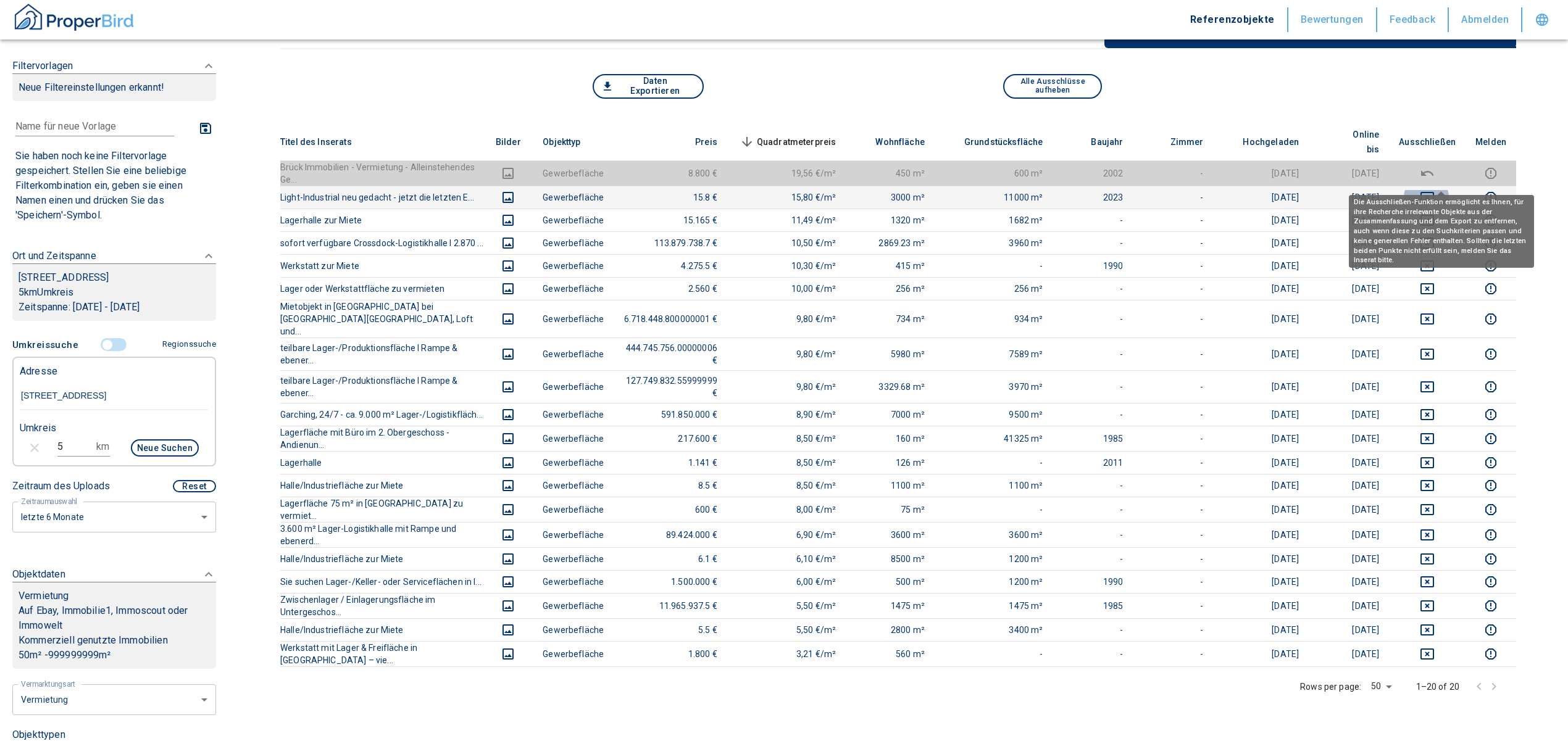
click at [1434, 190] on icon "deselect this listing" at bounding box center [1427, 197] width 15 height 15
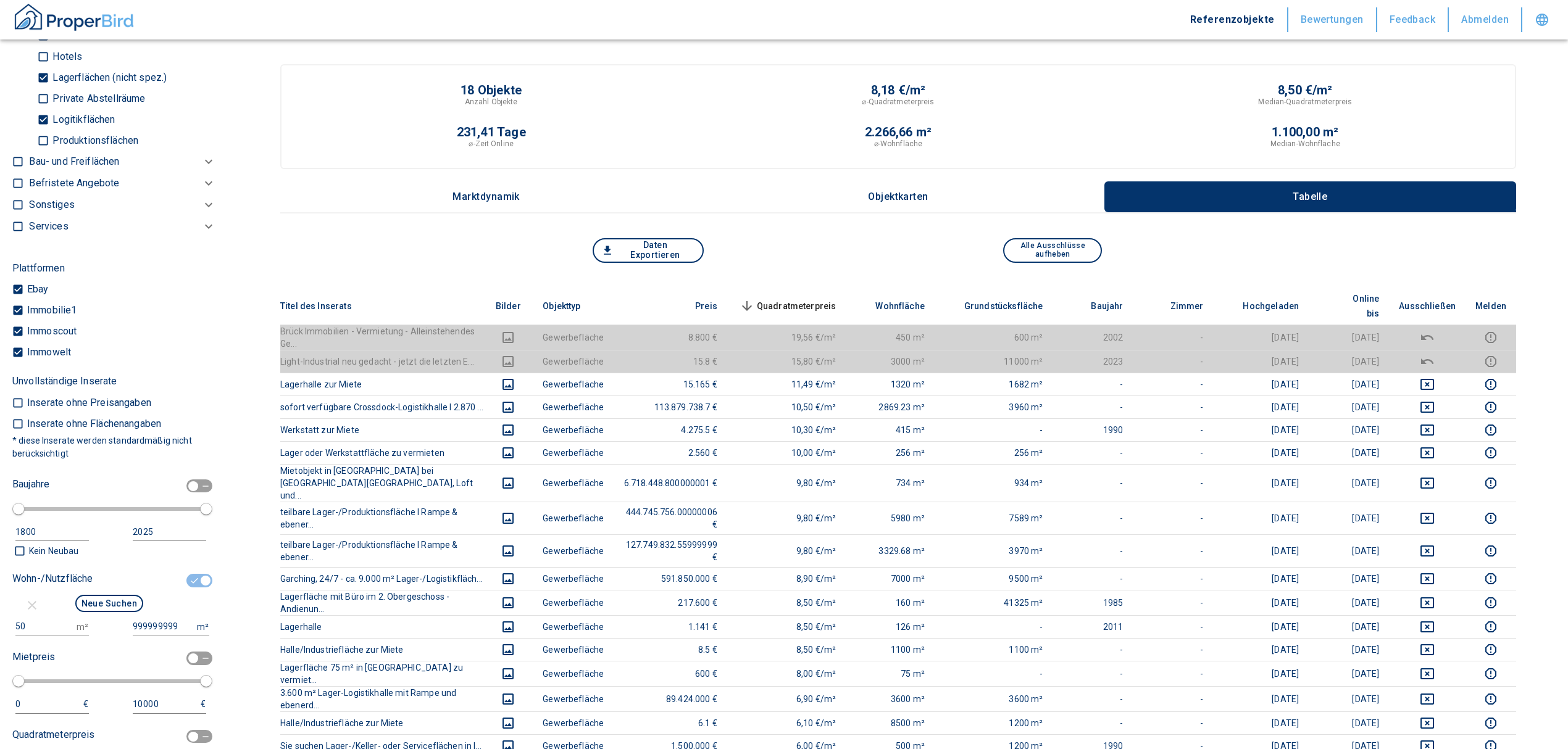
scroll to position [1234, 0]
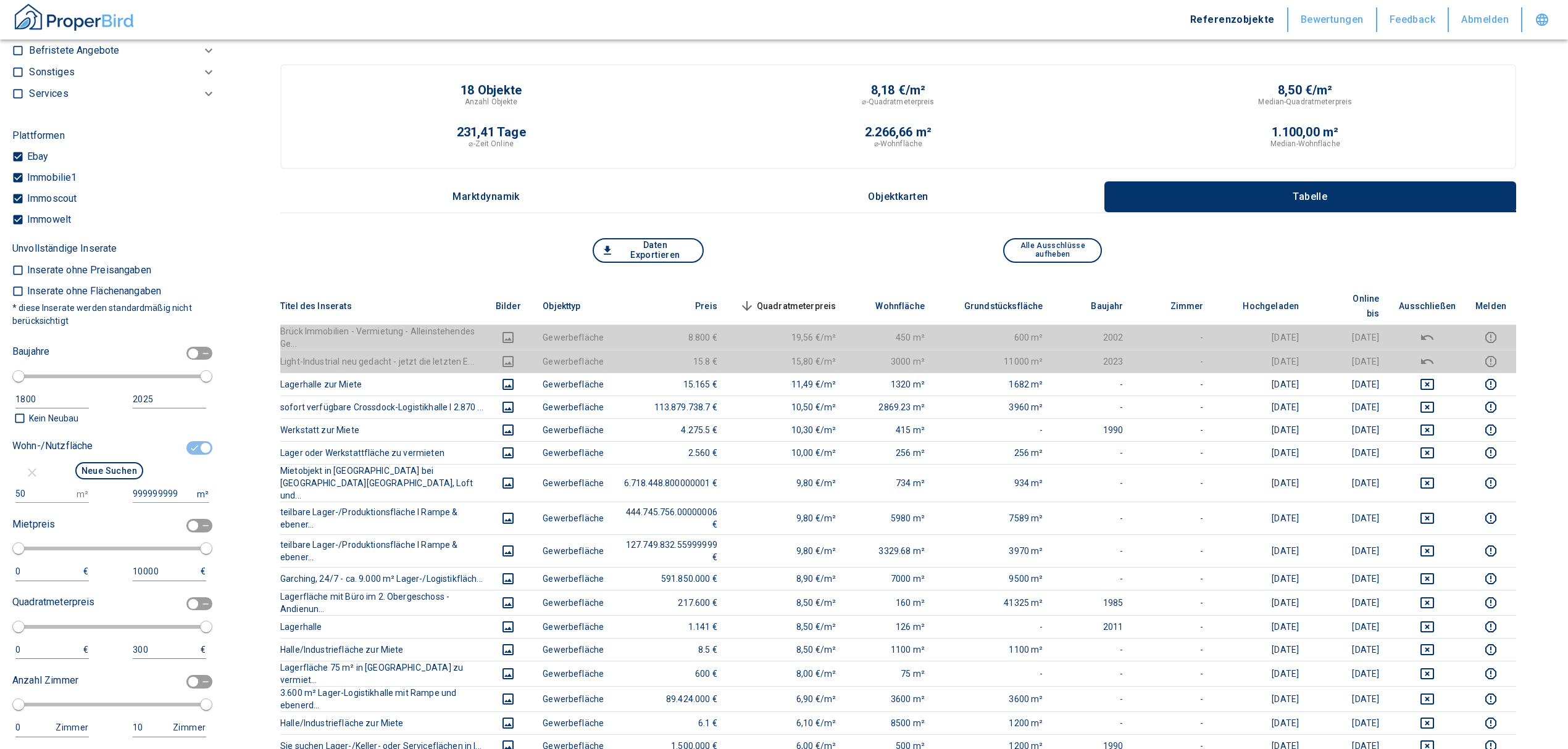
click at [168, 521] on div "Vermarktungsart Vermietung rent Vermarktungsartxx Objekttypen Häuser Reihenhaus…" at bounding box center [114, 273] width 204 height 1647
click at [169, 503] on input "999999999" at bounding box center [162, 494] width 60 height 18
drag, startPoint x: 174, startPoint y: 509, endPoint x: 48, endPoint y: 502, distance: 126.2
click at [48, 502] on div "50 m² 999999999 m²" at bounding box center [109, 494] width 193 height 18
type input "2"
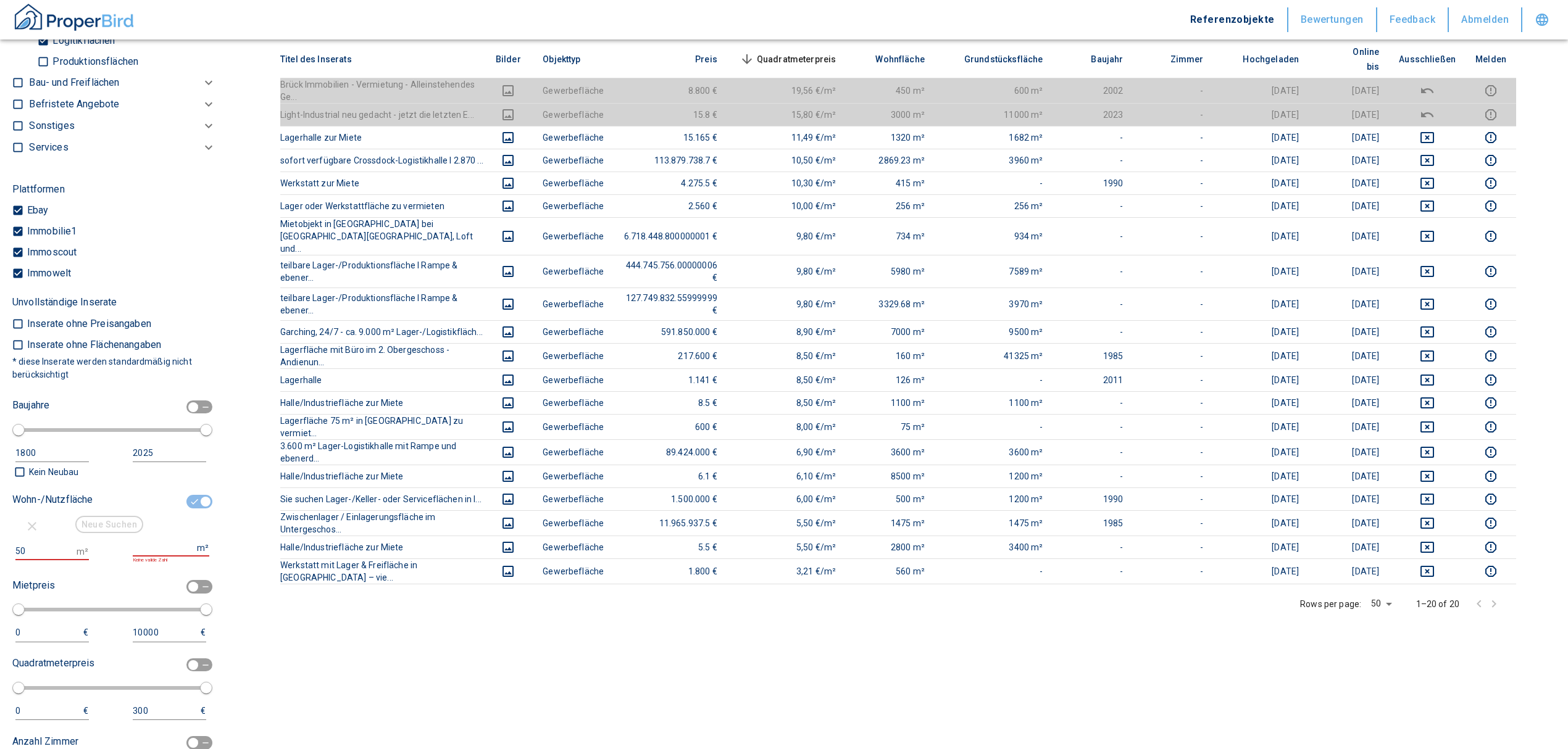
scroll to position [1151, 0]
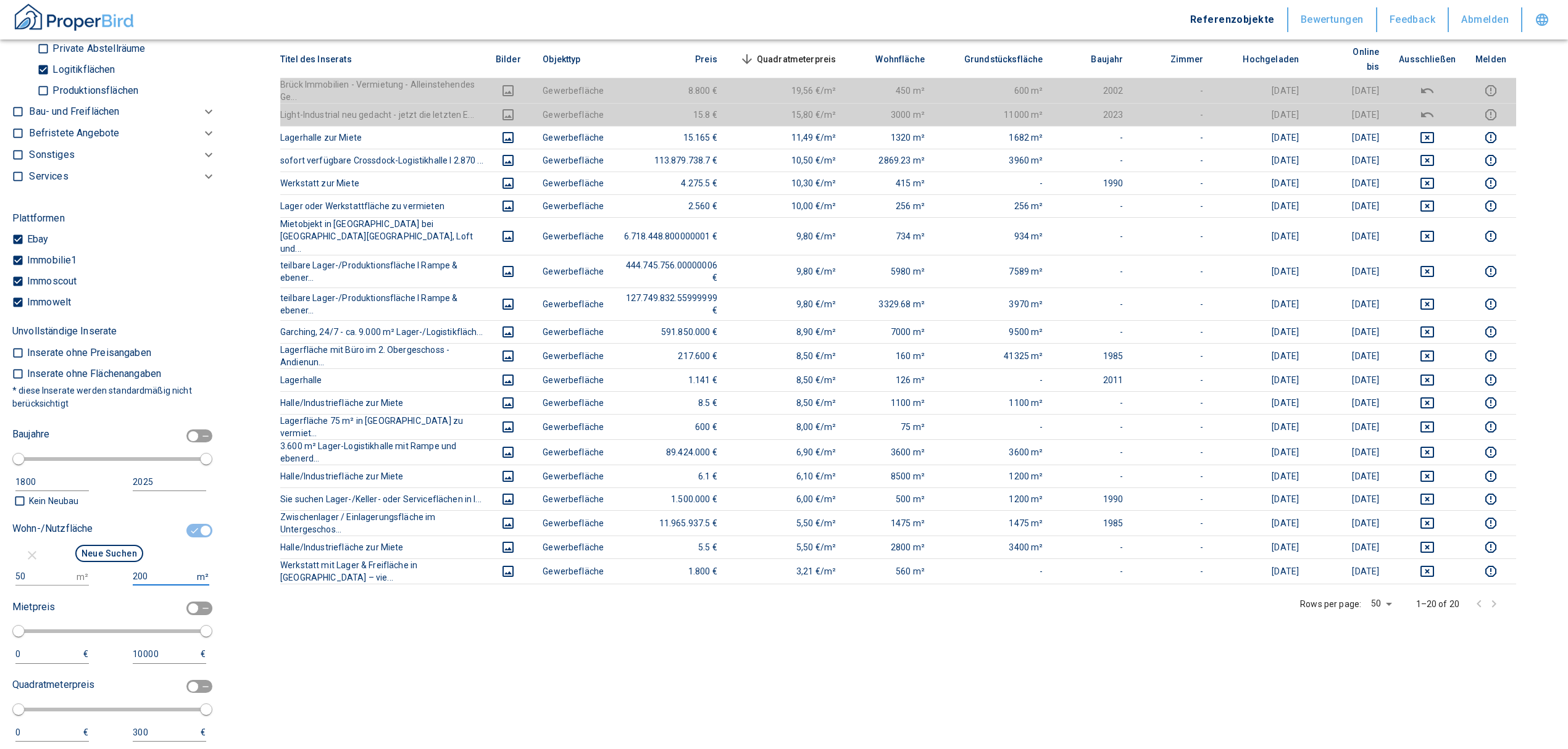
type input "200"
drag, startPoint x: 36, startPoint y: 583, endPoint x: -55, endPoint y: 594, distance: 91.7
click at [0, 594] on html "Referenzobjekte Bewertungen Feedback Abmelden Filtervorlagen Neue Filtereinstel…" at bounding box center [784, 381] width 1568 height 1256
type input "0"
drag, startPoint x: 146, startPoint y: 588, endPoint x: 90, endPoint y: 591, distance: 56.1
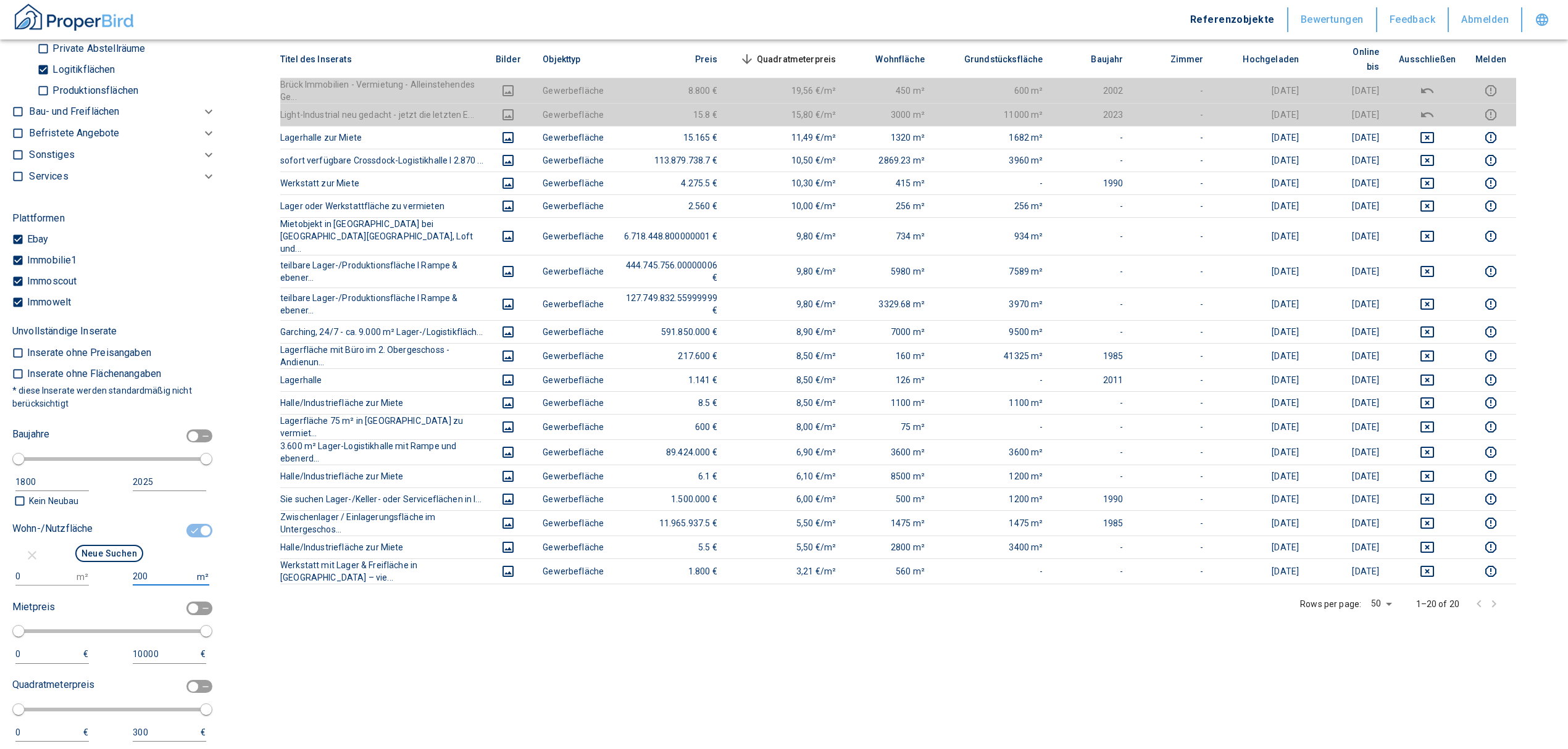
click at [90, 586] on div "0 m² 200 m²" at bounding box center [109, 577] width 193 height 18
type input "100"
click at [115, 562] on button "Neue Suchen" at bounding box center [109, 553] width 68 height 17
type input "2020"
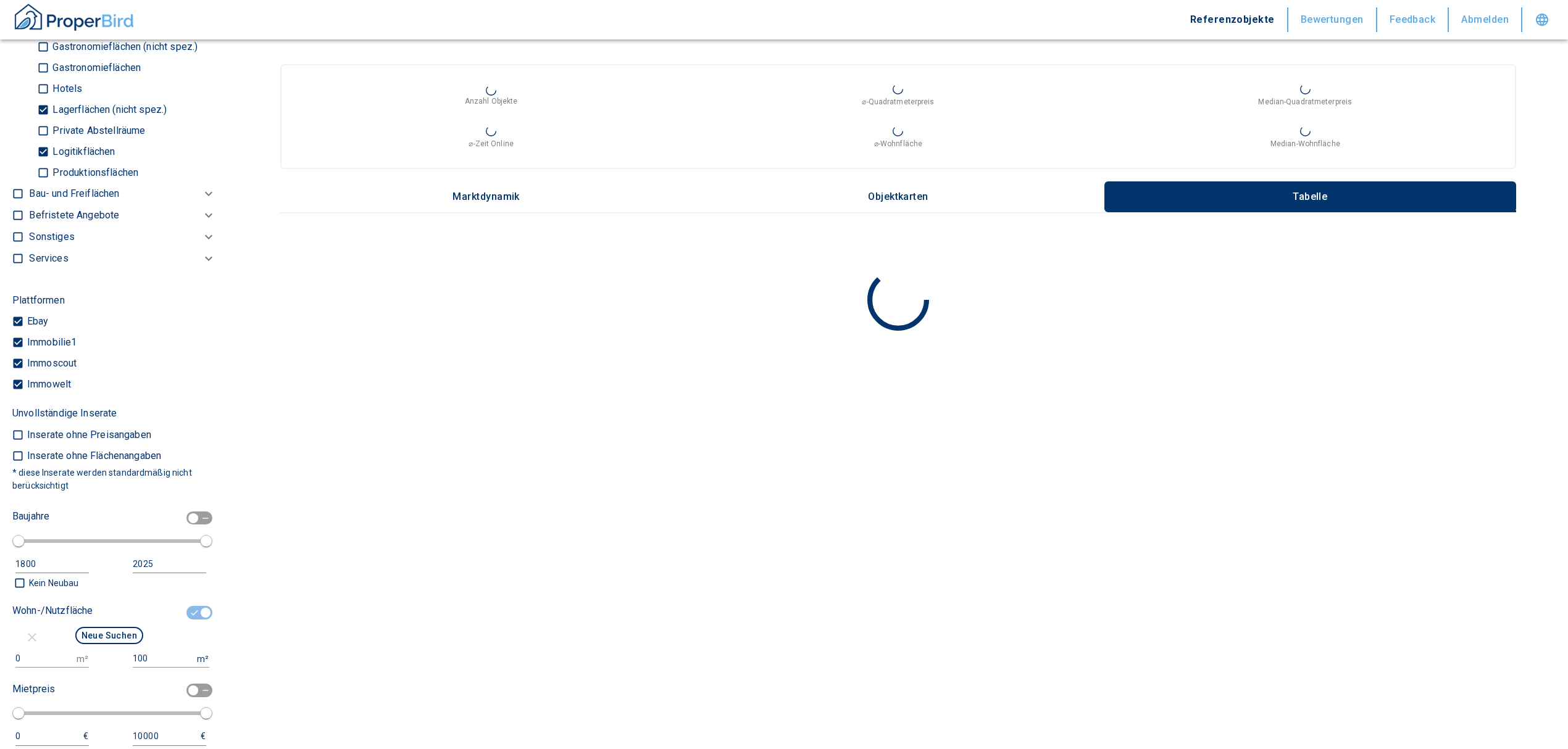
scroll to position [1151, 0]
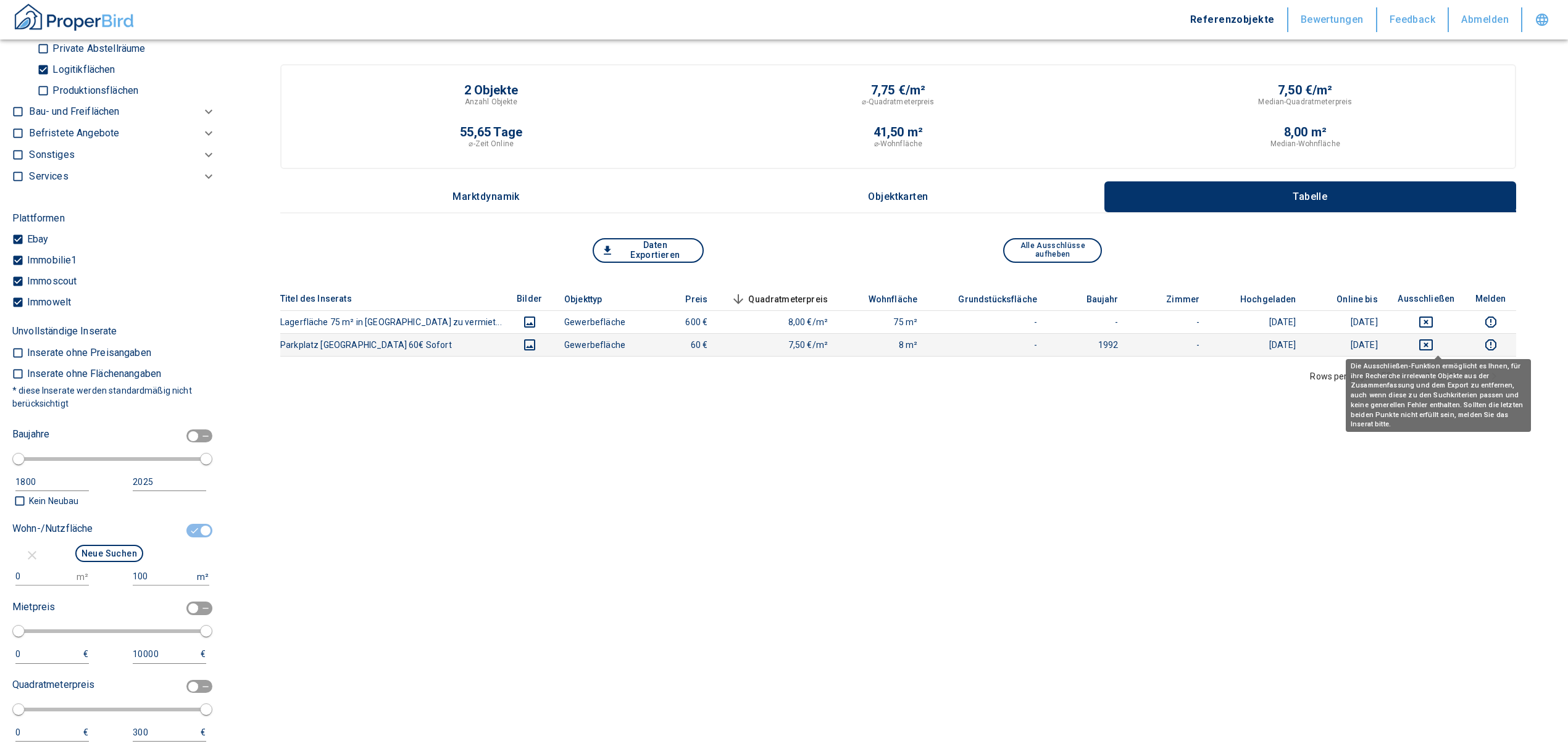
click at [1433, 343] on icon "deselect this listing" at bounding box center [1426, 345] width 15 height 15
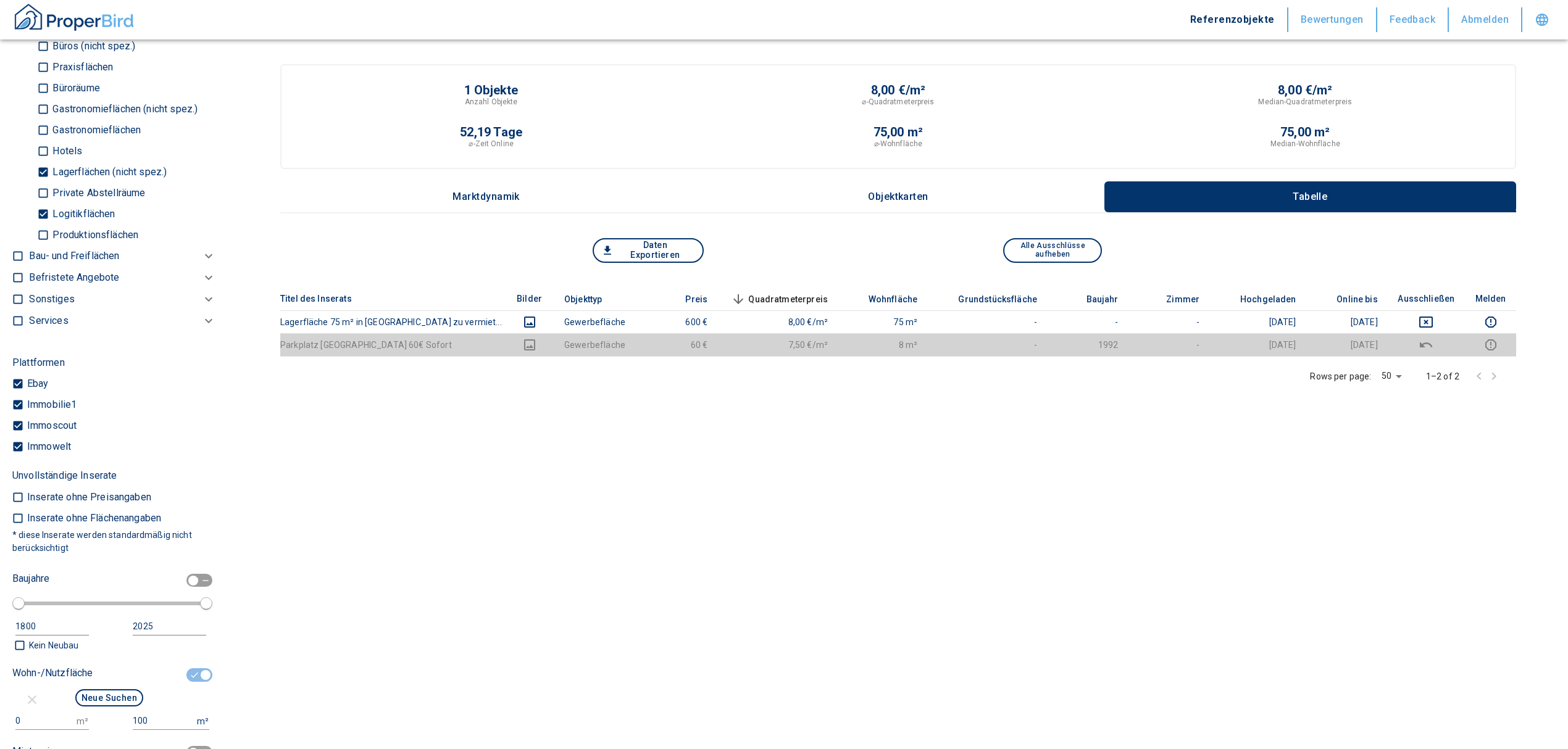
scroll to position [1316, 0]
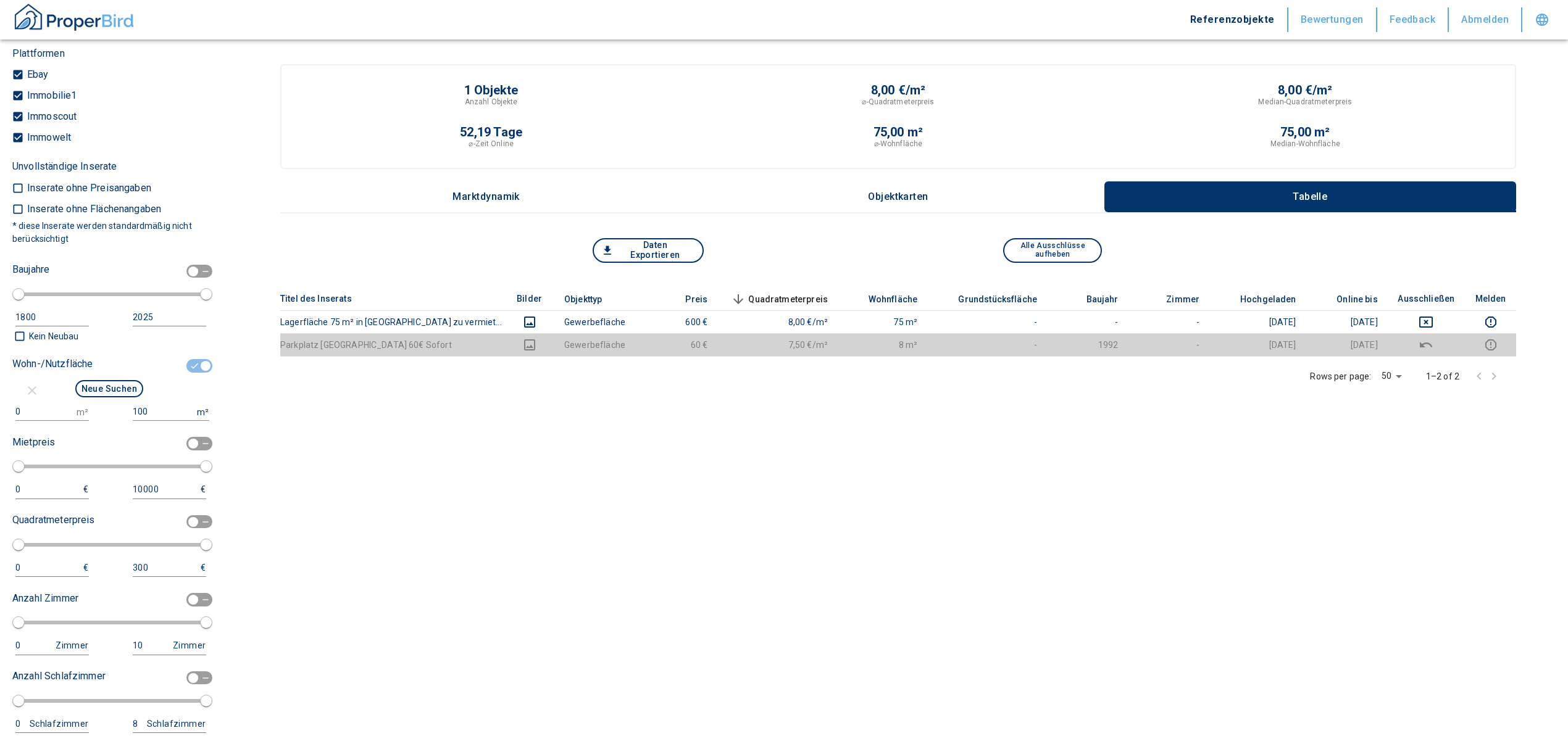
drag, startPoint x: 143, startPoint y: 428, endPoint x: 107, endPoint y: 432, distance: 36.2
click at [108, 421] on div "0 m² 100 m²" at bounding box center [109, 412] width 193 height 18
type input "200"
click at [117, 397] on button "Neue Suchen" at bounding box center [109, 388] width 68 height 17
type input "2020"
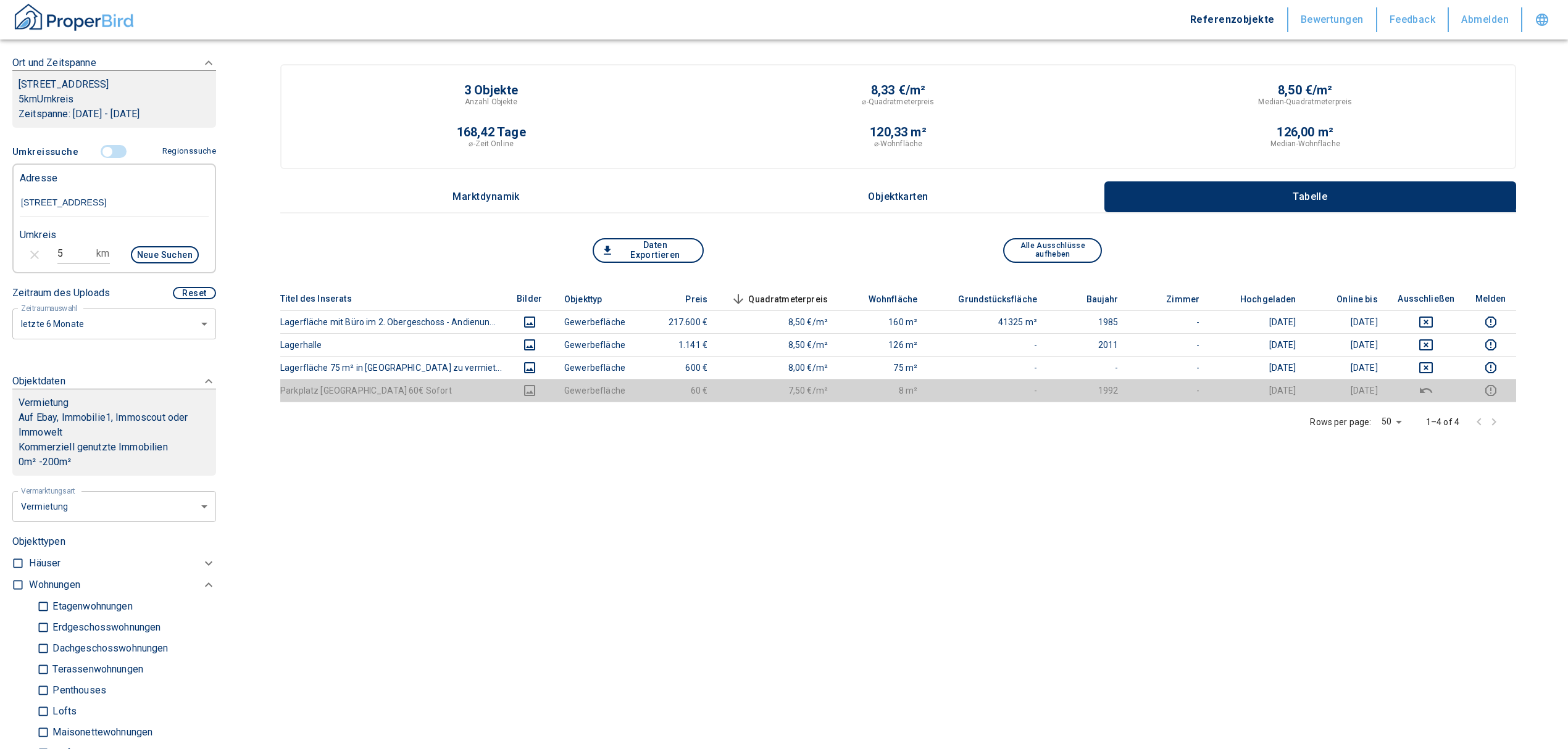
scroll to position [164, 0]
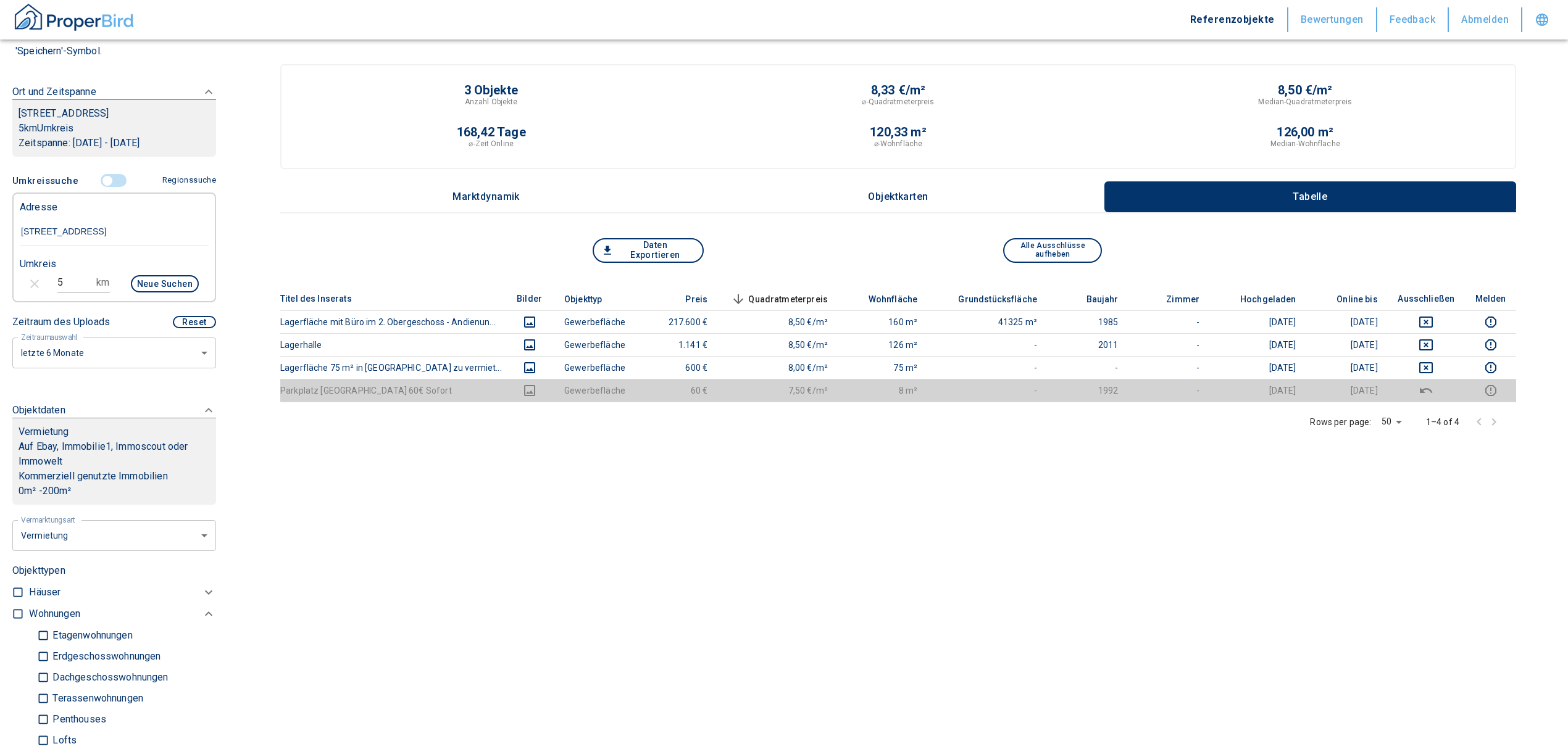
drag, startPoint x: 73, startPoint y: 292, endPoint x: 2, endPoint y: 304, distance: 72.0
click at [2, 304] on div "Filtervorlagen Neue Filtereinstellungen erkannt! Name für neue Vorlage x Sie ha…" at bounding box center [114, 374] width 229 height 749
type input "10"
click at [166, 289] on button "Neue Suchen" at bounding box center [164, 283] width 68 height 17
type input "2020"
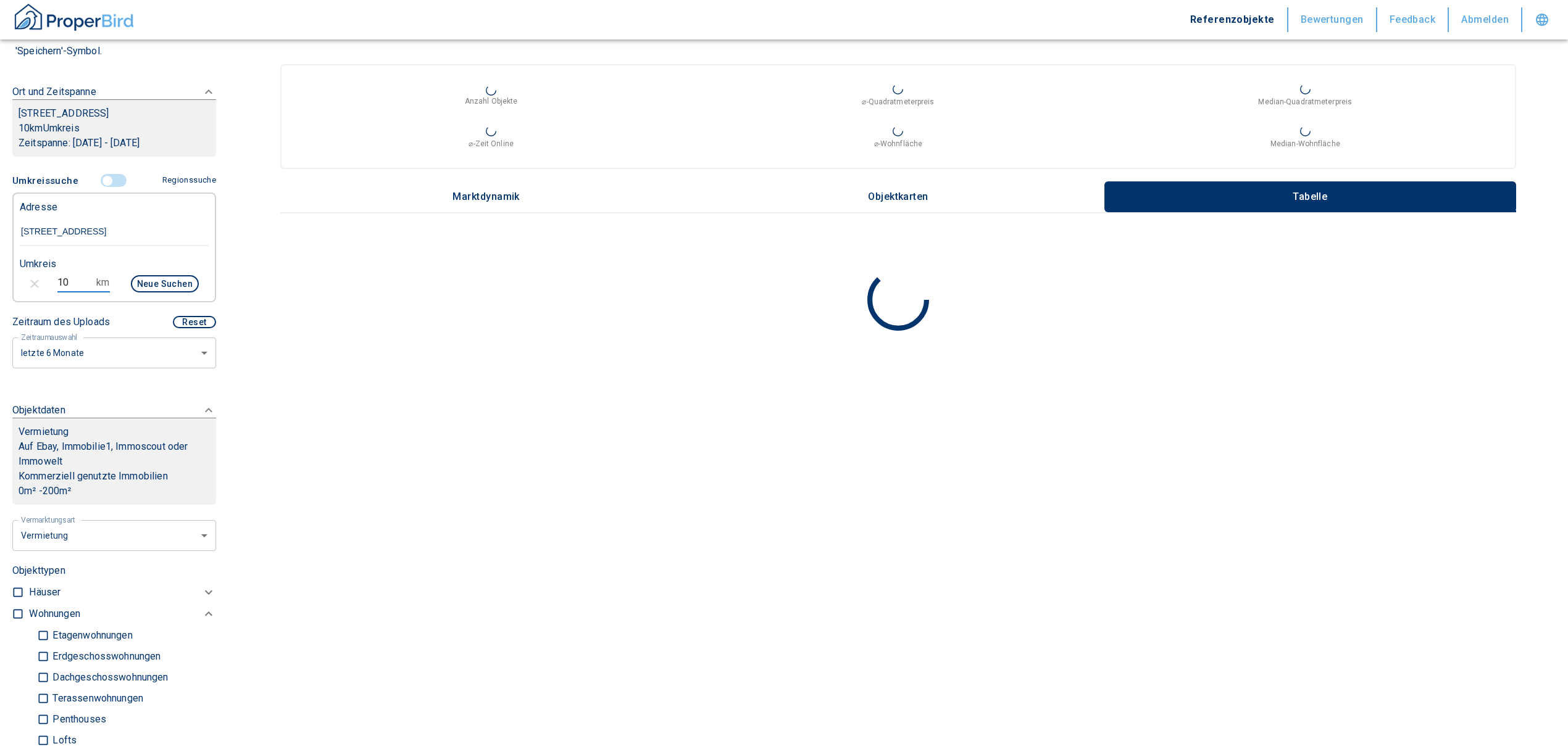
drag, startPoint x: 74, startPoint y: 295, endPoint x: 5, endPoint y: 296, distance: 69.0
click at [7, 295] on div "Filtervorlagen Neue Filtereinstellungen erkannt! Name für neue Vorlage x Sie ha…" at bounding box center [114, 374] width 229 height 749
type input "5"
click at [171, 292] on button "Neue Suchen" at bounding box center [164, 283] width 68 height 17
type input "2020"
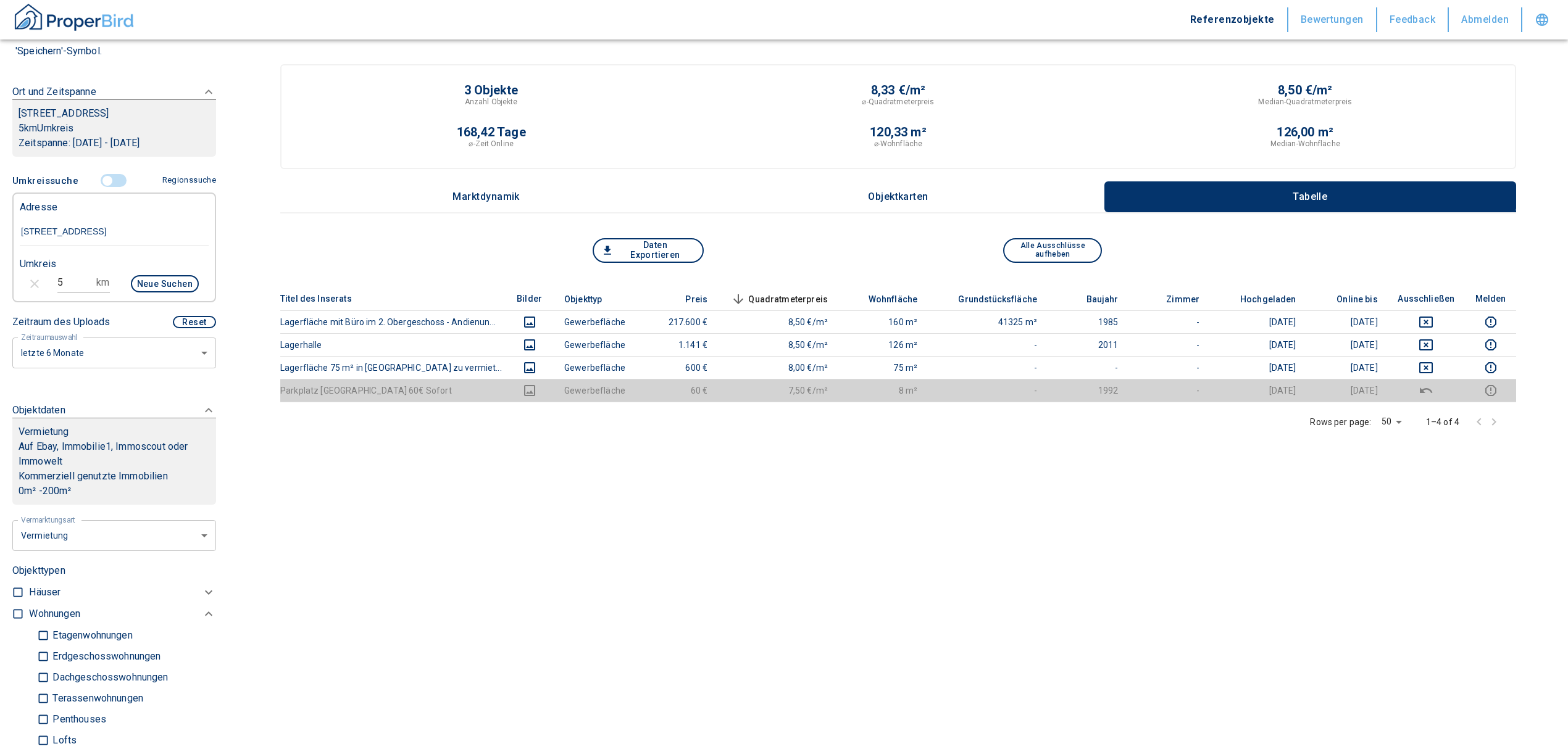
click at [100, 188] on input "controlled" at bounding box center [107, 180] width 37 height 14
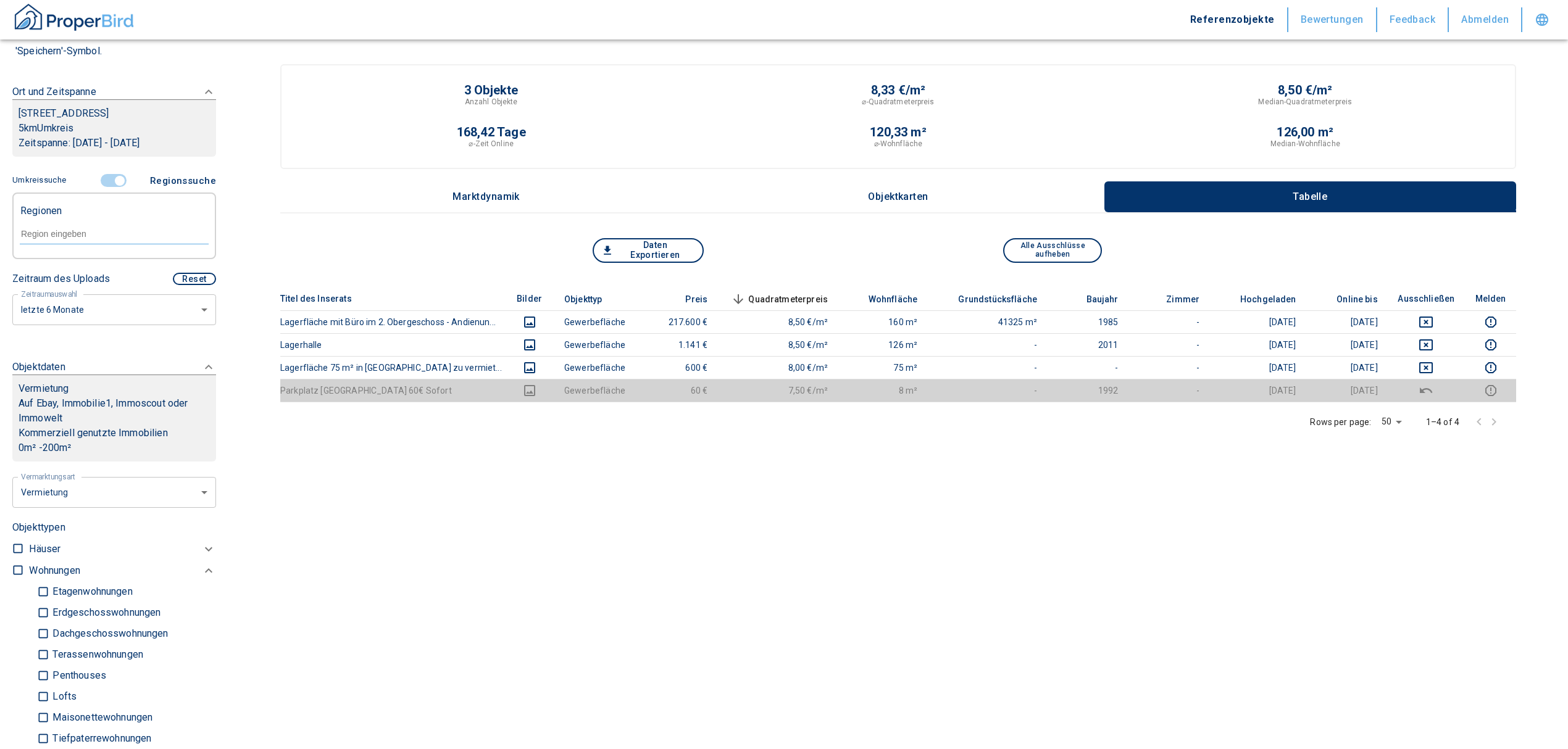
click at [80, 239] on input "text" at bounding box center [113, 234] width 189 height 11
click at [89, 273] on li "85748 Garching bei [GEOGRAPHIC_DATA]" at bounding box center [107, 283] width 177 height 37
type input "85748"
type input "2020"
type input "85748 Garching bei [GEOGRAPHIC_DATA]"
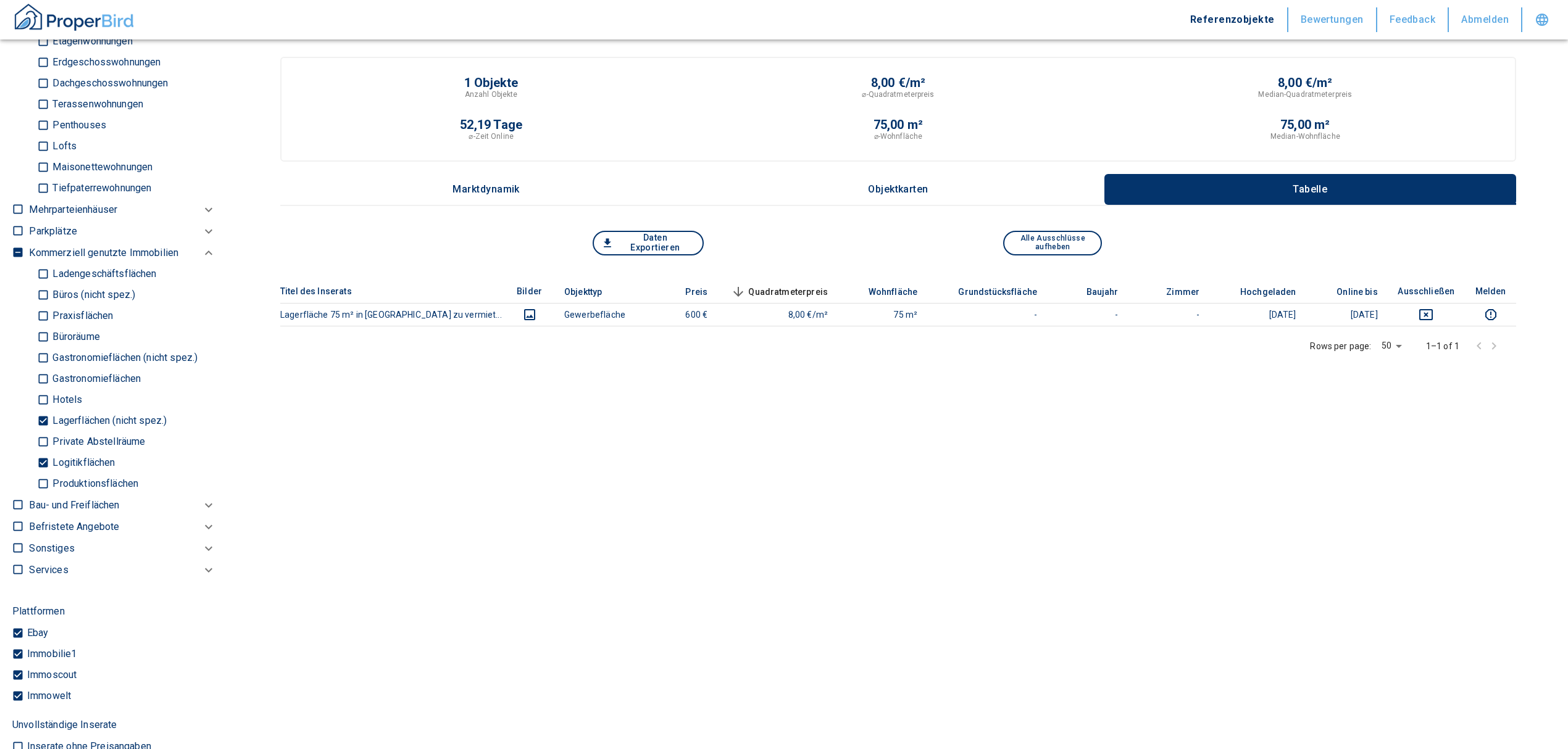
scroll to position [740, 0]
click at [38, 463] on input "Logitikflächen" at bounding box center [42, 462] width 12 height 21
checkbox input "false"
type input "2020"
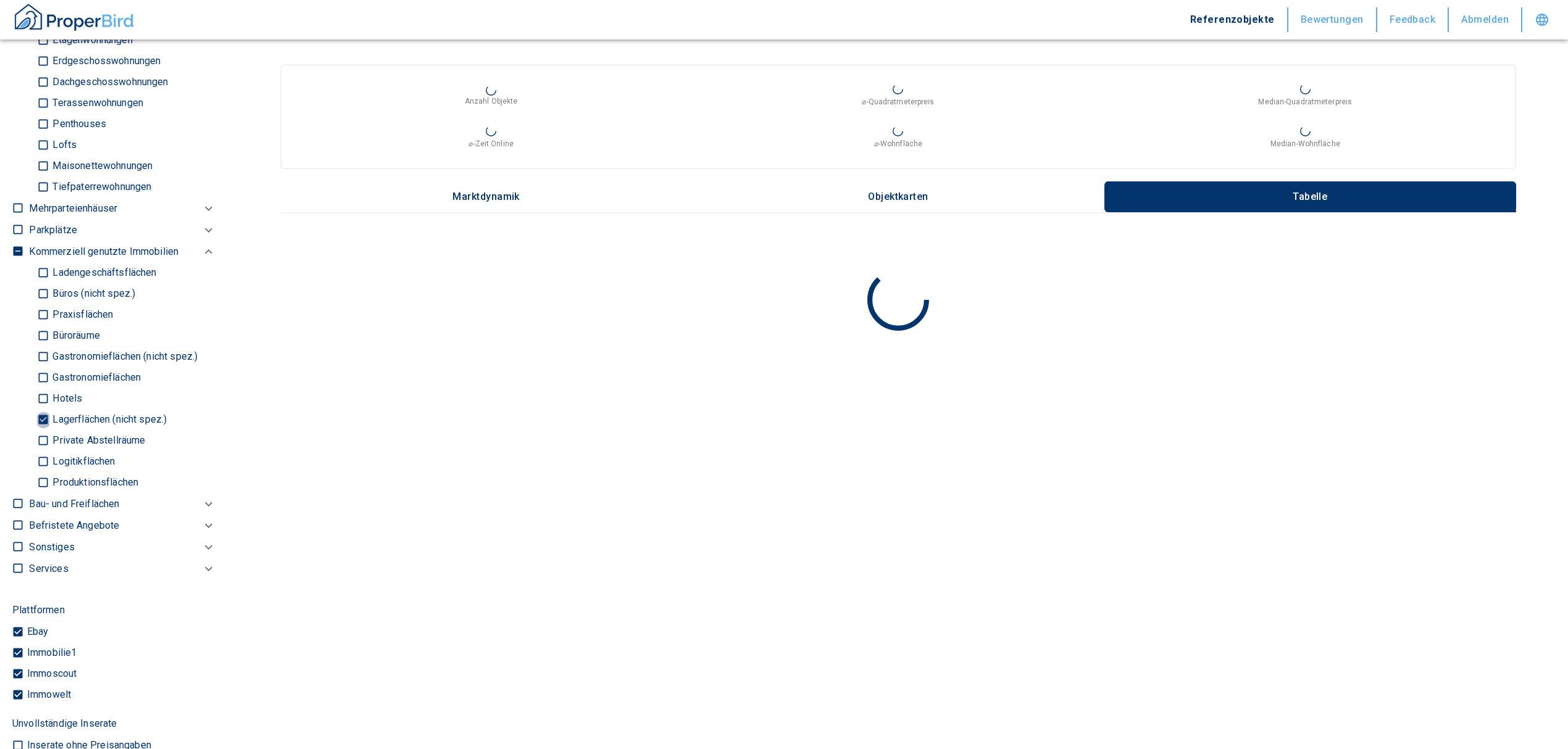
click at [41, 423] on input "Lagerflächen (nicht spez.)" at bounding box center [42, 419] width 12 height 21
checkbox input "false"
type input "2020"
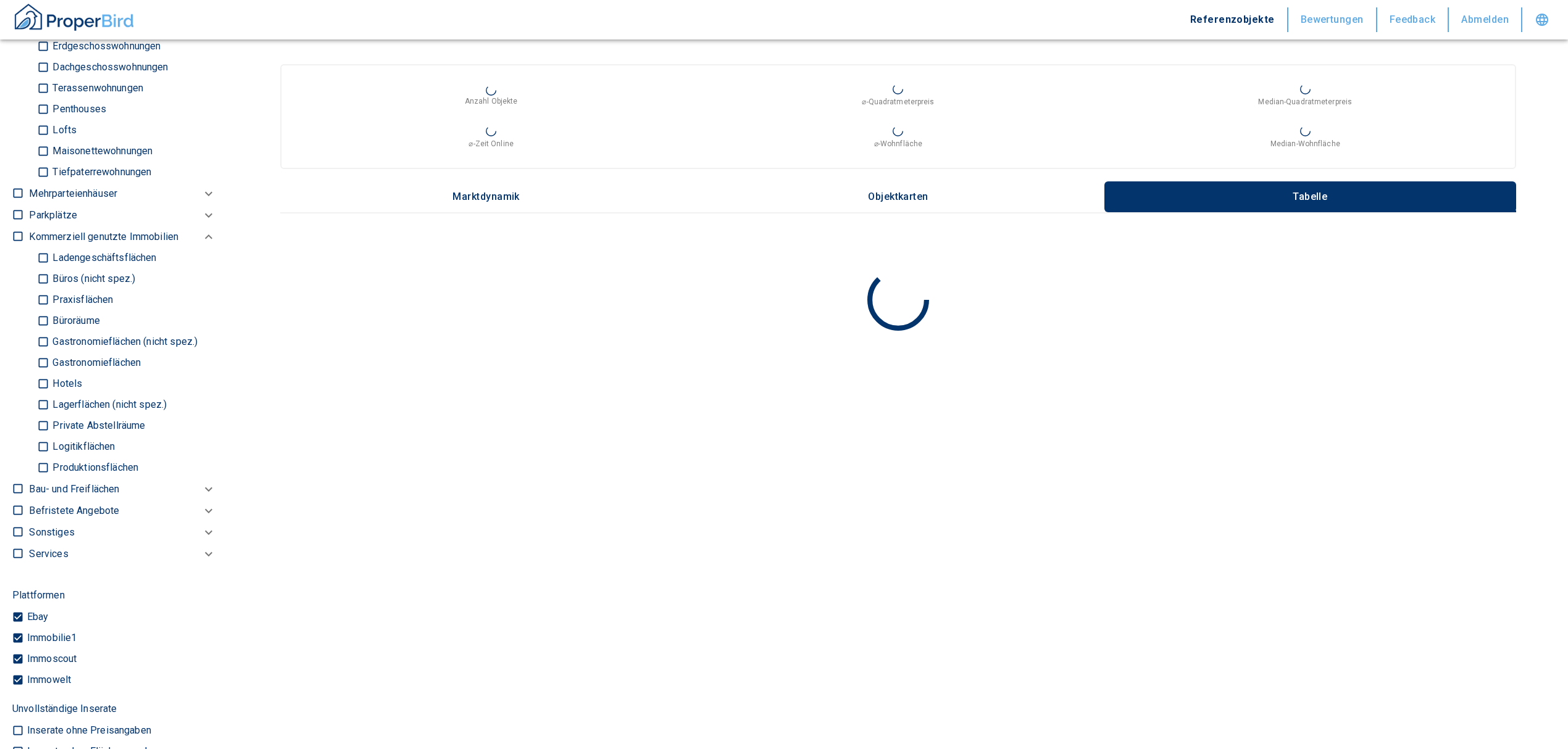
click at [47, 255] on input "Ladengeschäftsflächen" at bounding box center [42, 258] width 12 height 21
checkbox input "true"
type input "2020"
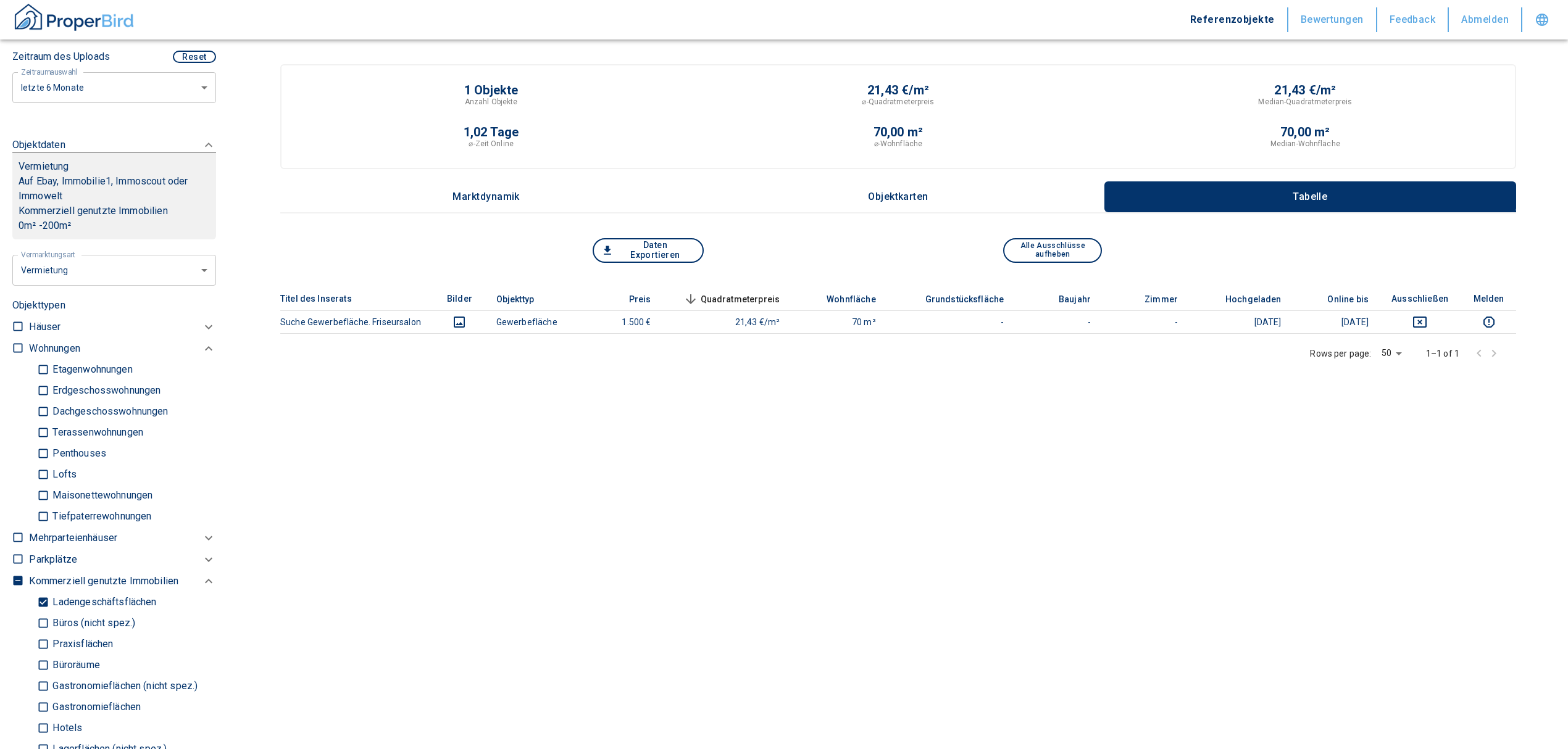
scroll to position [164, 0]
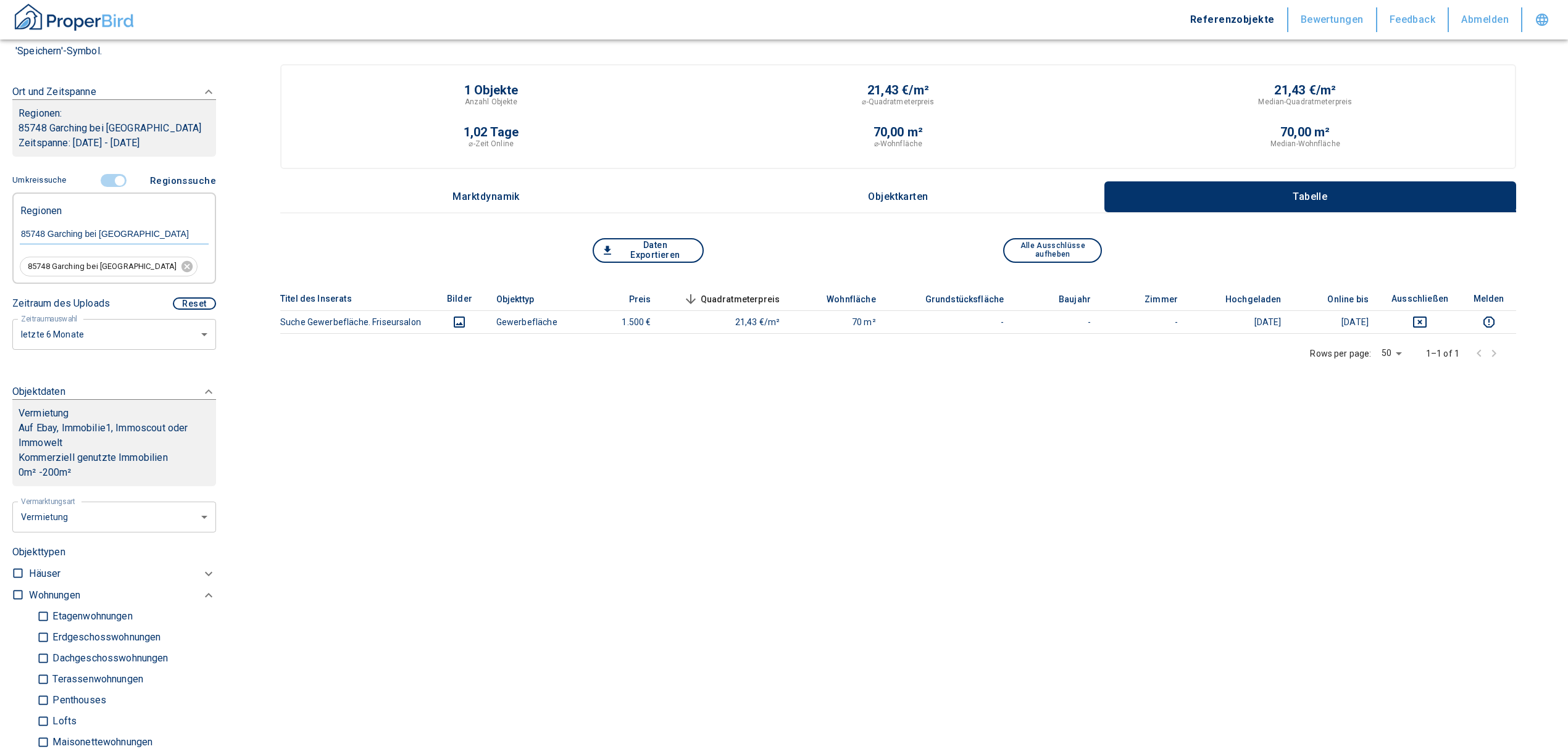
click at [115, 174] on input "controlled" at bounding box center [119, 180] width 37 height 14
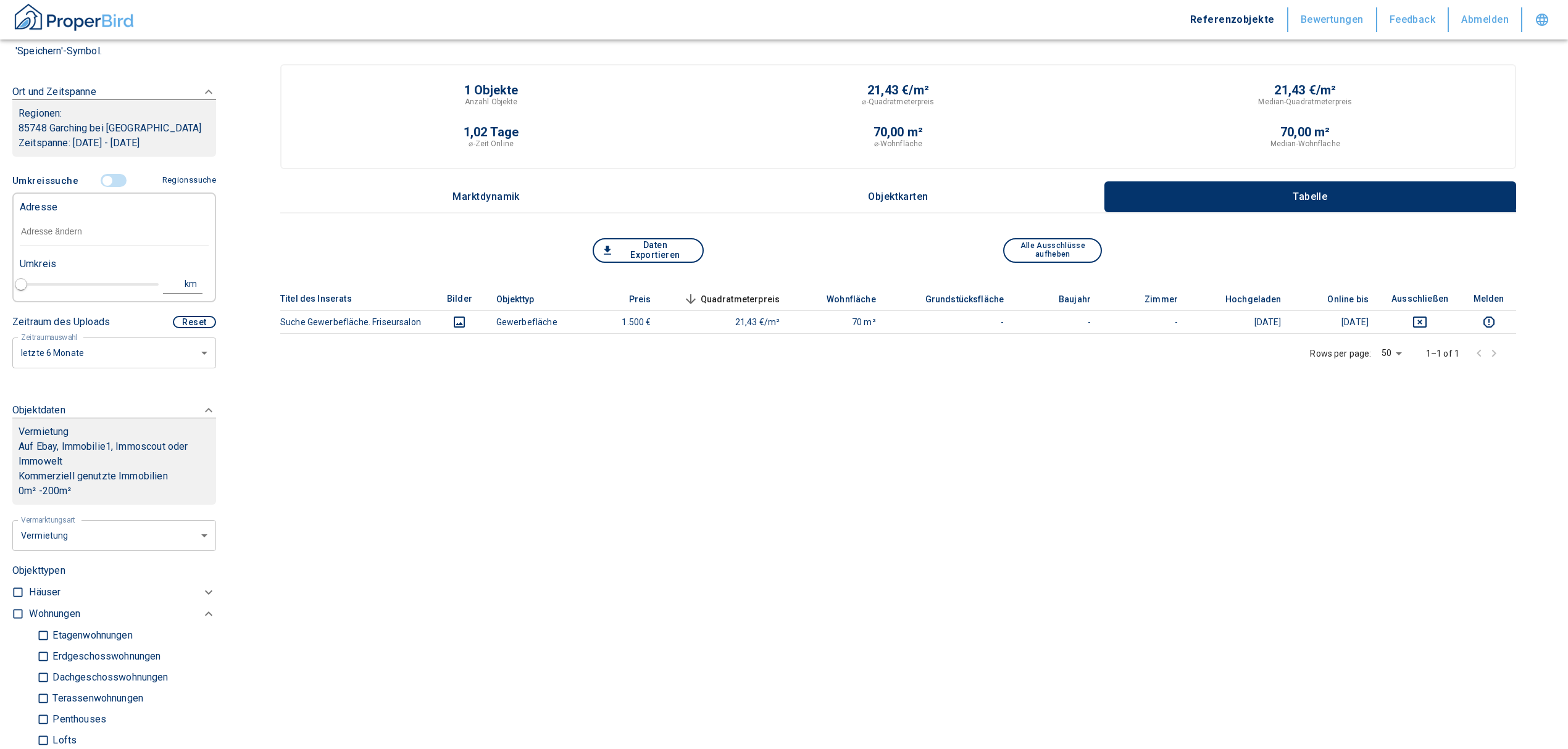
click at [75, 235] on input "text" at bounding box center [113, 232] width 189 height 29
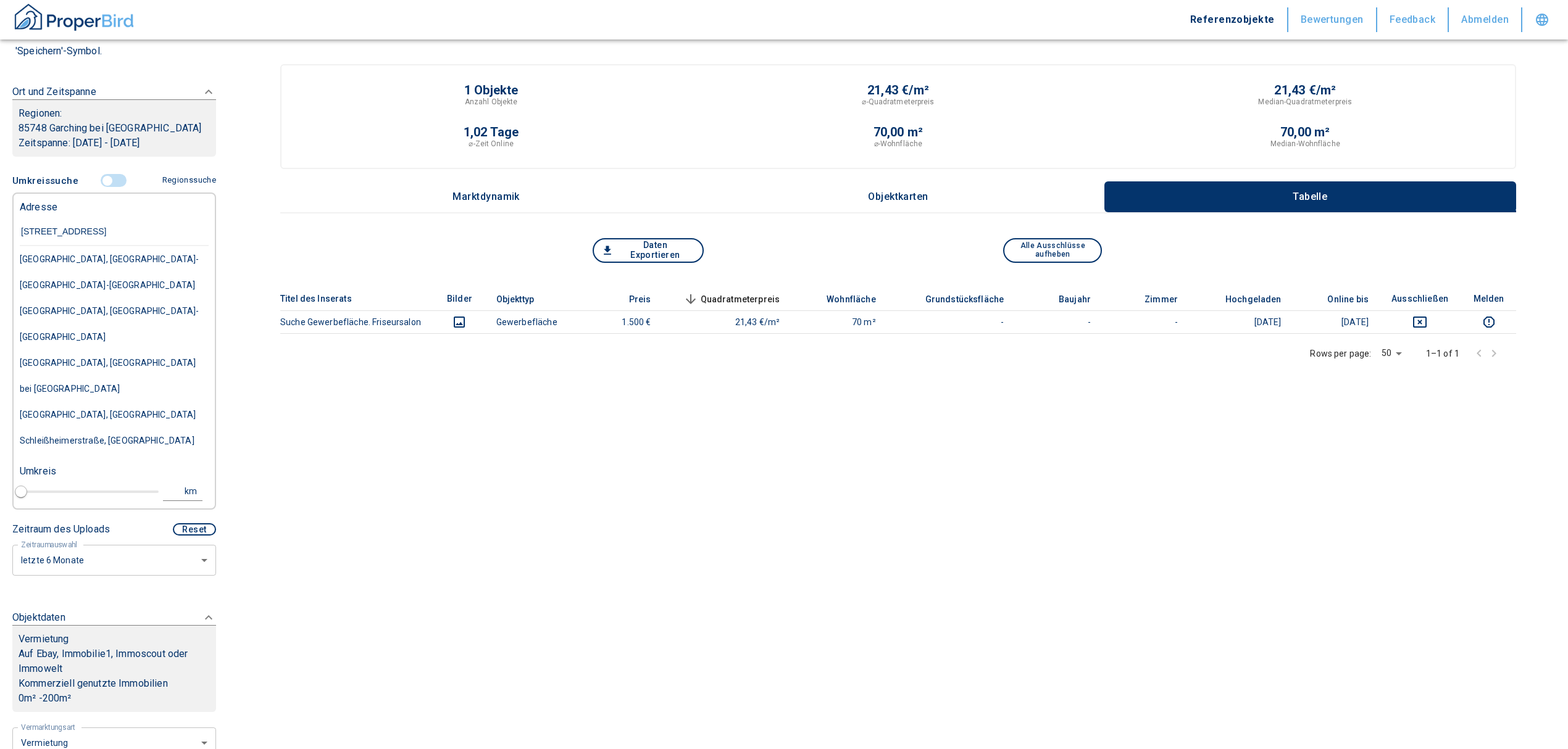
type input "[STREET_ADDRESS]"
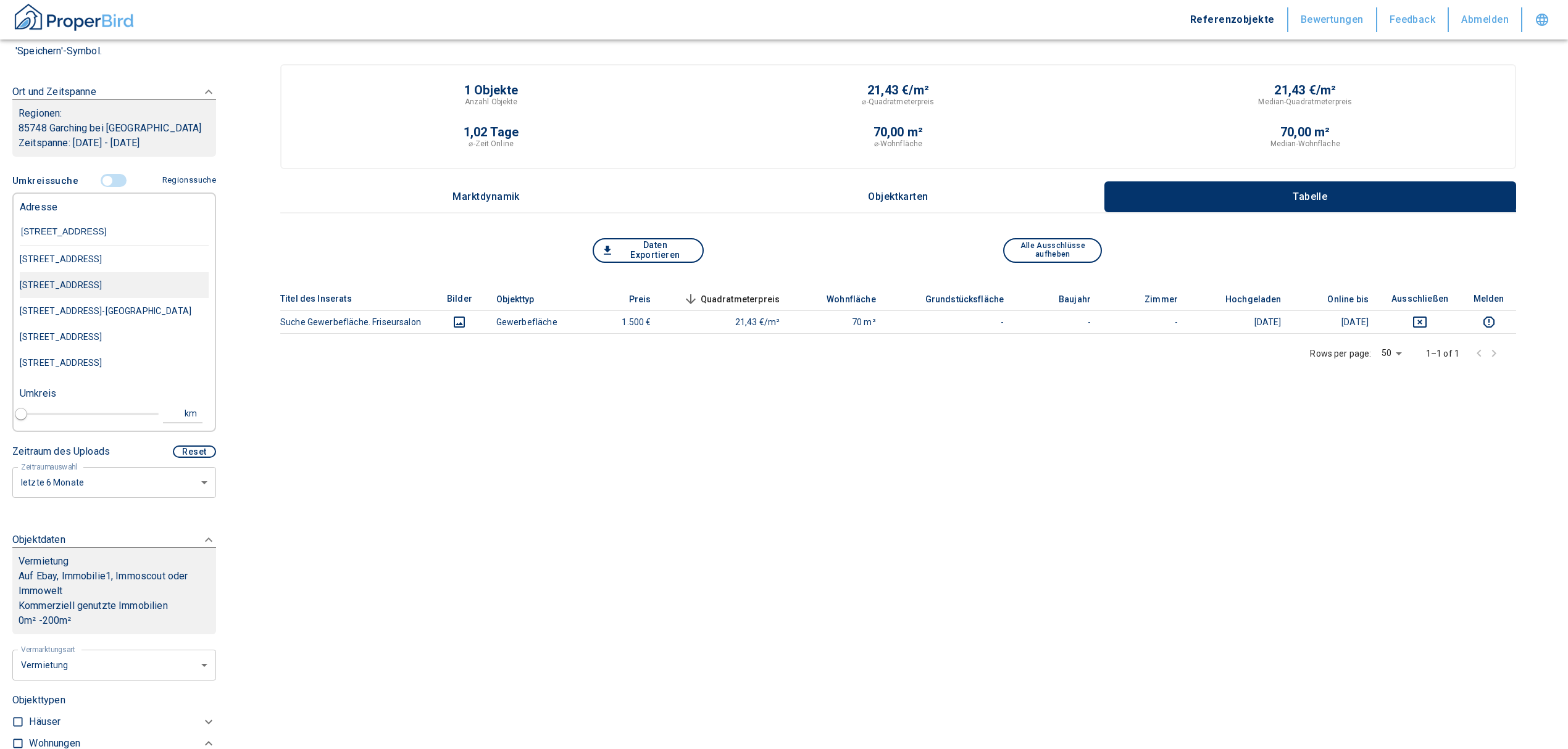
click at [118, 298] on div "[STREET_ADDRESS]" at bounding box center [113, 286] width 189 height 26
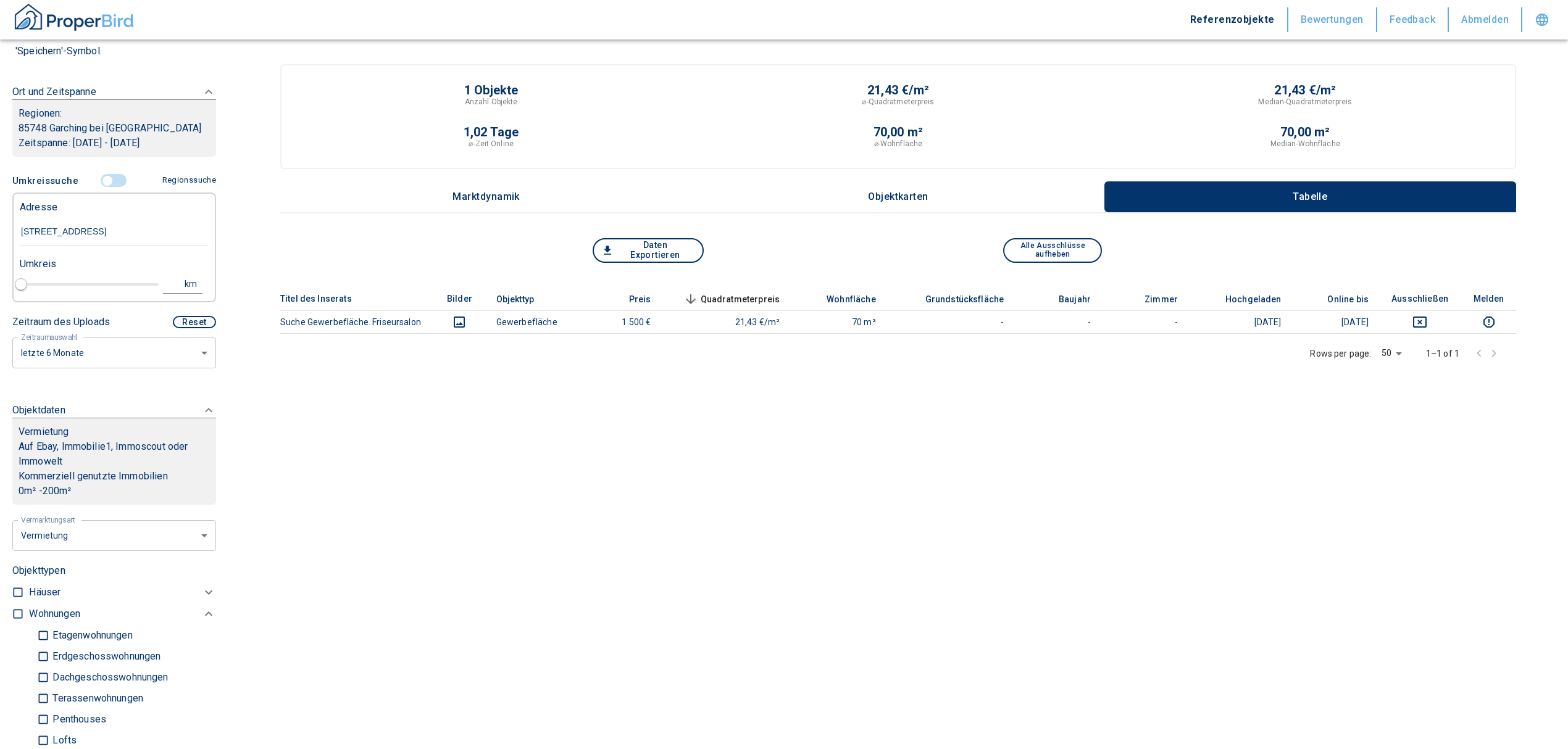
type input "2020"
type input "[STREET_ADDRESS]"
type input "1"
type input "[STREET_ADDRESS]"
click at [163, 294] on button "1 km" at bounding box center [183, 284] width 39 height 19
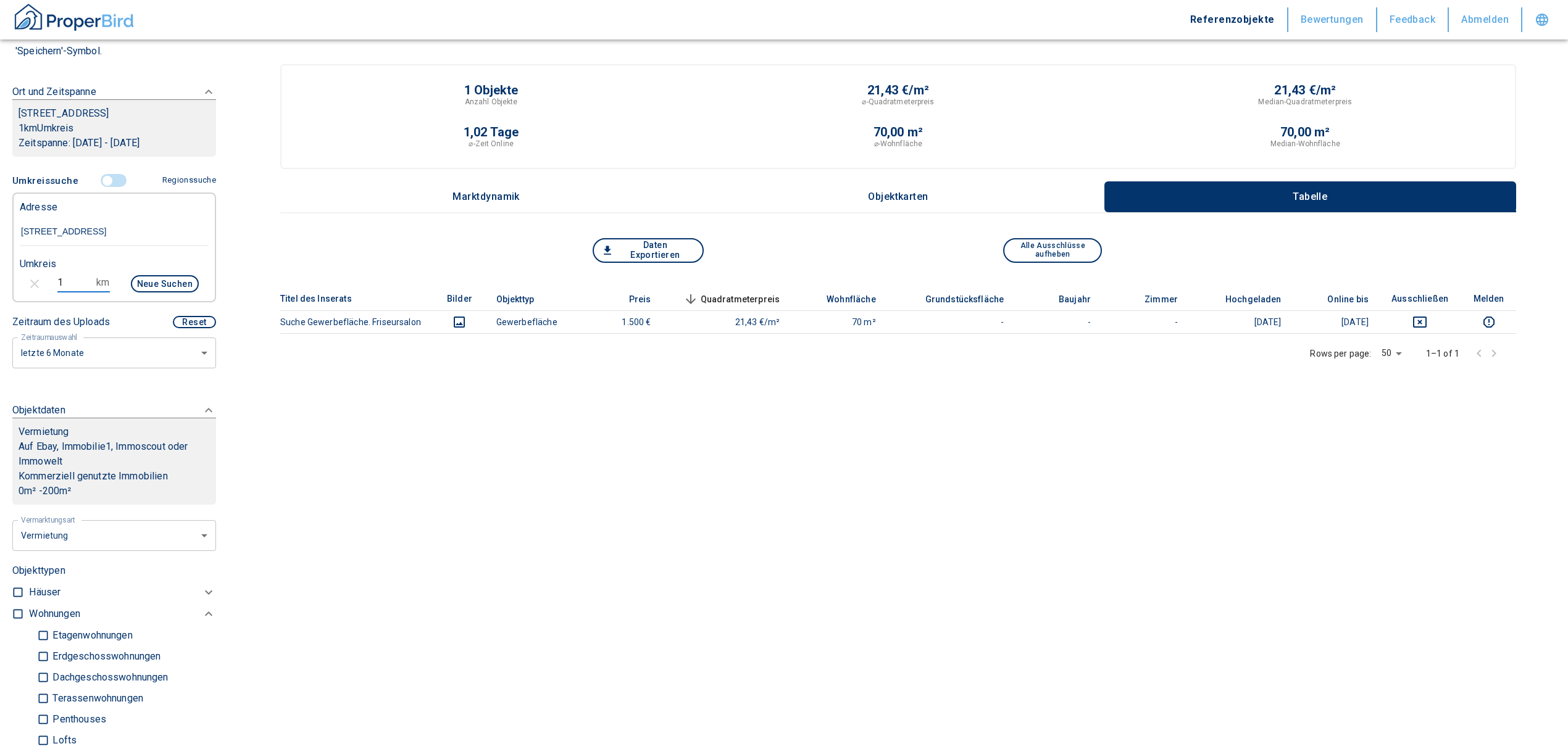
drag, startPoint x: 46, startPoint y: 295, endPoint x: 26, endPoint y: 298, distance: 20.2
click at [28, 298] on div "1 km Neue Suchen" at bounding box center [104, 285] width 189 height 29
type input "5"
click at [169, 292] on button "Neue Suchen" at bounding box center [164, 283] width 68 height 17
type input "2020"
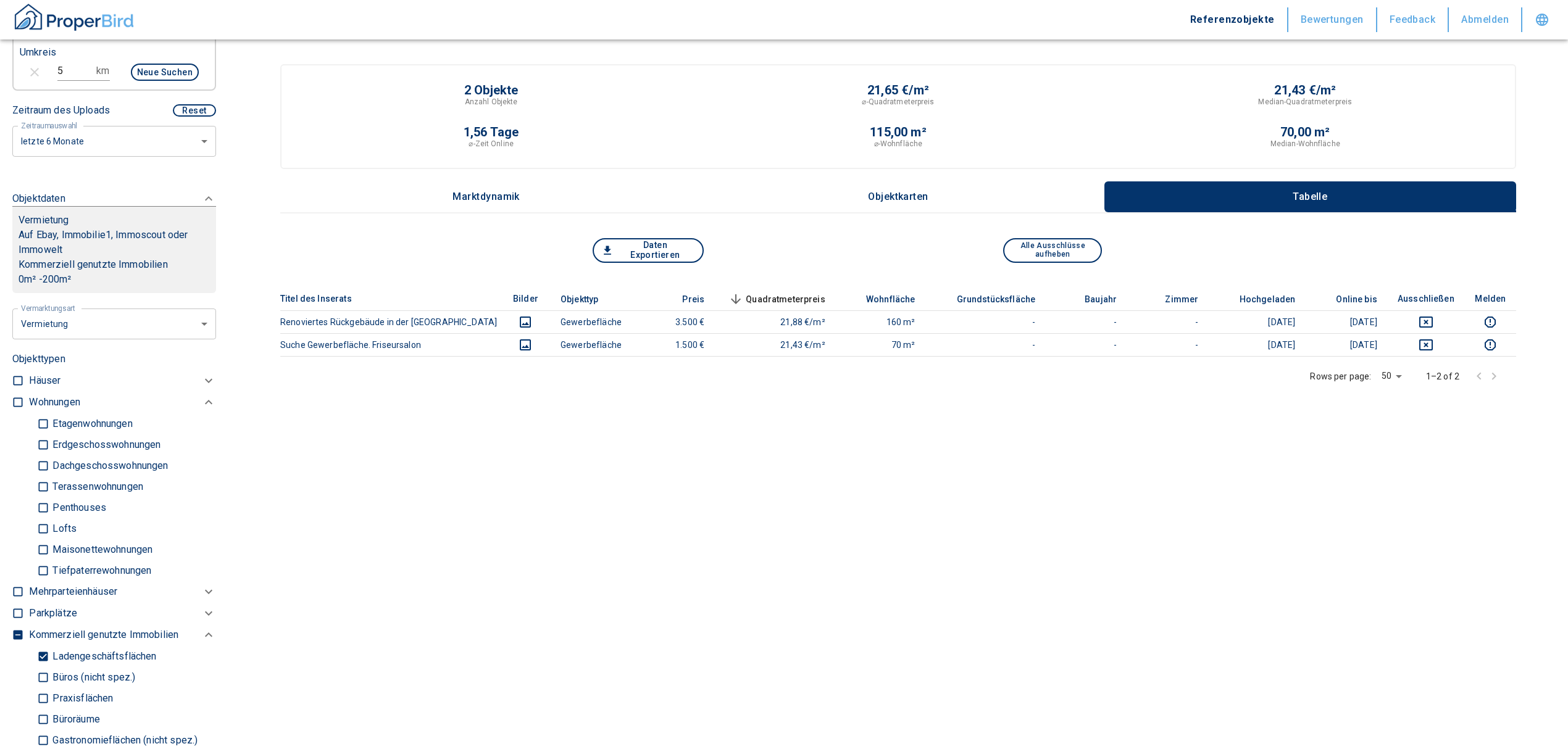
scroll to position [246, 0]
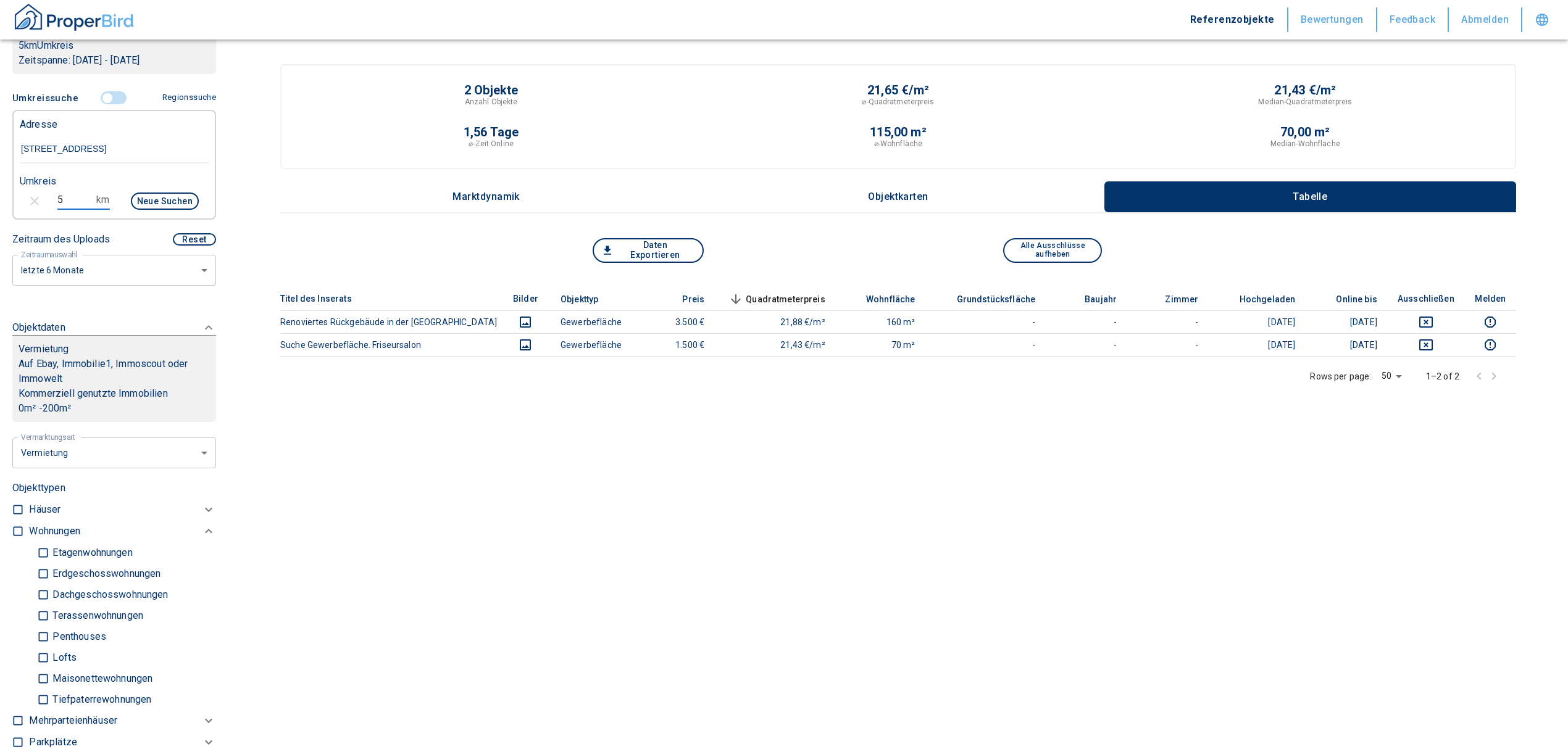
drag, startPoint x: 65, startPoint y: 211, endPoint x: 18, endPoint y: 213, distance: 47.0
click at [18, 213] on div "5 km Neue Suchen" at bounding box center [104, 202] width 189 height 29
type input "10"
click at [153, 210] on button "Neue Suchen" at bounding box center [164, 201] width 68 height 17
type input "2020"
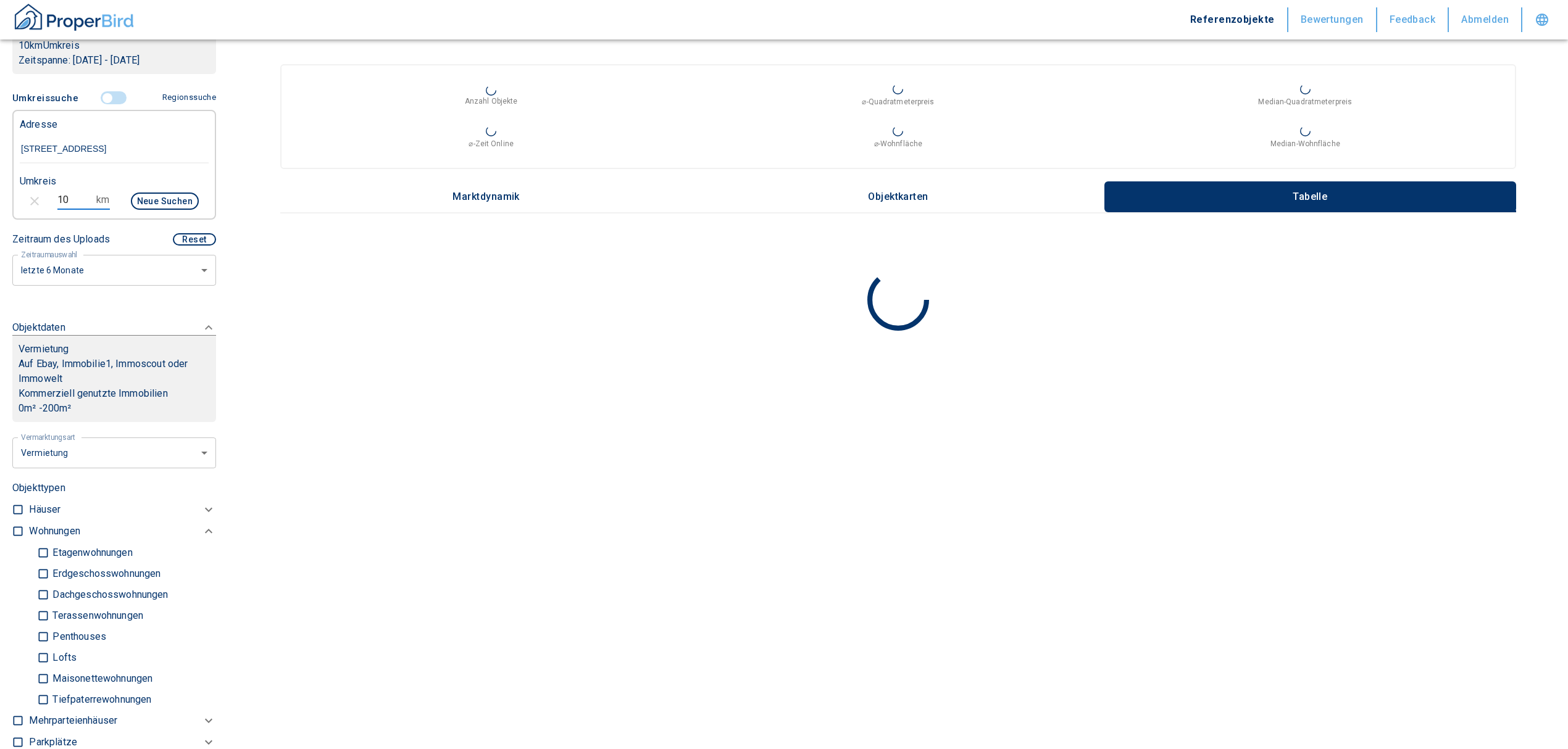
drag, startPoint x: 80, startPoint y: 208, endPoint x: -2, endPoint y: 215, distance: 82.3
click at [0, 215] on html "Referenzobjekte Bewertungen Feedback Abmelden Filtervorlagen Neue Filtereinstel…" at bounding box center [784, 374] width 1568 height 749
type input "5"
click at [158, 210] on button "Neue Suchen" at bounding box center [164, 201] width 68 height 17
type input "2020"
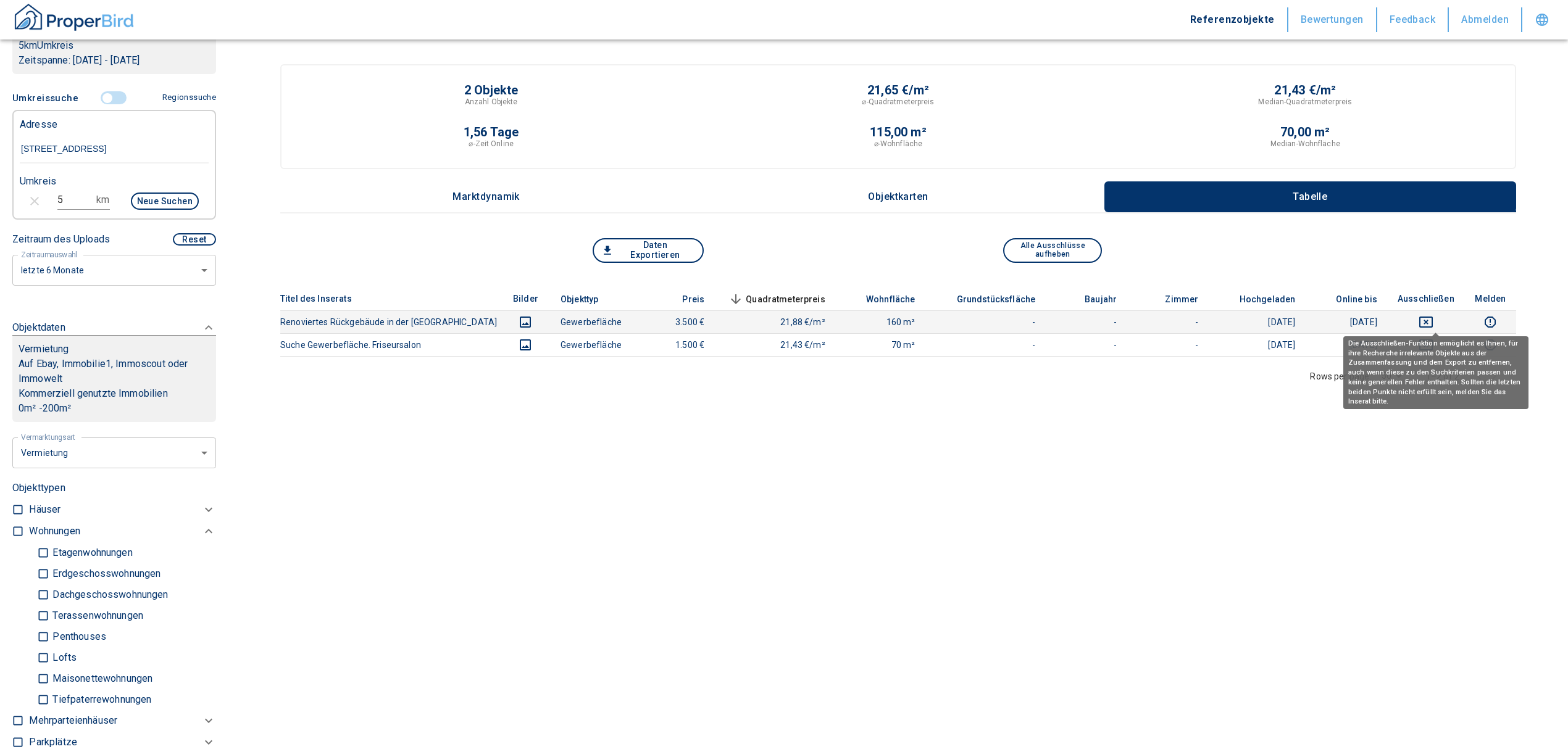
click at [1433, 317] on icon "deselect this listing" at bounding box center [1426, 322] width 15 height 15
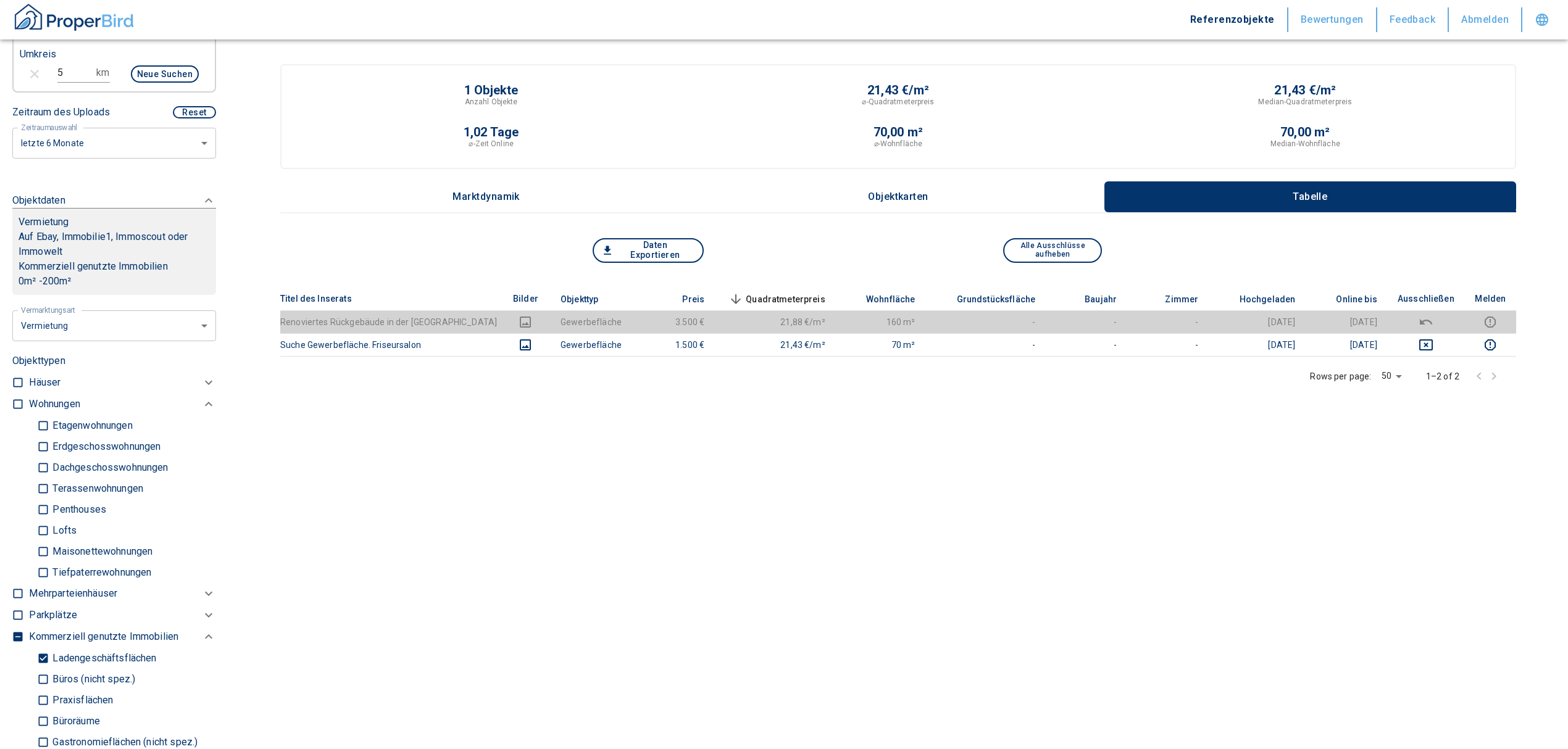
scroll to position [494, 0]
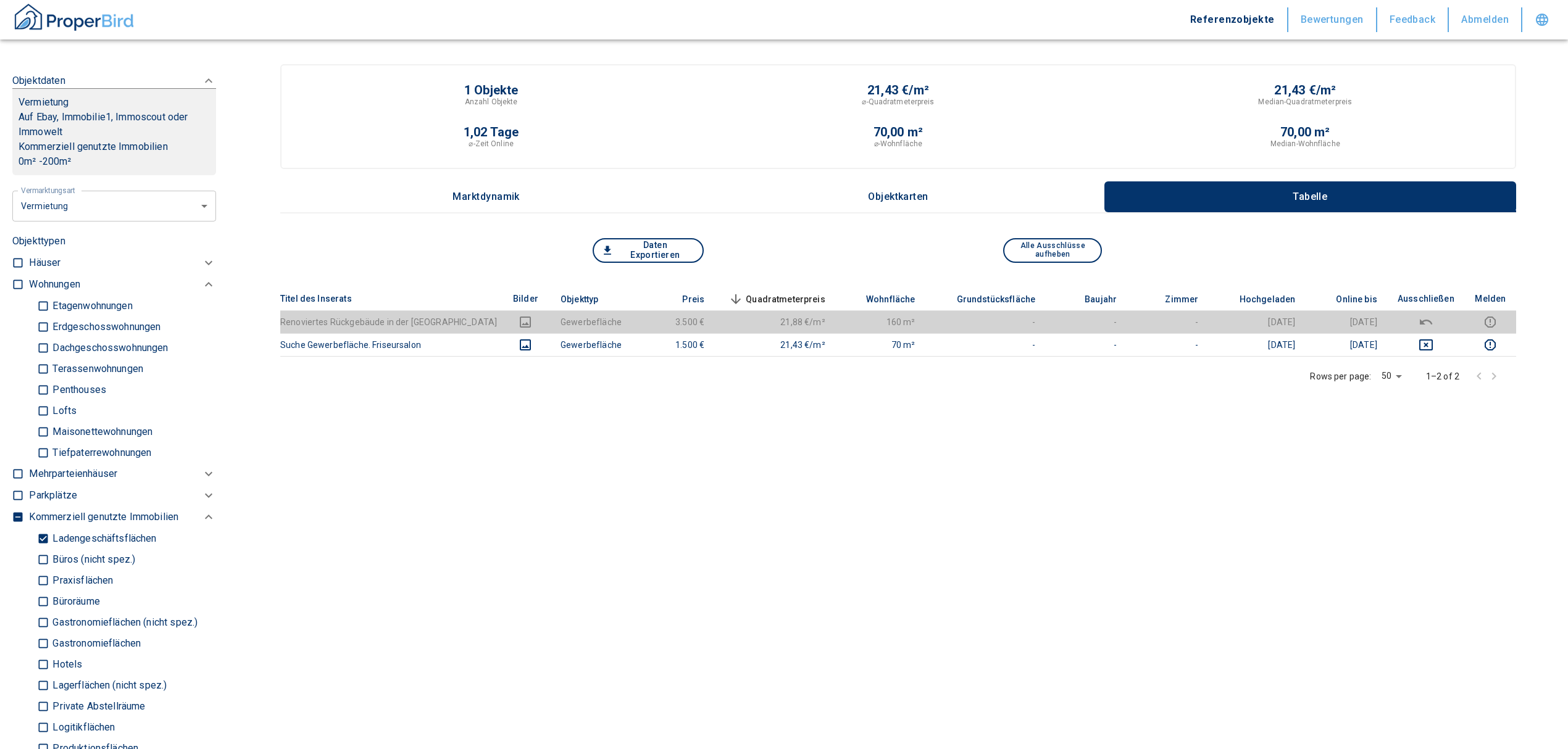
click at [42, 549] on input "Ladengeschäftsflächen" at bounding box center [42, 538] width 12 height 21
checkbox input "false"
type input "2020"
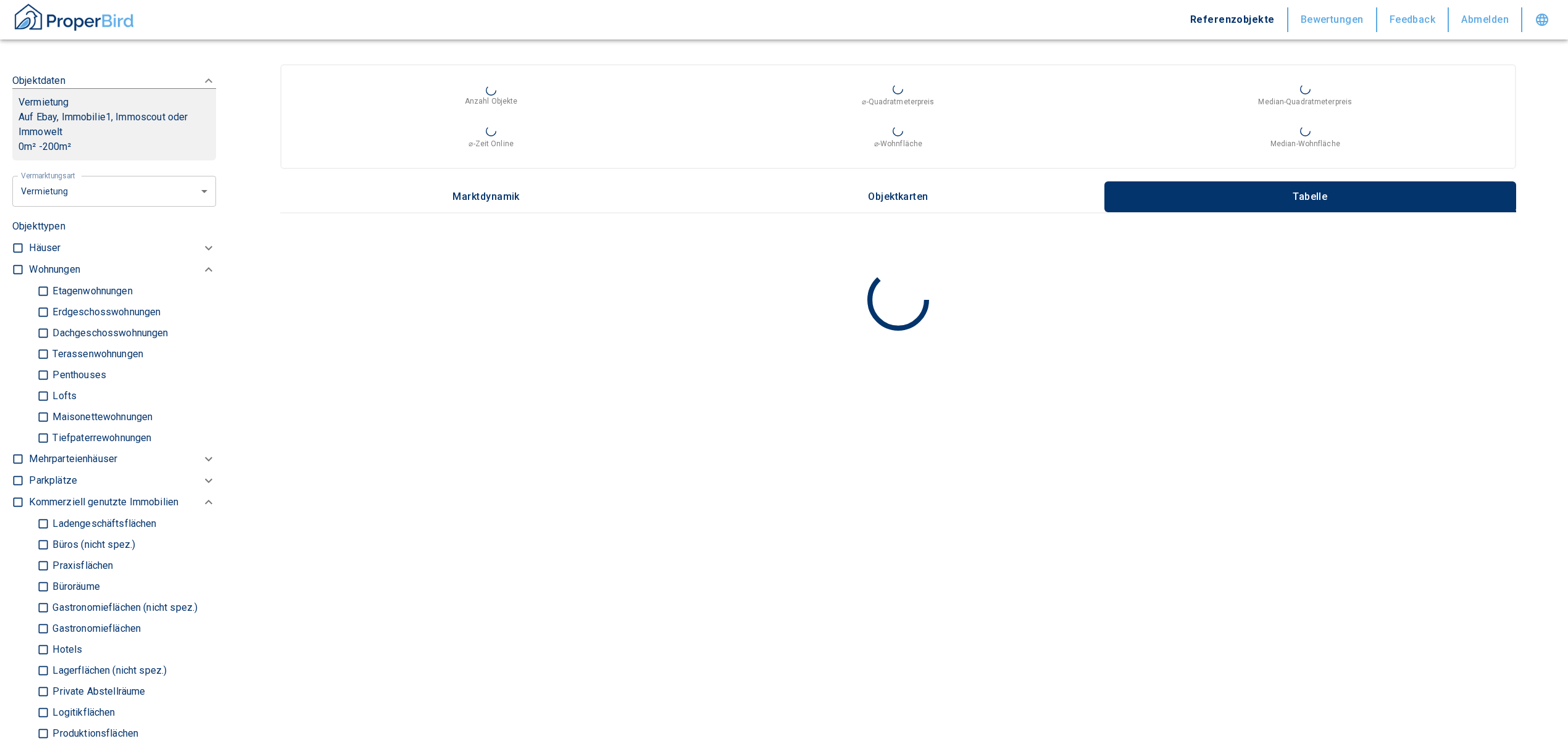
click at [47, 556] on input "Büros (nicht spez.)" at bounding box center [42, 544] width 12 height 21
checkbox input "true"
type input "2020"
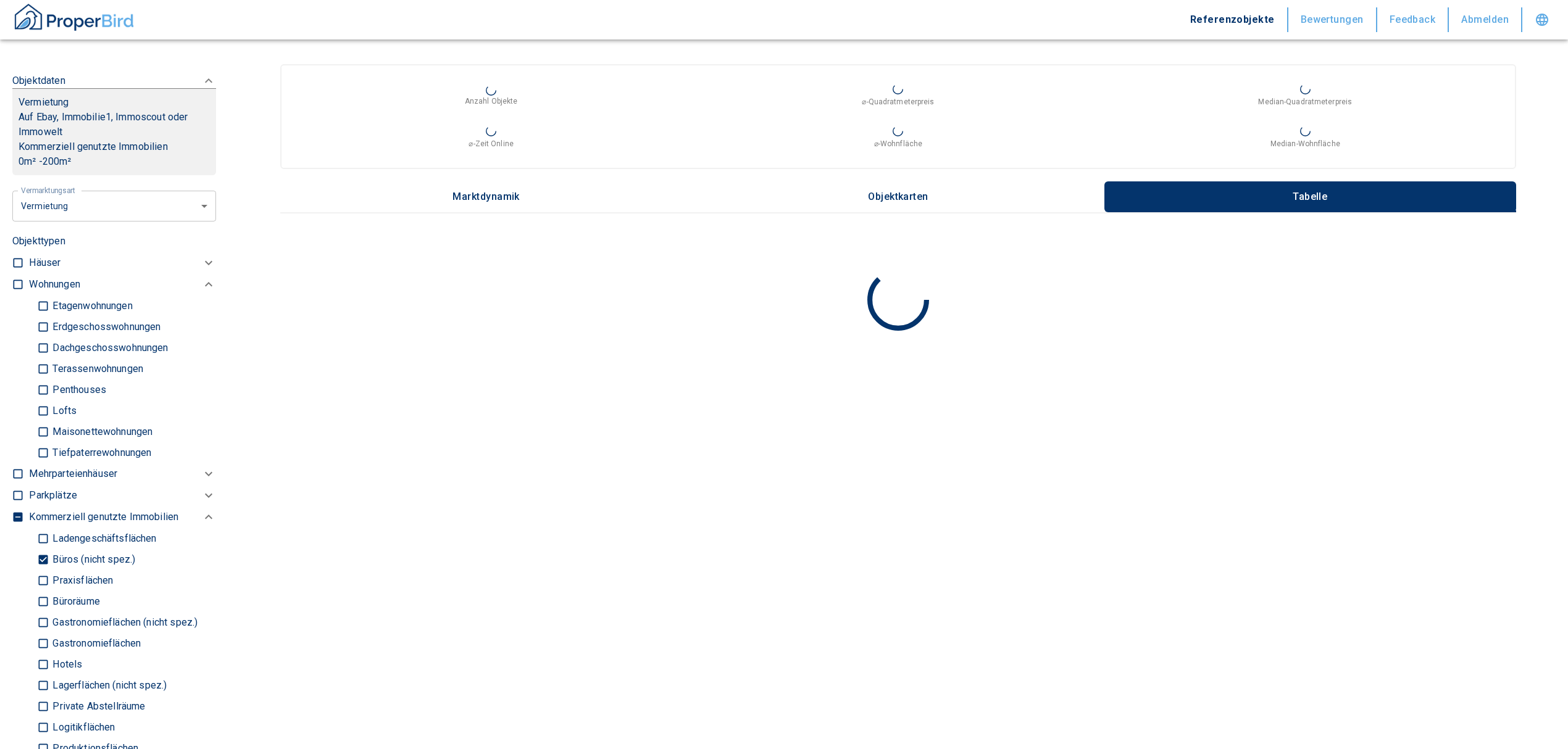
click at [38, 609] on input "Büroräume" at bounding box center [42, 601] width 12 height 21
checkbox input "true"
type input "2020"
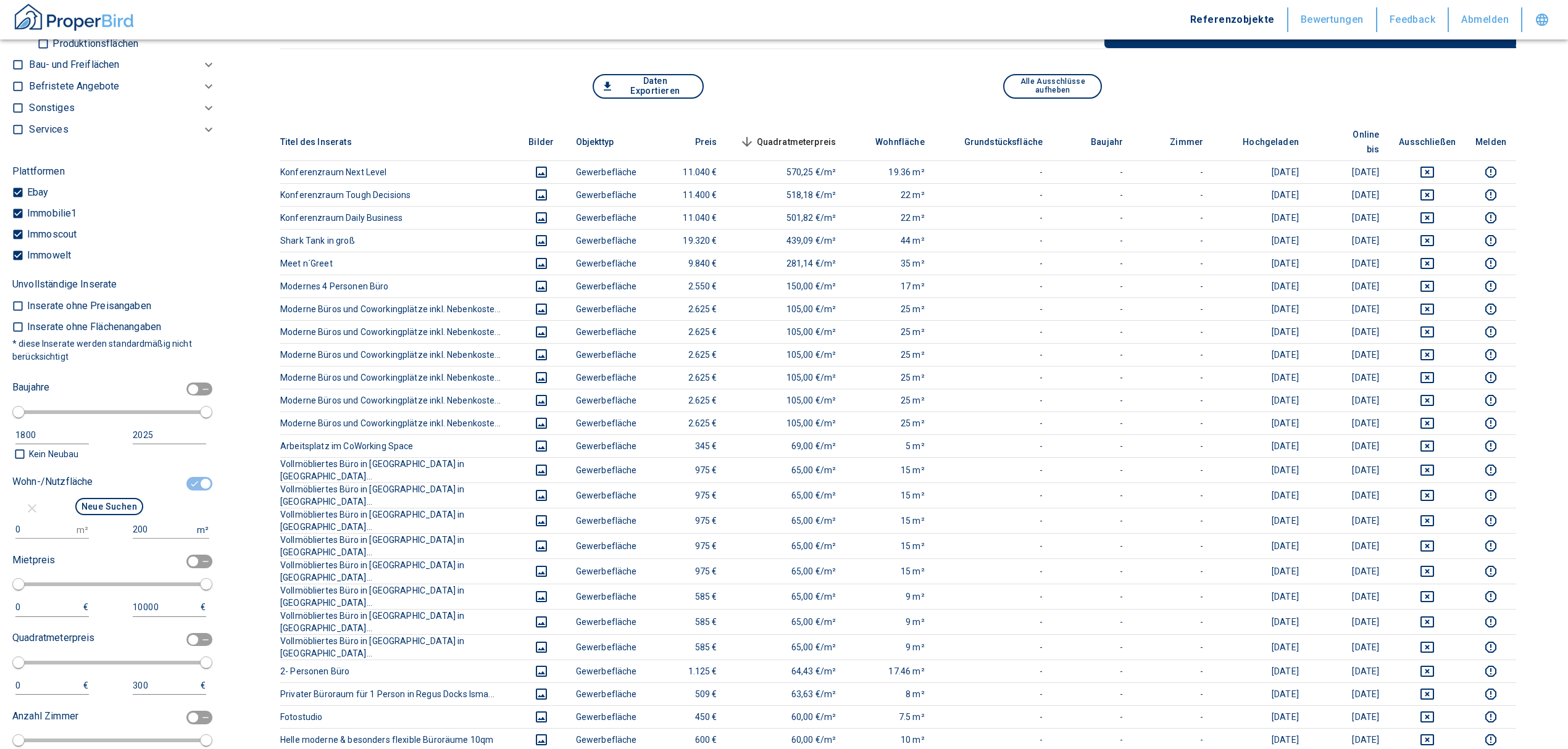
scroll to position [1234, 0]
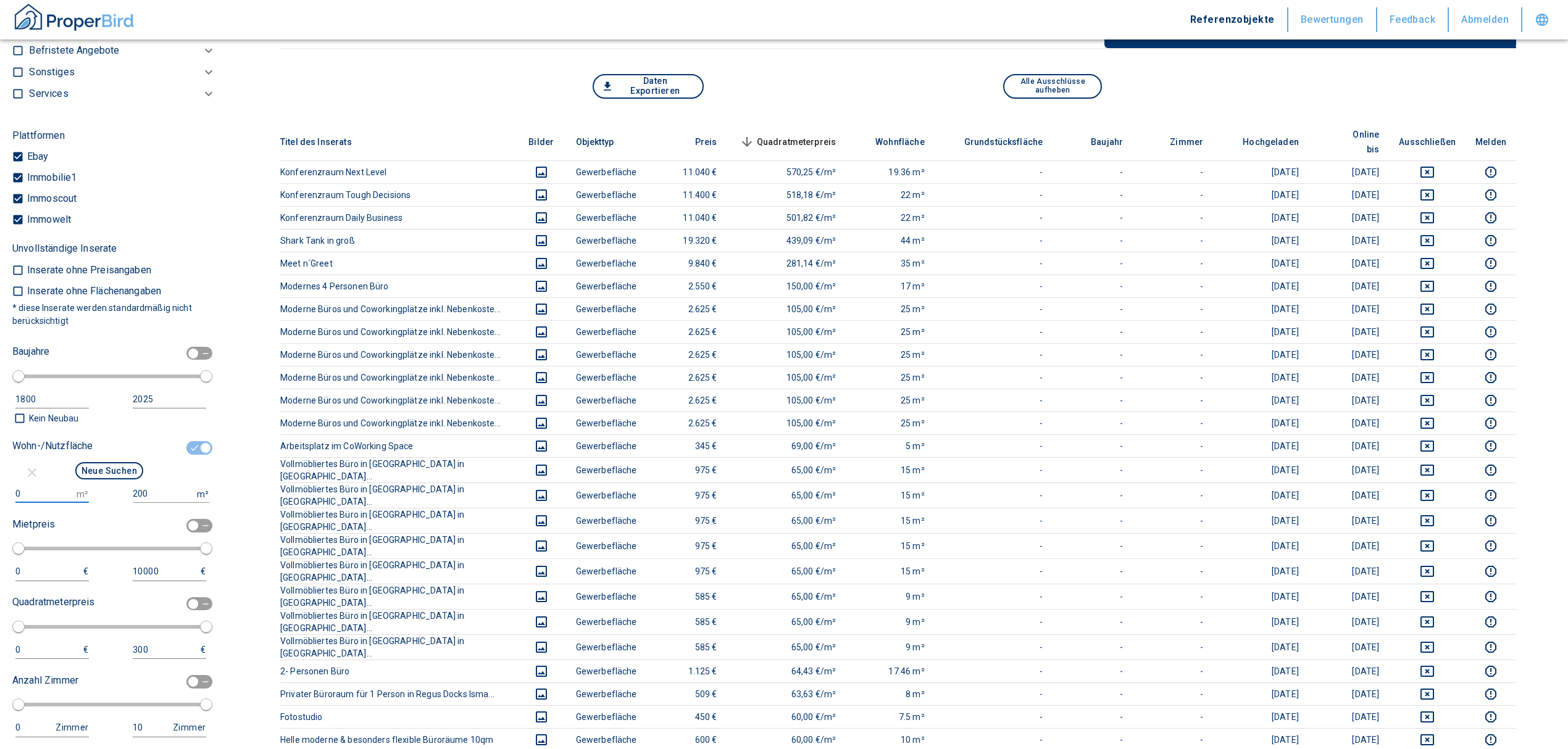
drag, startPoint x: 42, startPoint y: 510, endPoint x: -51, endPoint y: 518, distance: 93.3
type input "50"
click at [157, 485] on div "Neue Suchen" at bounding box center [109, 472] width 193 height 25
drag, startPoint x: 154, startPoint y: 506, endPoint x: 87, endPoint y: 512, distance: 67.3
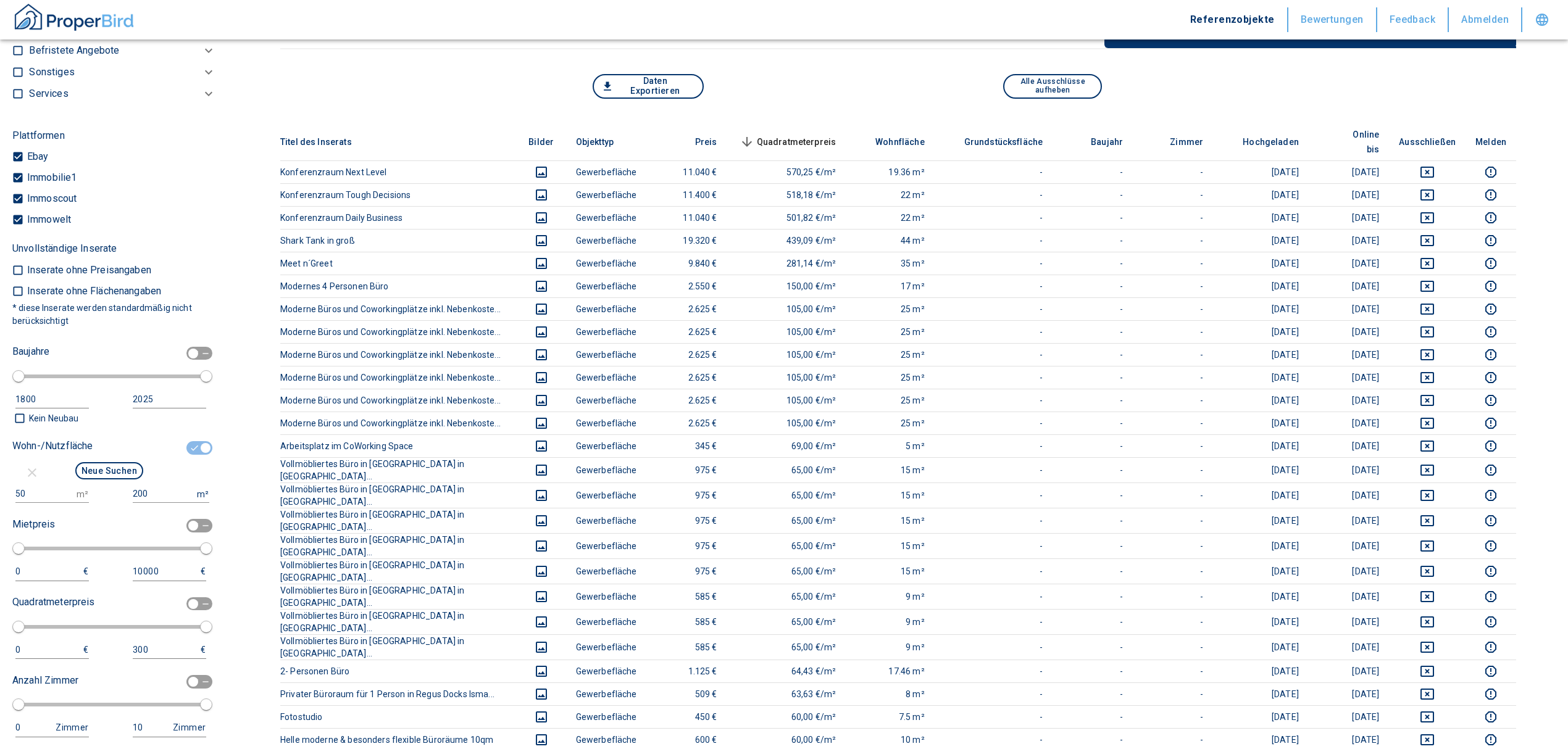
click at [87, 503] on div "50 m² 200 m²" at bounding box center [109, 494] width 193 height 18
type input "100000"
click at [110, 480] on button "Neue Suchen" at bounding box center [109, 470] width 68 height 17
type input "2020"
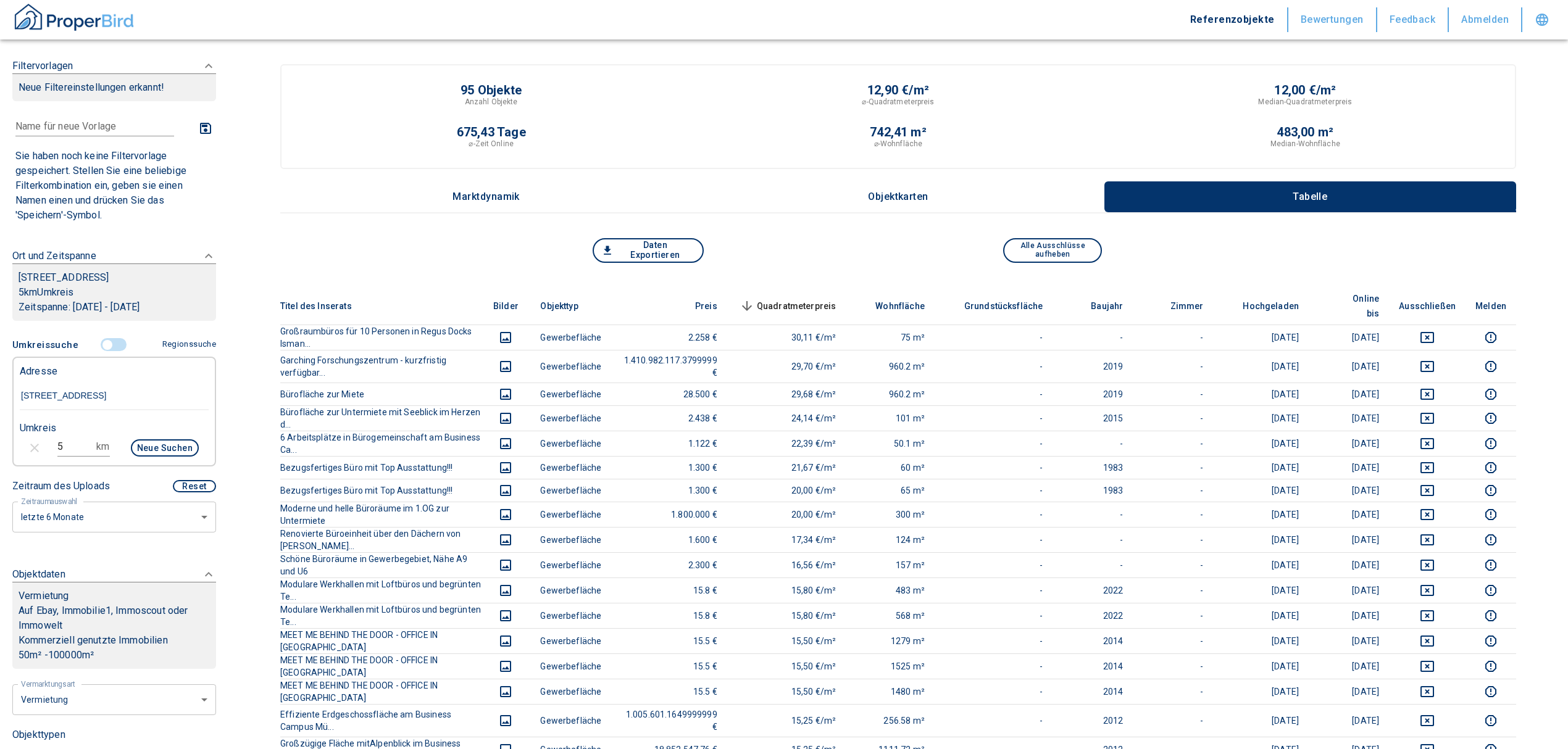
click at [822, 299] on span "Quadratmeterpreis sorted descending" at bounding box center [787, 306] width 100 height 15
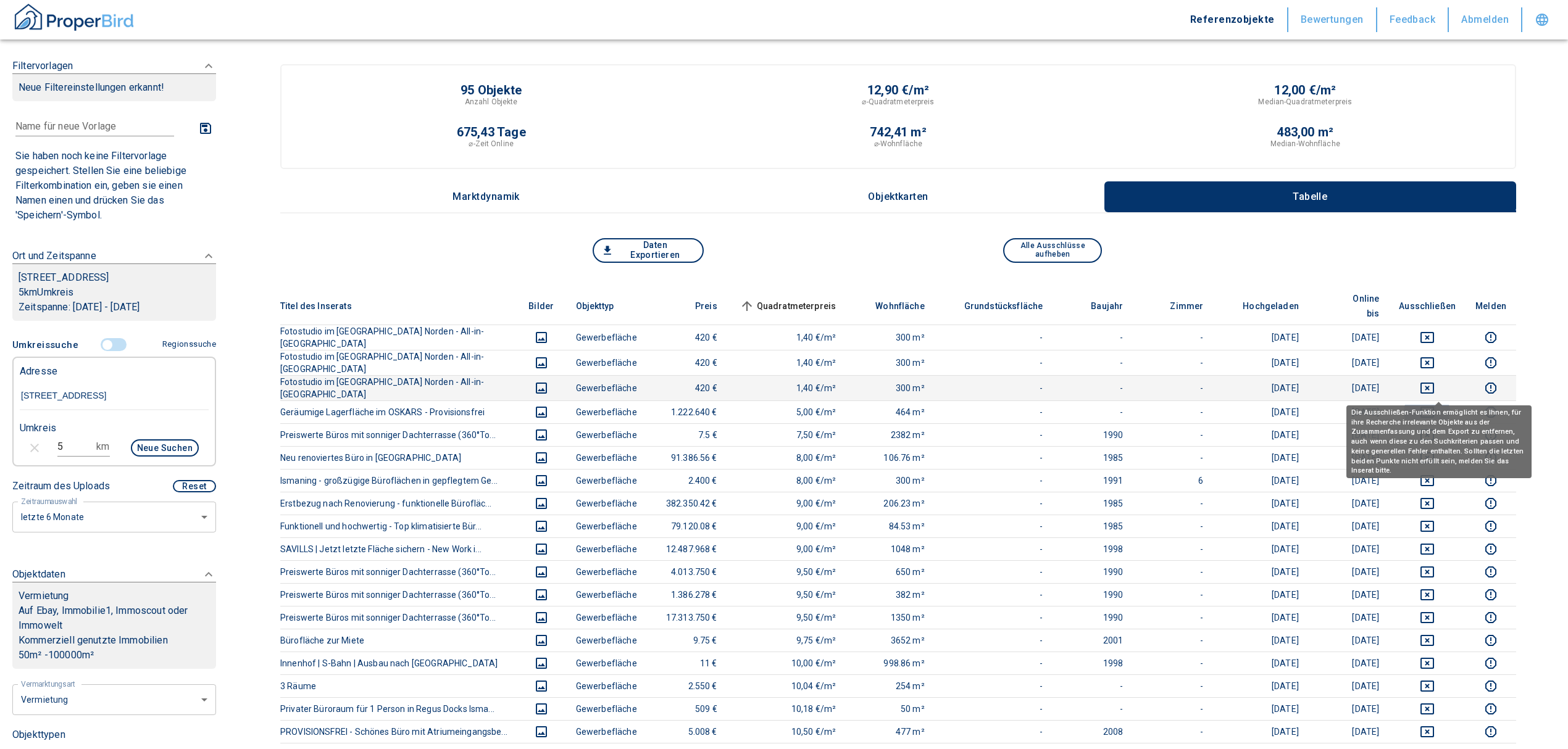
drag, startPoint x: 1437, startPoint y: 388, endPoint x: 1445, endPoint y: 354, distance: 34.9
click at [1434, 405] on icon "deselect this listing" at bounding box center [1427, 412] width 15 height 15
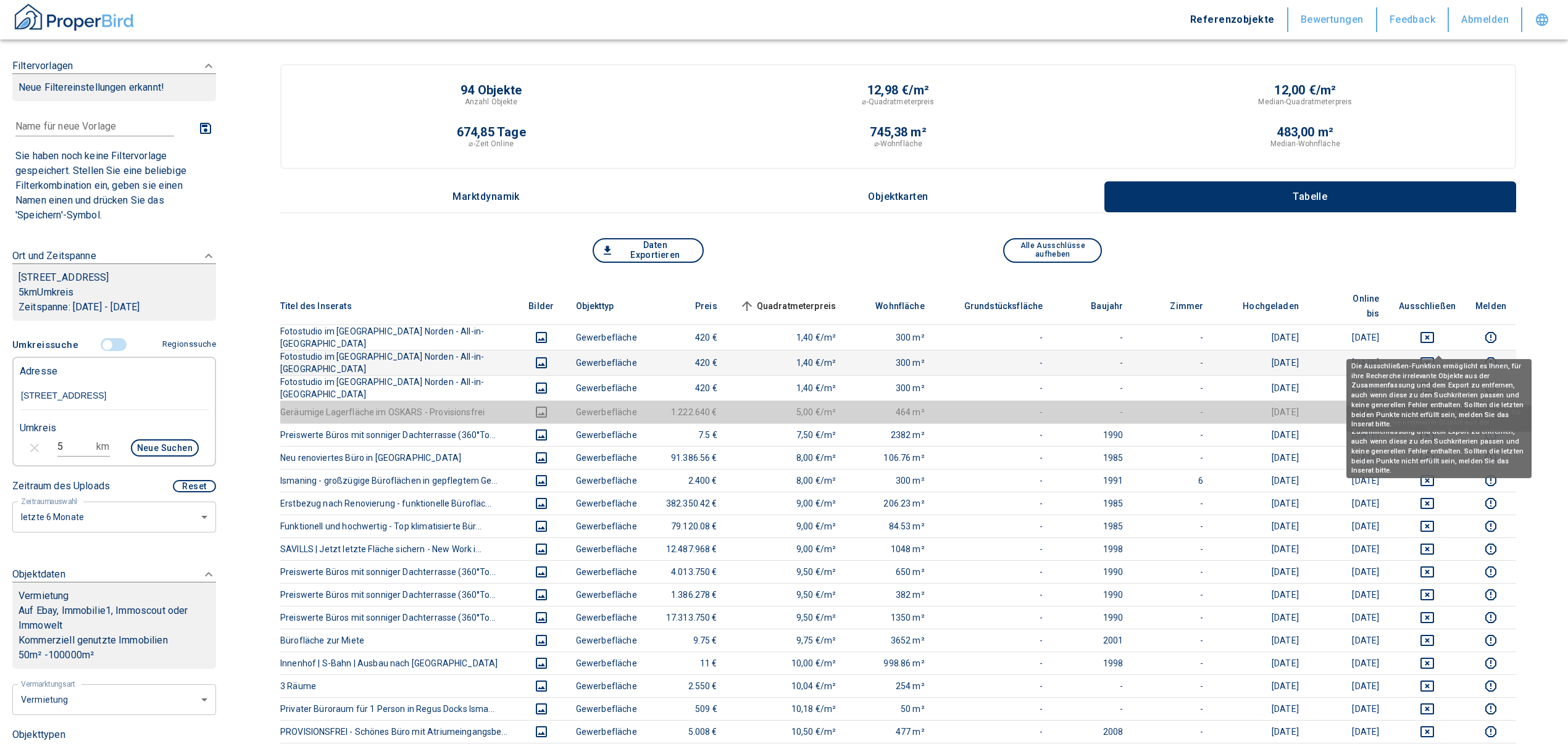
click at [1445, 351] on div "Die Ausschließen-Funktion ermöglicht es Ihnen, für ihre Recherche irrelevante O…" at bounding box center [1438, 392] width 185 height 82
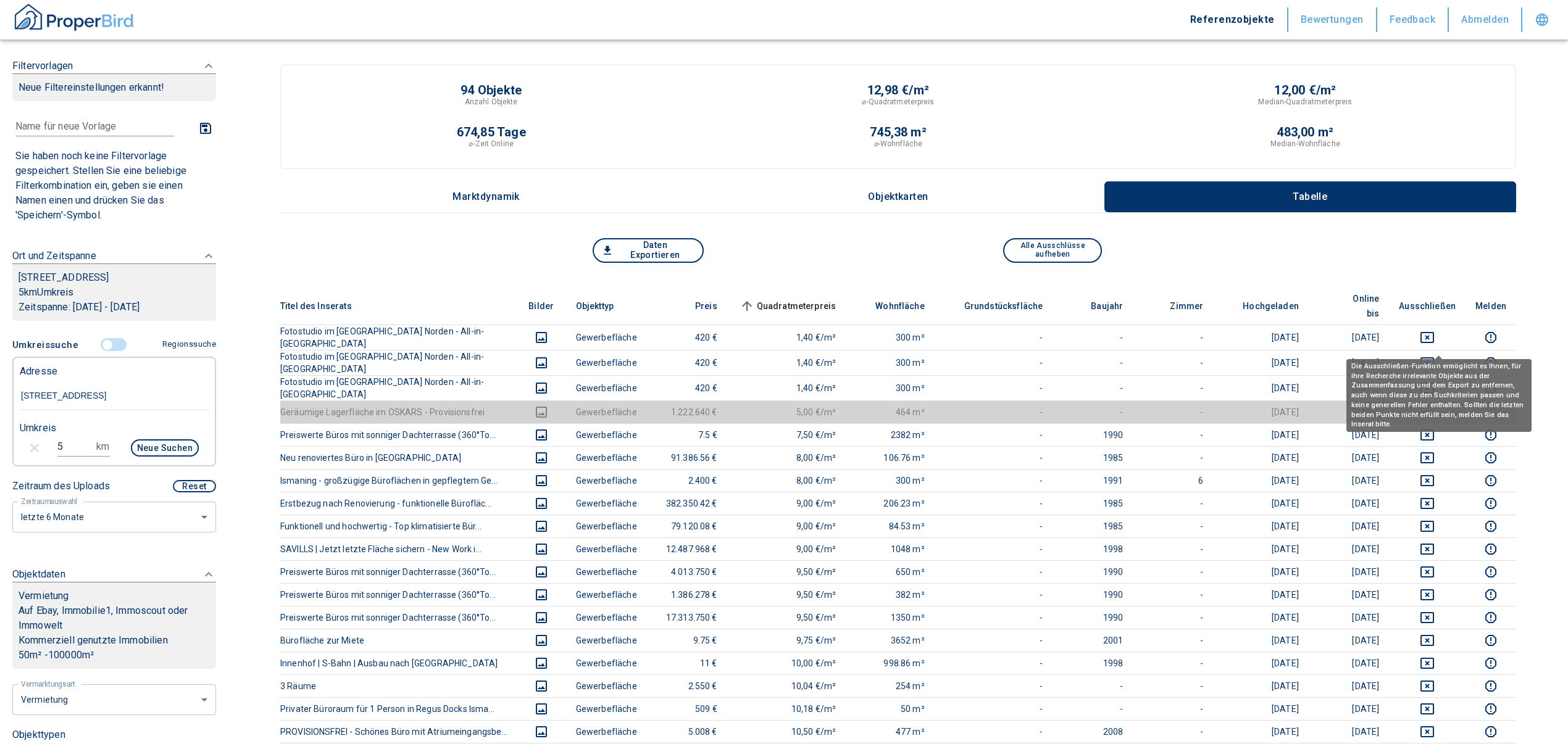
click at [1440, 361] on div "Die Ausschließen-Funktion ermöglicht es Ihnen, für ihre Recherche irrelevante O…" at bounding box center [1438, 395] width 185 height 73
click at [1434, 357] on icon "deselect this listing" at bounding box center [1427, 363] width 14 height 11
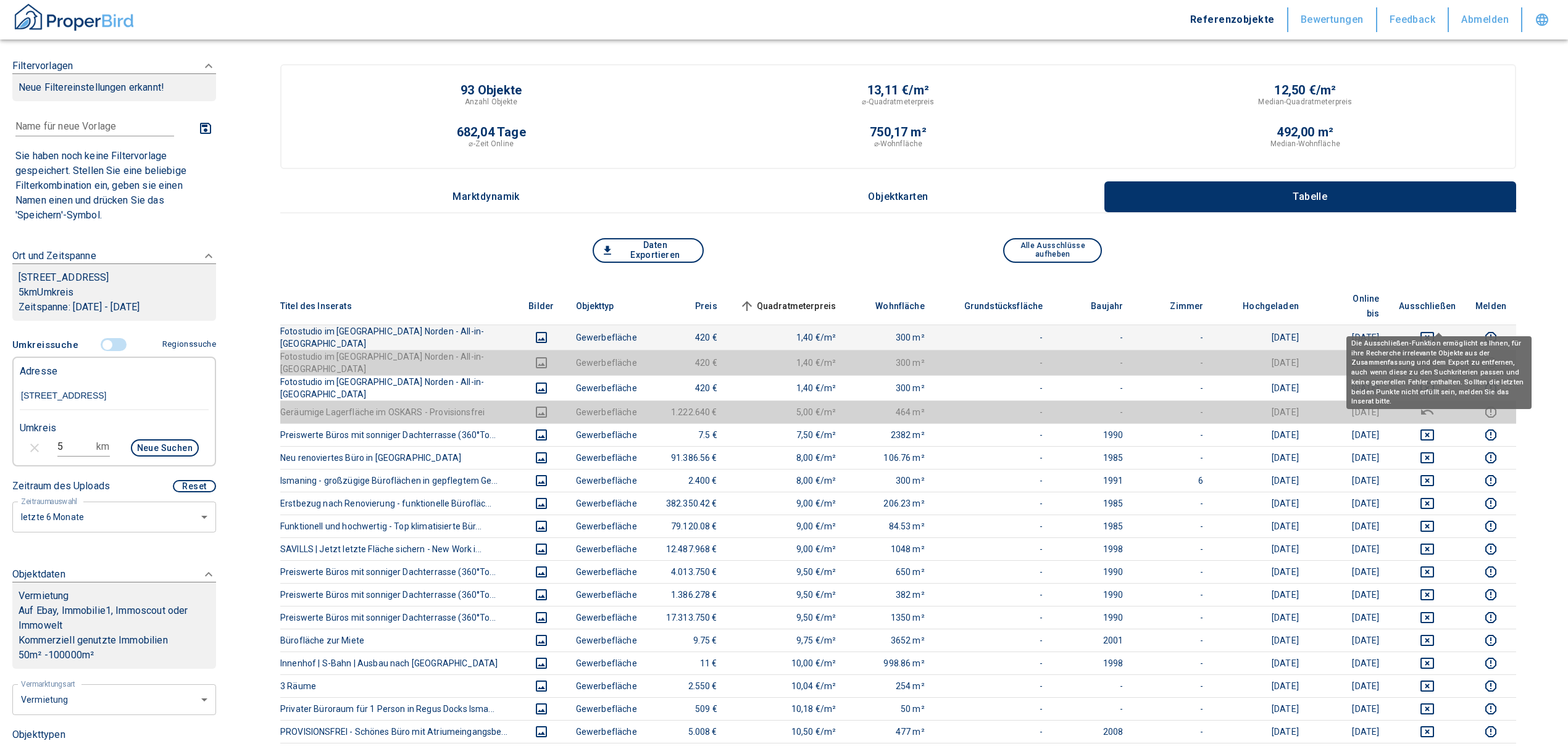
click at [1434, 330] on icon "deselect this listing" at bounding box center [1427, 338] width 15 height 15
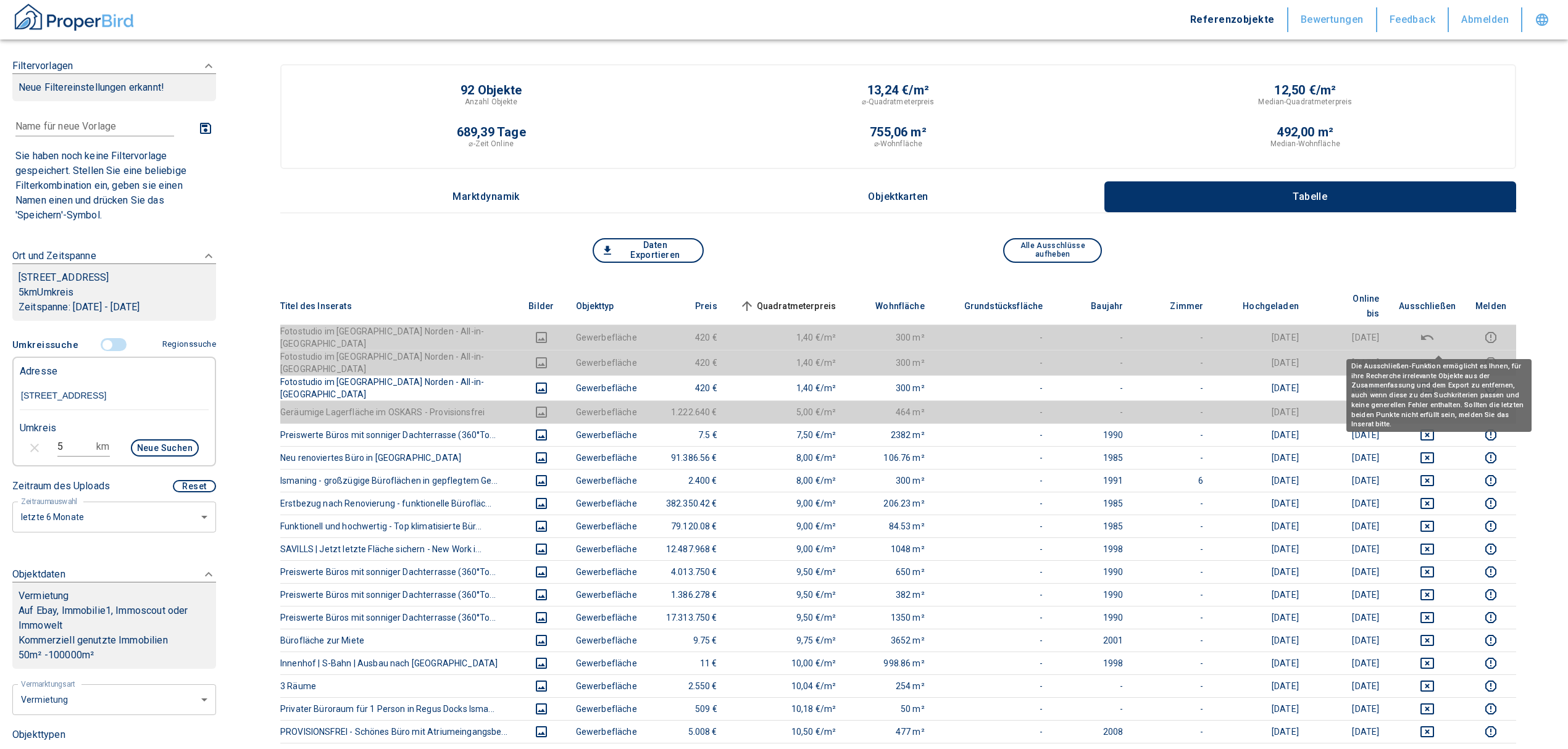
click at [1440, 361] on div "Die Ausschließen-Funktion ermöglicht es Ihnen, für ihre Recherche irrelevante O…" at bounding box center [1438, 395] width 185 height 73
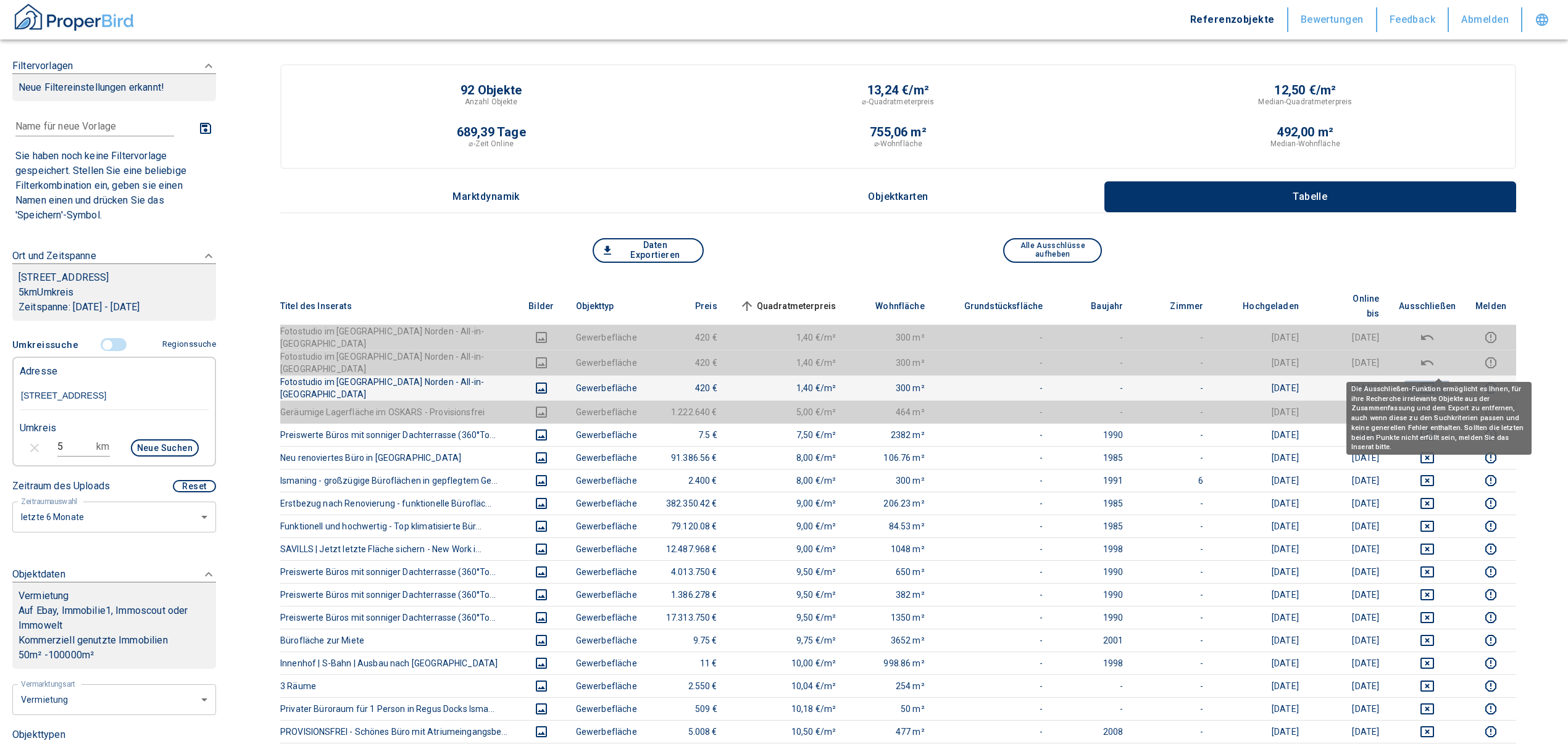
click at [1434, 381] on icon "deselect this listing" at bounding box center [1427, 388] width 15 height 15
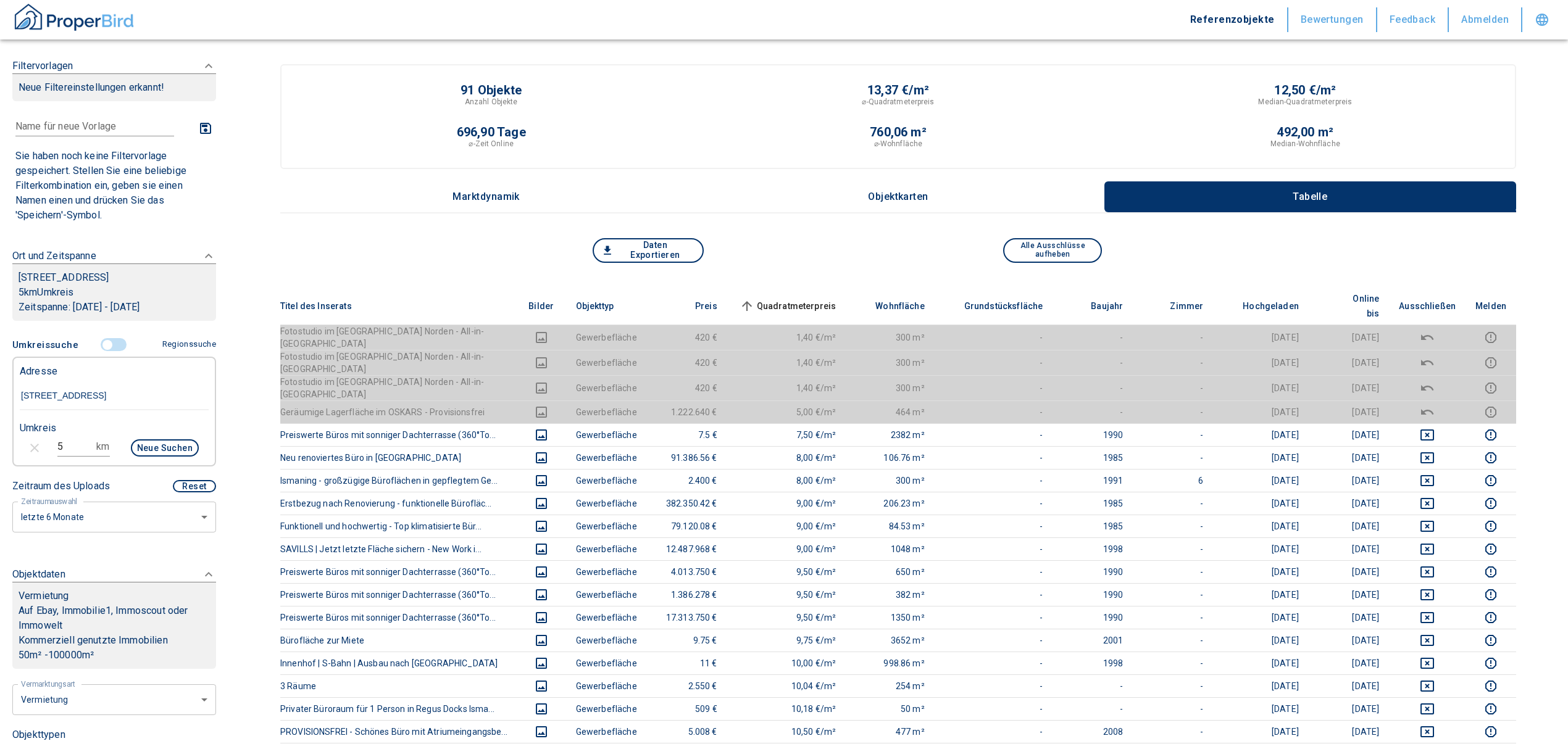
click at [804, 289] on th "Quadratmeterpreis sorted ascending" at bounding box center [787, 306] width 119 height 38
click at [804, 299] on span "Quadratmeterpreis sorted ascending" at bounding box center [787, 306] width 100 height 15
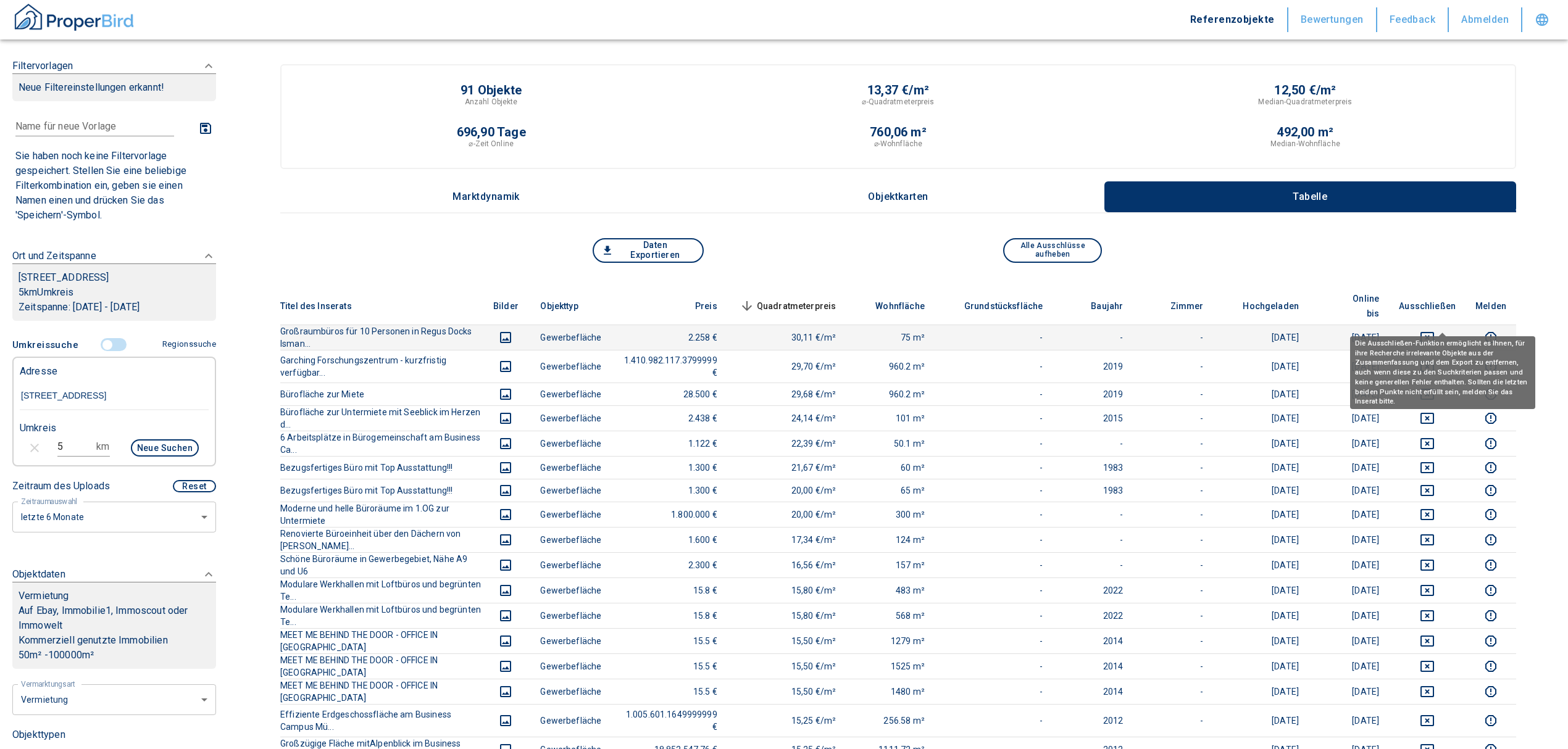
click at [1434, 332] on icon "deselect this listing" at bounding box center [1427, 338] width 14 height 11
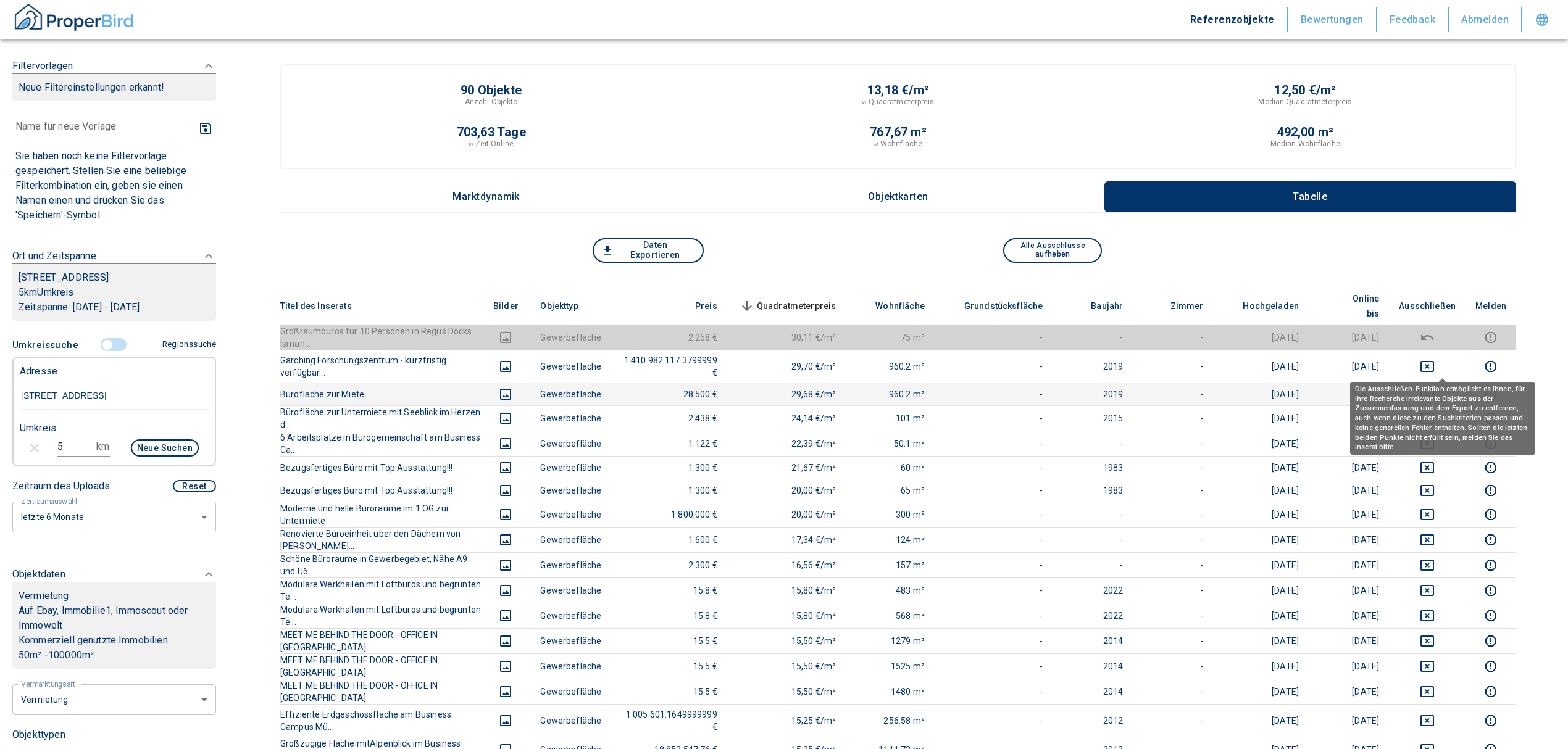
click at [1434, 387] on icon "deselect this listing" at bounding box center [1427, 394] width 15 height 15
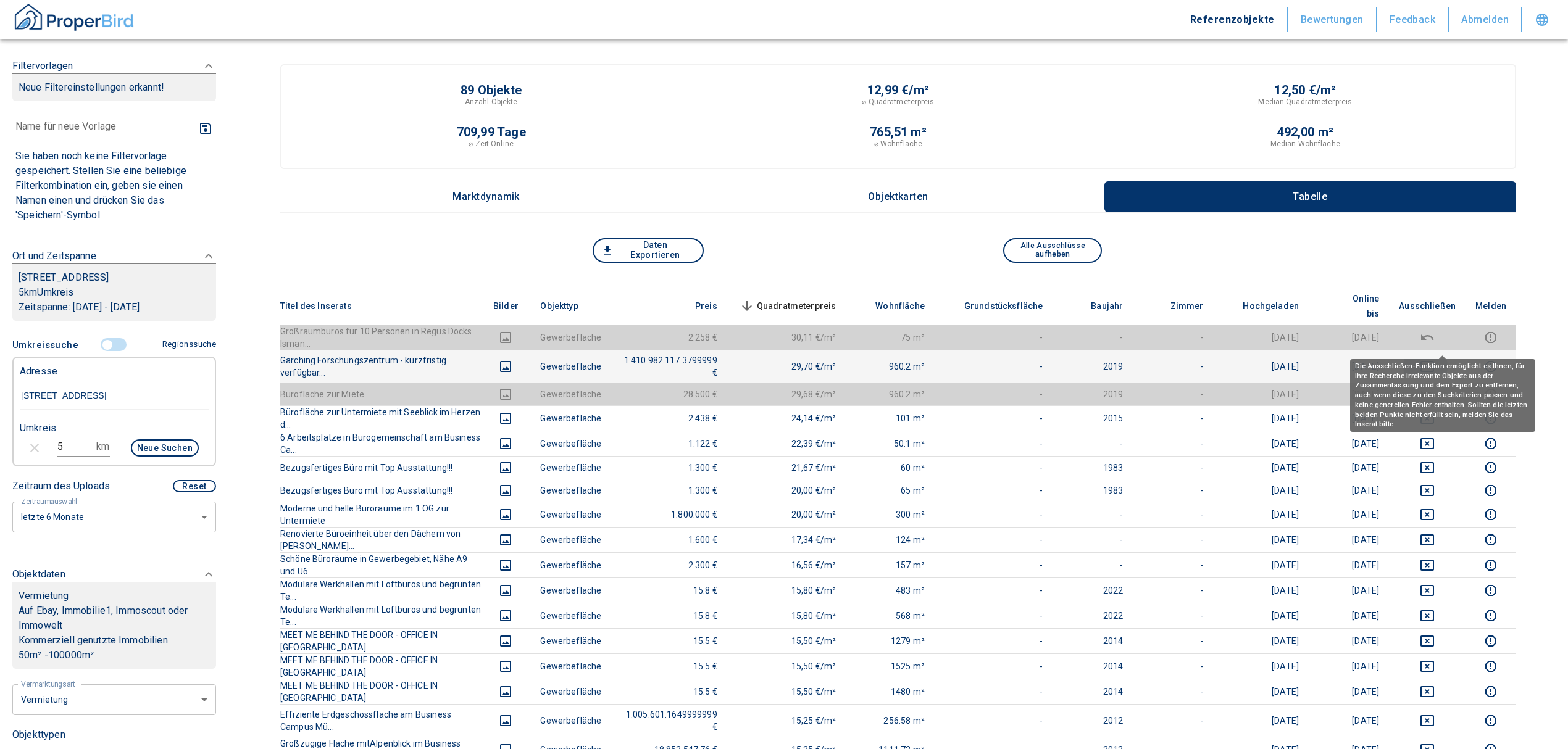
click at [1434, 359] on icon "deselect this listing" at bounding box center [1427, 366] width 15 height 15
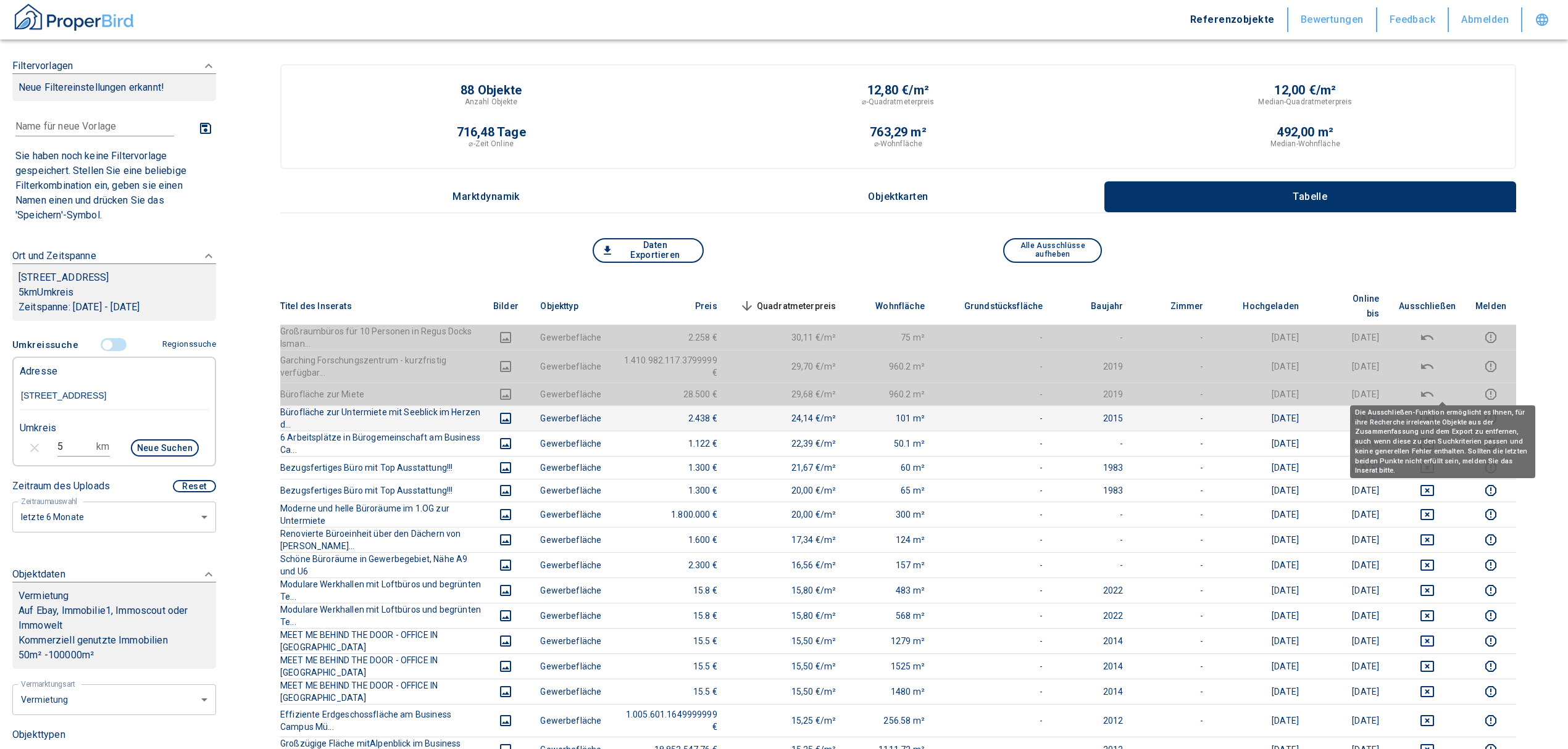
click at [1434, 411] on icon "deselect this listing" at bounding box center [1427, 419] width 15 height 15
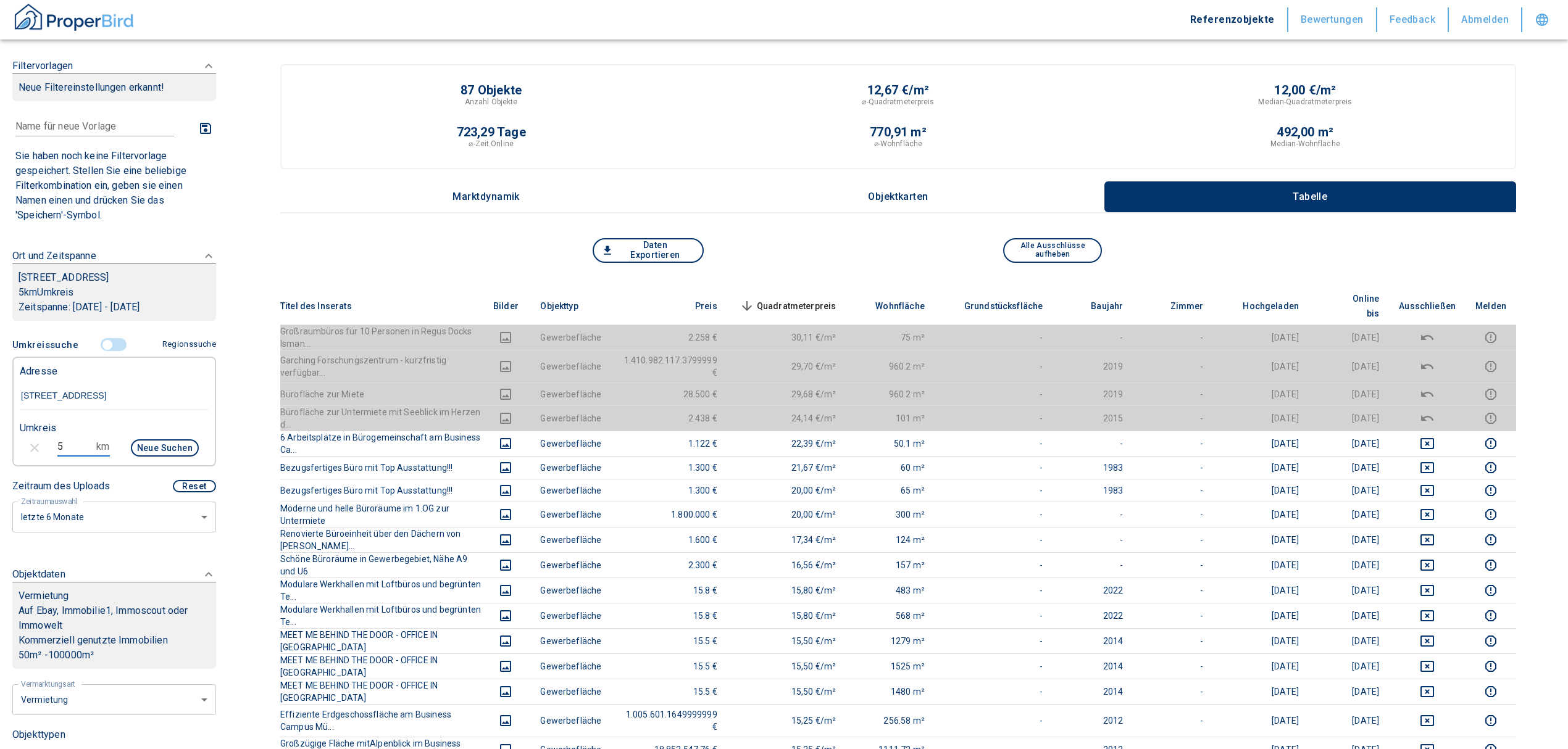
drag, startPoint x: 60, startPoint y: 460, endPoint x: 11, endPoint y: 459, distance: 49.0
click at [11, 459] on div "5 km Neue Suchen" at bounding box center [104, 449] width 189 height 29
type input "3"
click at [134, 457] on button "Neue Suchen" at bounding box center [164, 447] width 68 height 17
type input "2020"
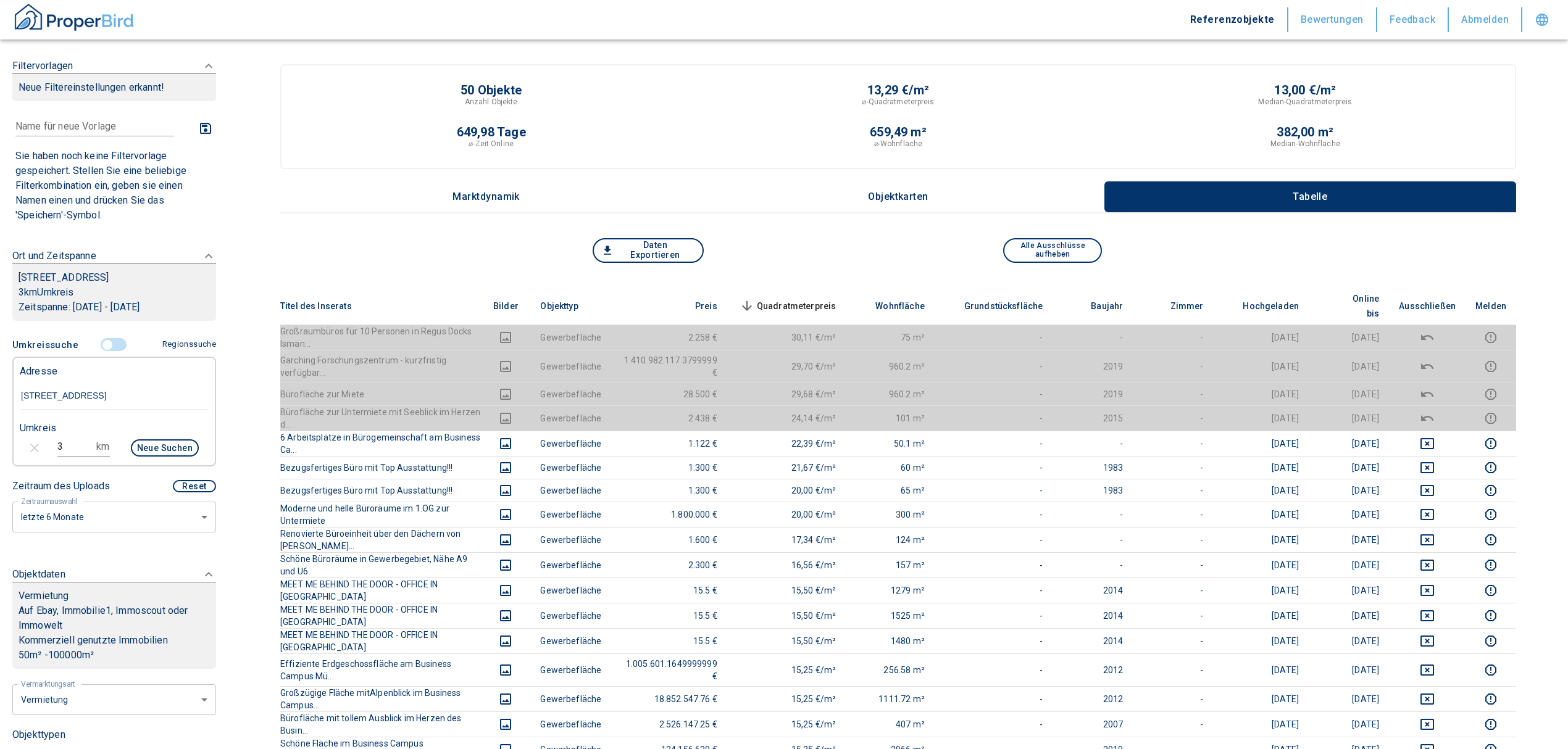
click at [811, 299] on span "Quadratmeterpreis sorted descending" at bounding box center [787, 306] width 100 height 15
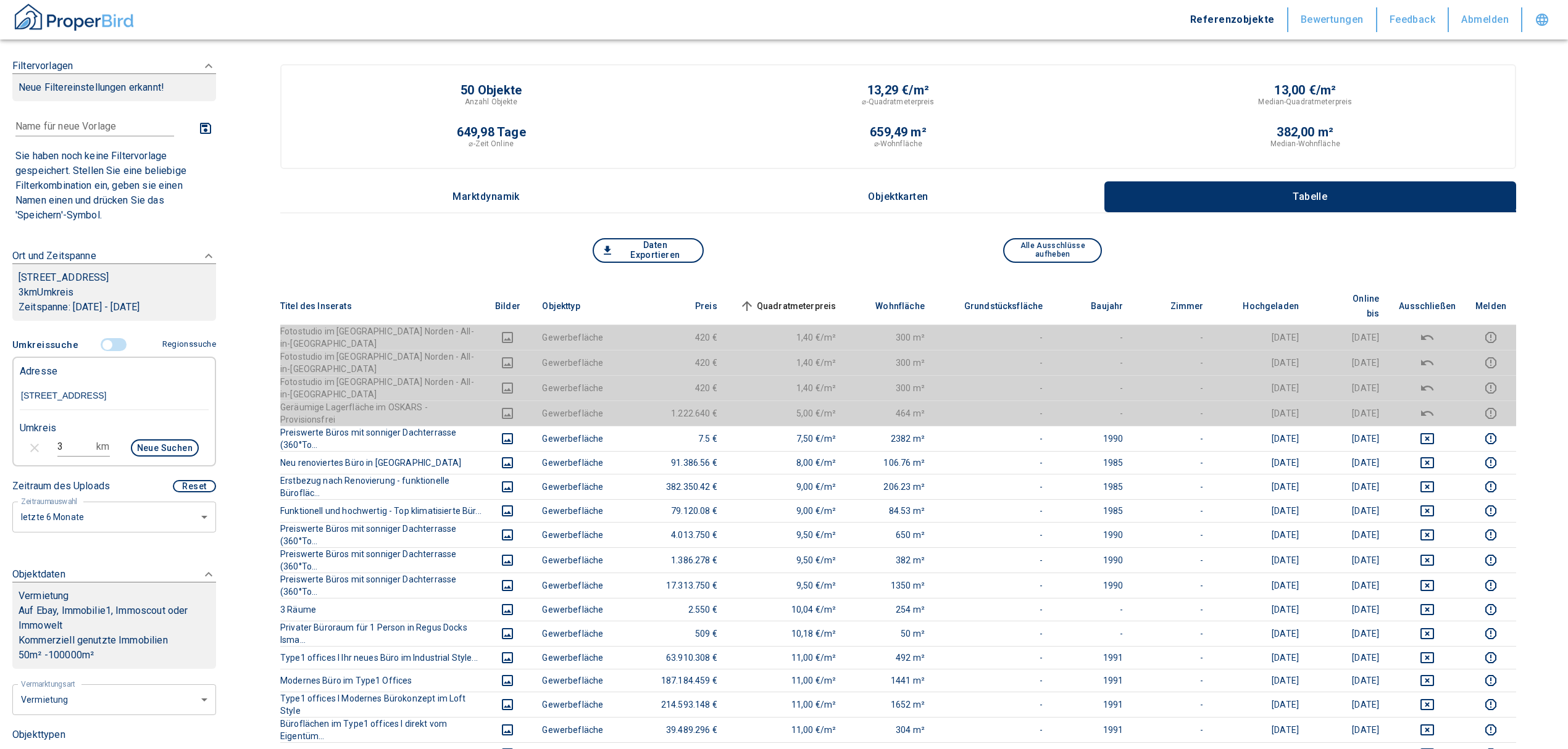
click at [100, 352] on input "controlled" at bounding box center [107, 344] width 37 height 14
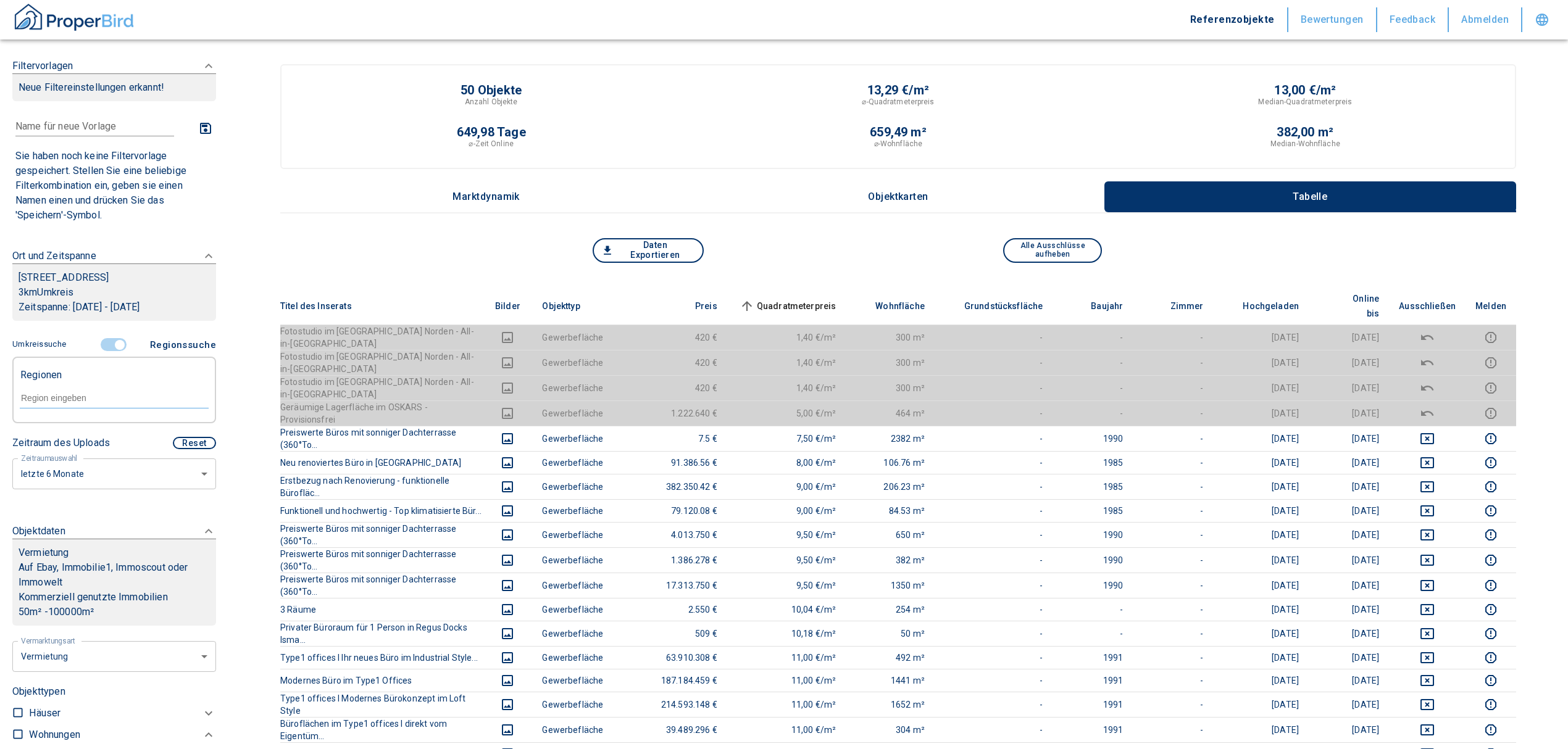
click at [63, 404] on input "text" at bounding box center [113, 398] width 189 height 11
click at [111, 432] on li "85748 Garching bei [GEOGRAPHIC_DATA]" at bounding box center [107, 448] width 177 height 37
type input "85748"
type input "2020"
type input "85748 Garching bei [GEOGRAPHIC_DATA]"
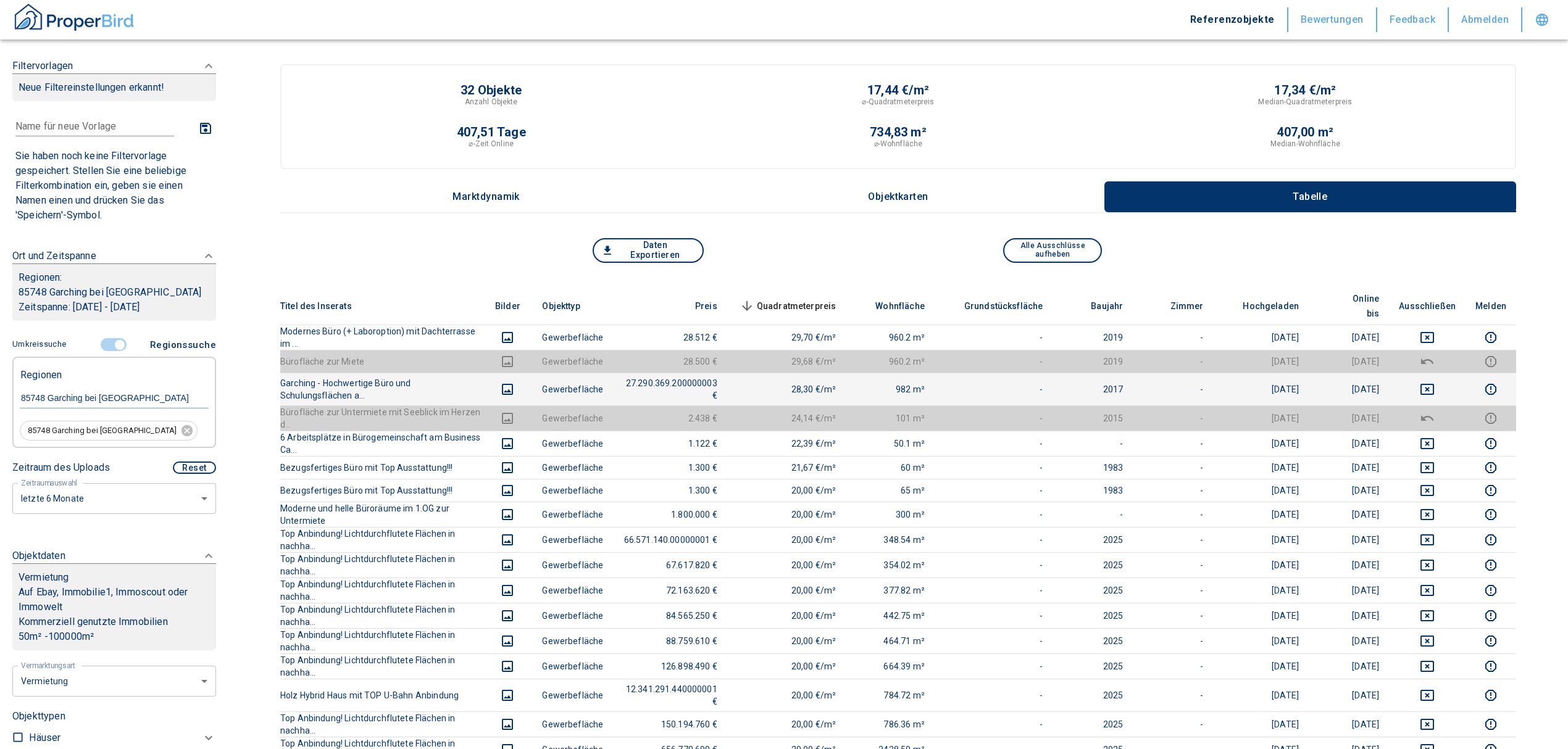
click at [1434, 383] on icon "deselect this listing" at bounding box center [1427, 389] width 14 height 11
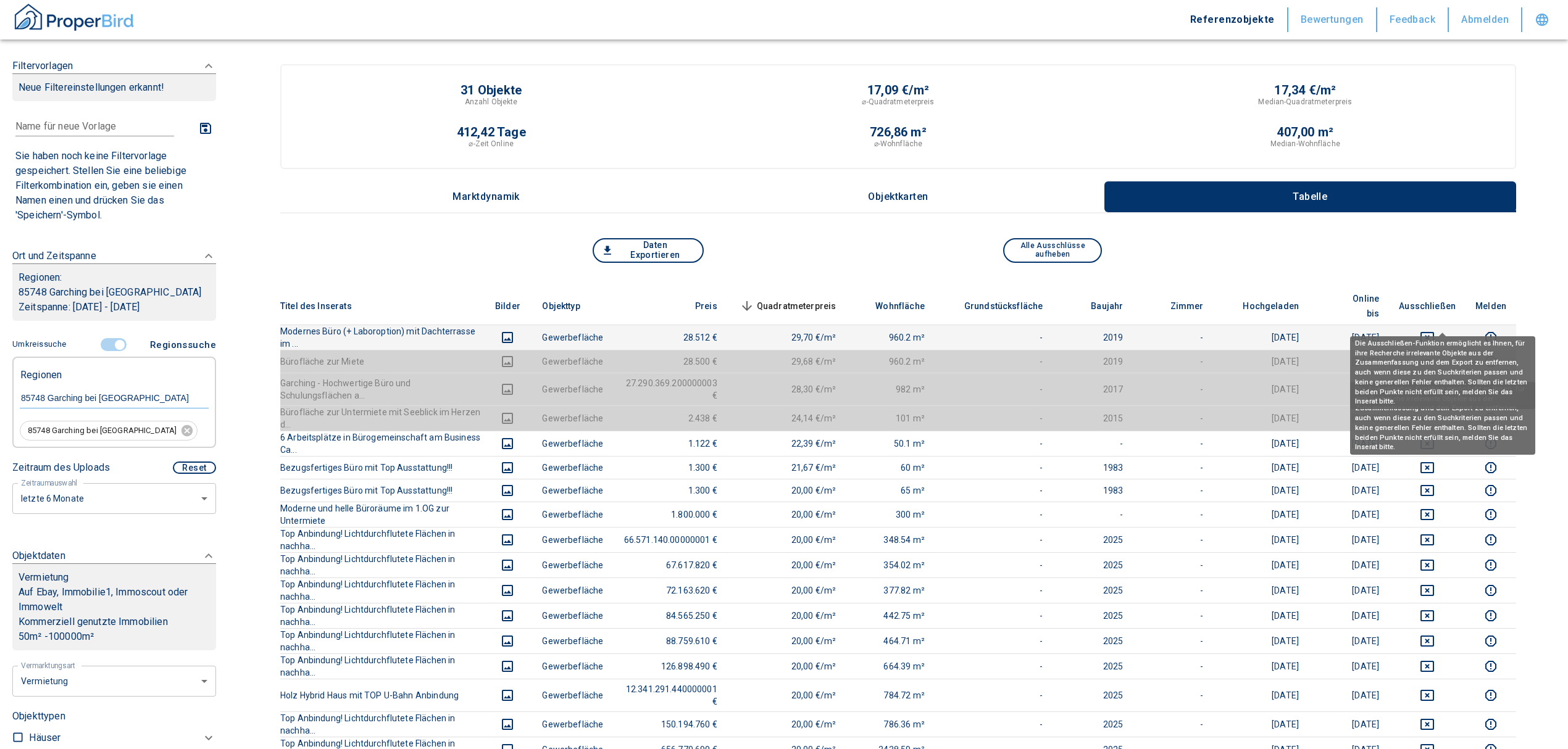
click at [1434, 332] on icon "deselect this listing" at bounding box center [1427, 338] width 14 height 11
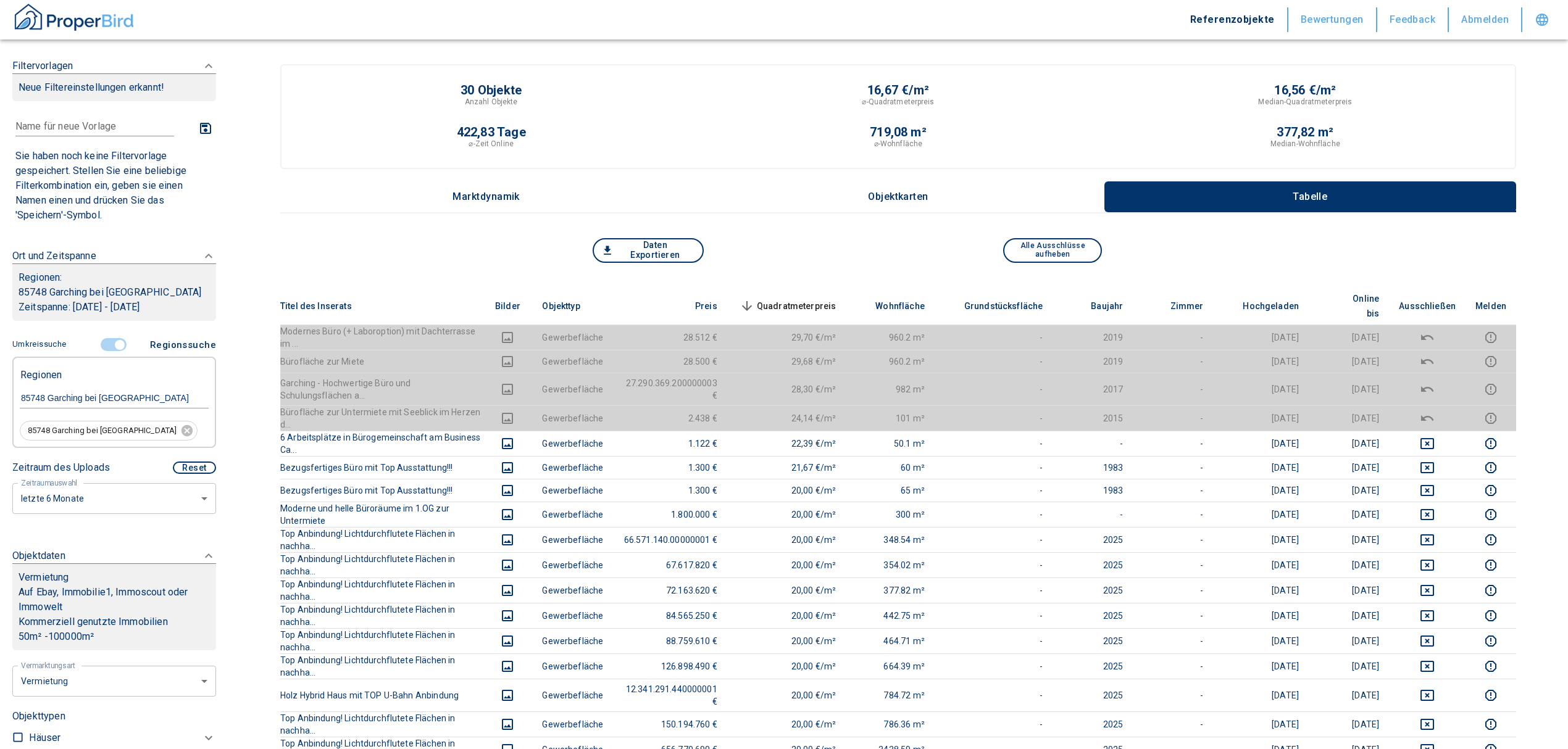
click at [837, 299] on span "Quadratmeterpreis sorted descending" at bounding box center [787, 306] width 100 height 15
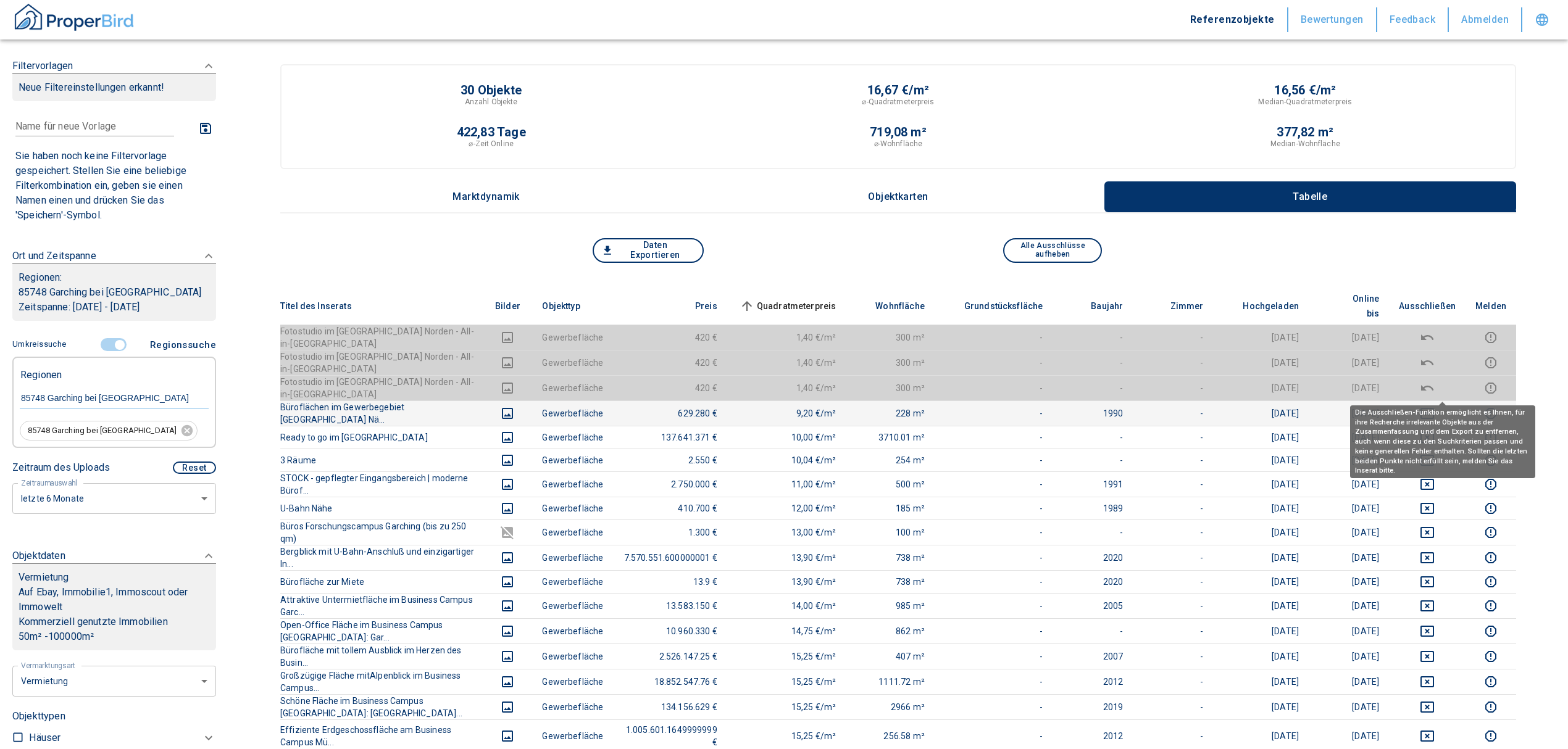
click at [1434, 406] on icon "deselect this listing" at bounding box center [1427, 414] width 15 height 15
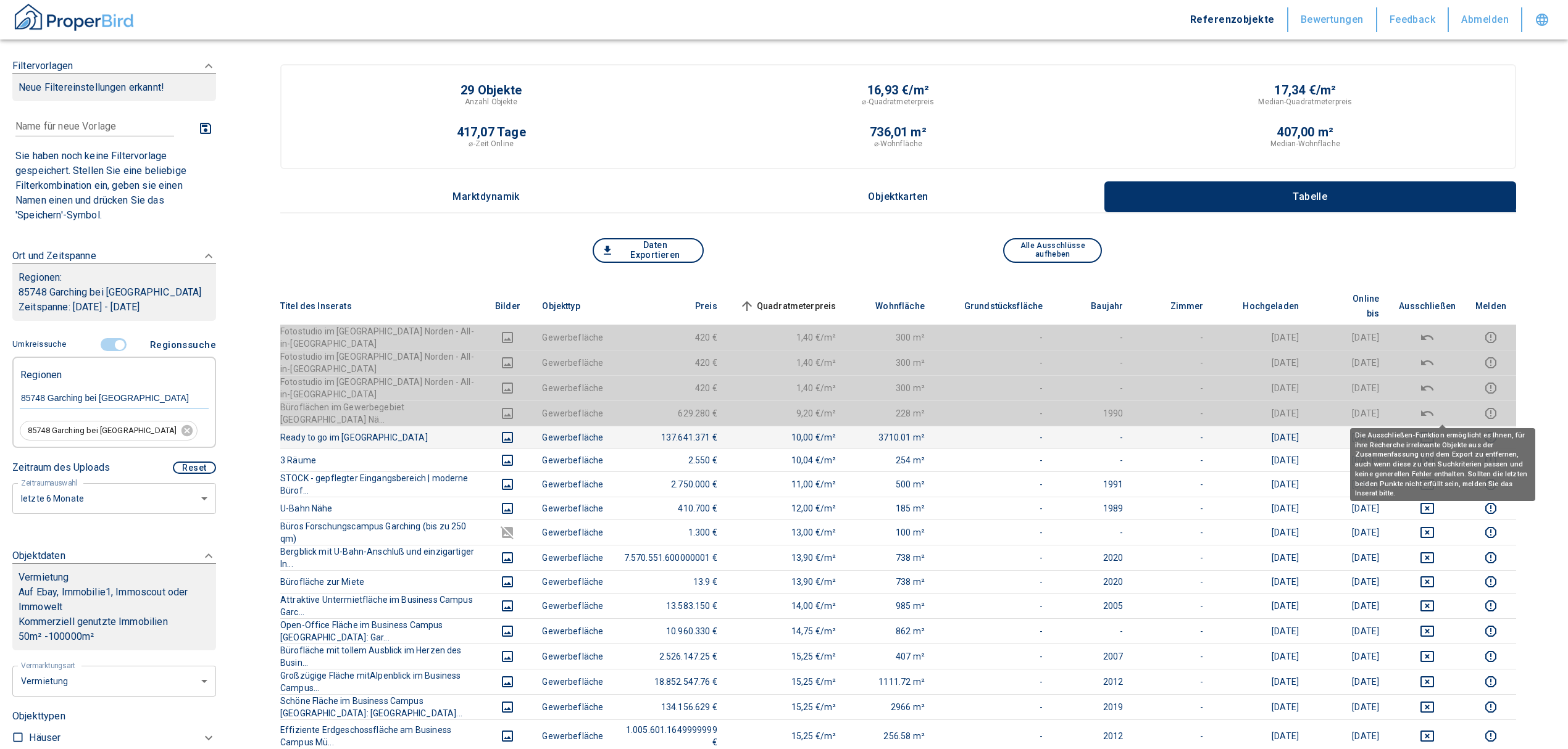
click at [1433, 430] on button "deselect this listing" at bounding box center [1428, 437] width 57 height 15
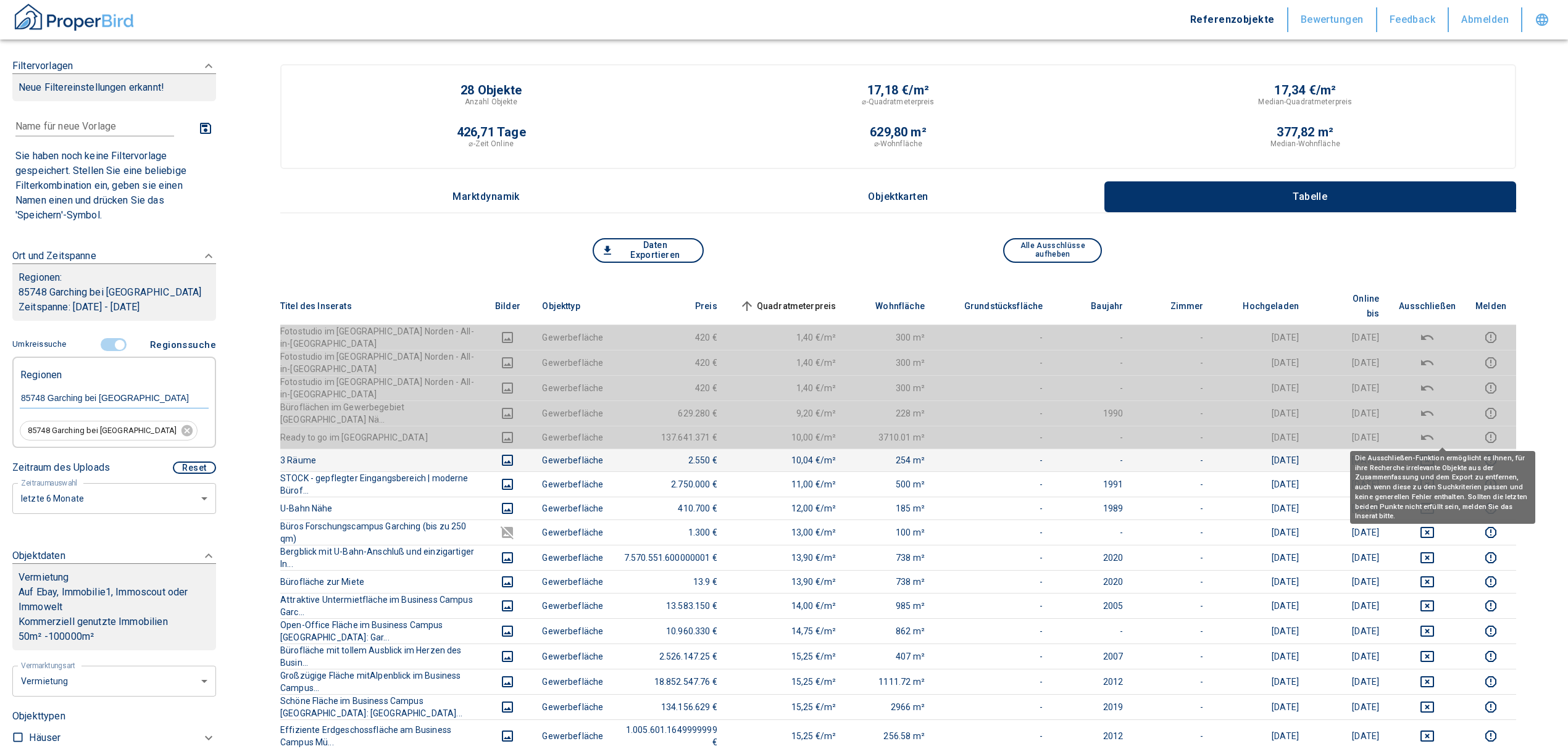
click at [1433, 453] on button "deselect this listing" at bounding box center [1428, 460] width 57 height 15
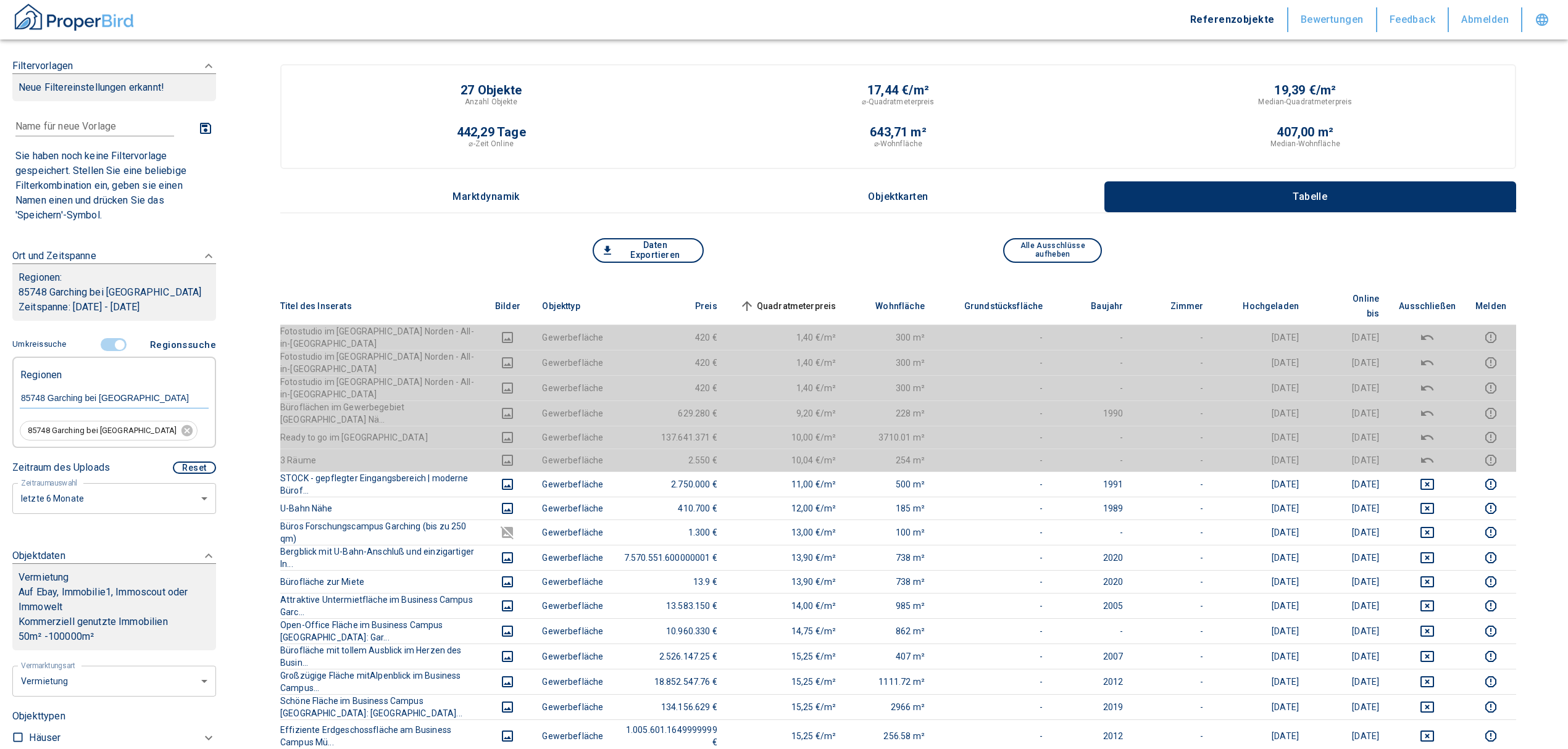
click at [811, 299] on span "Quadratmeterpreis sorted ascending" at bounding box center [787, 306] width 100 height 15
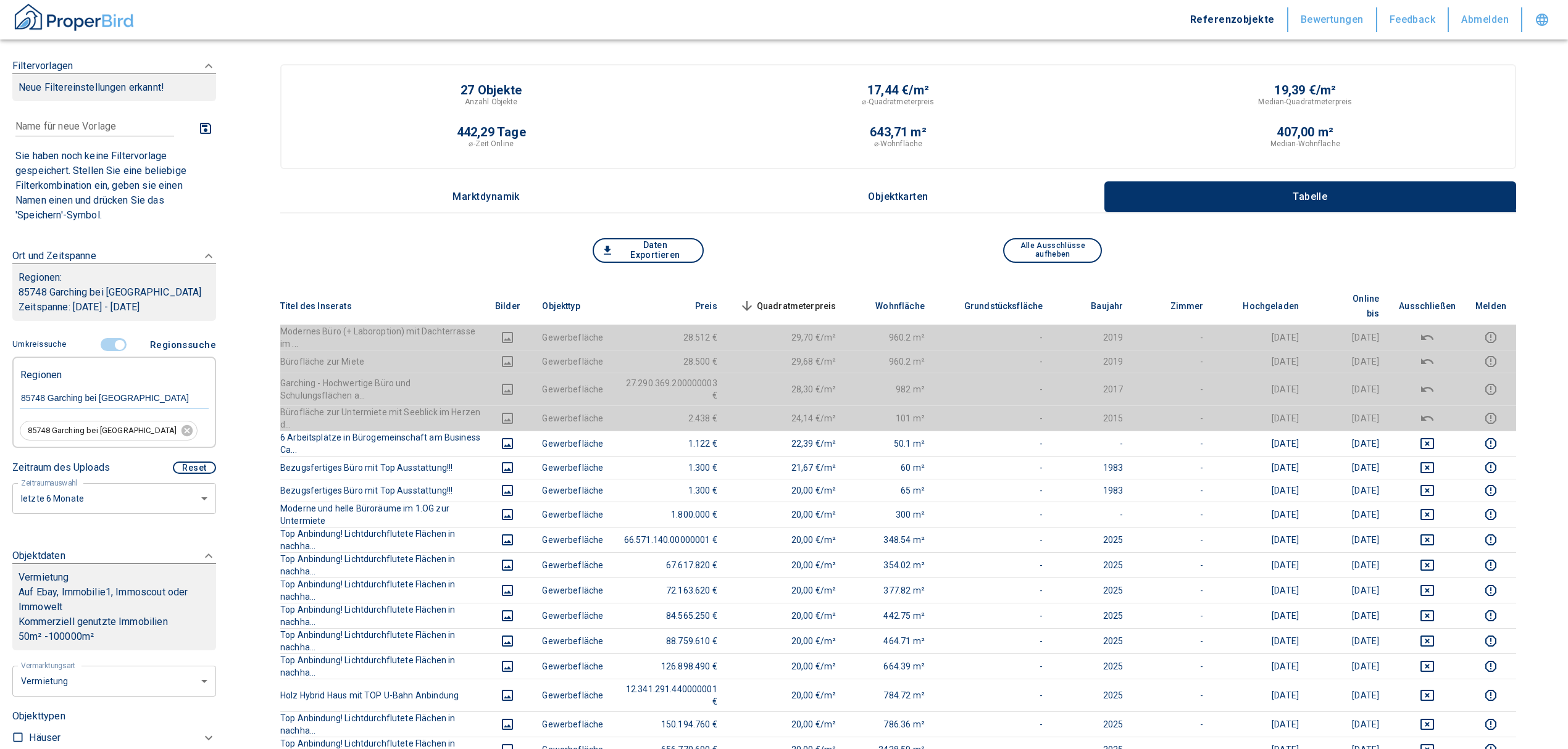
click at [837, 299] on span "Quadratmeterpreis sorted descending" at bounding box center [787, 306] width 100 height 15
